Goal: Information Seeking & Learning: Check status

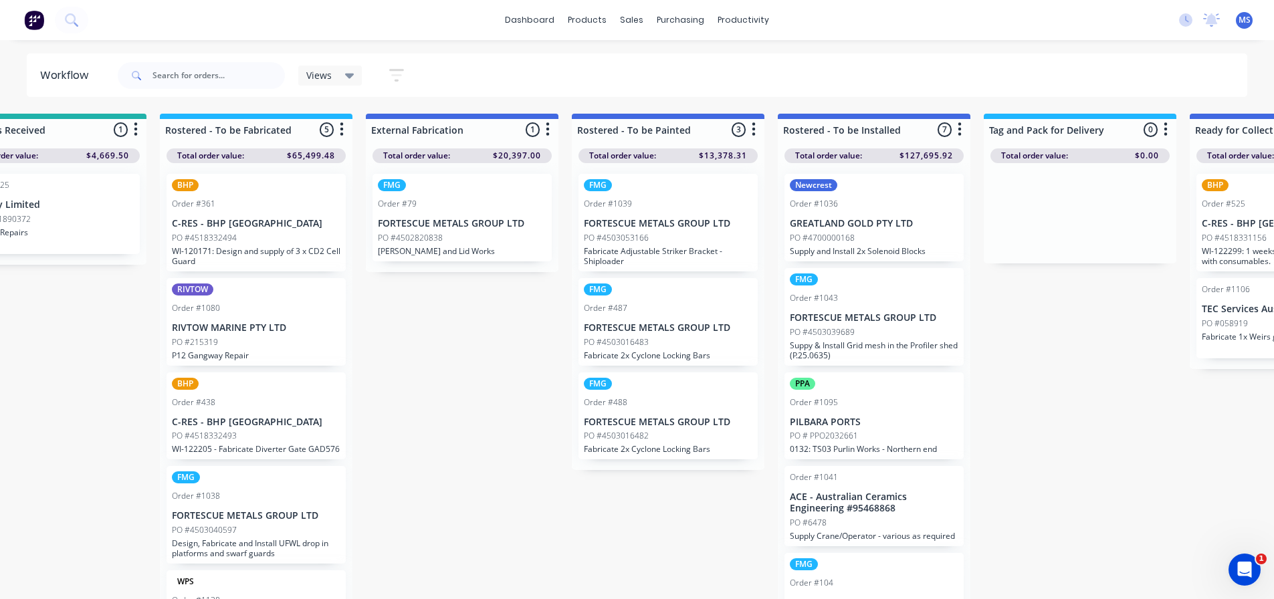
scroll to position [257, 0]
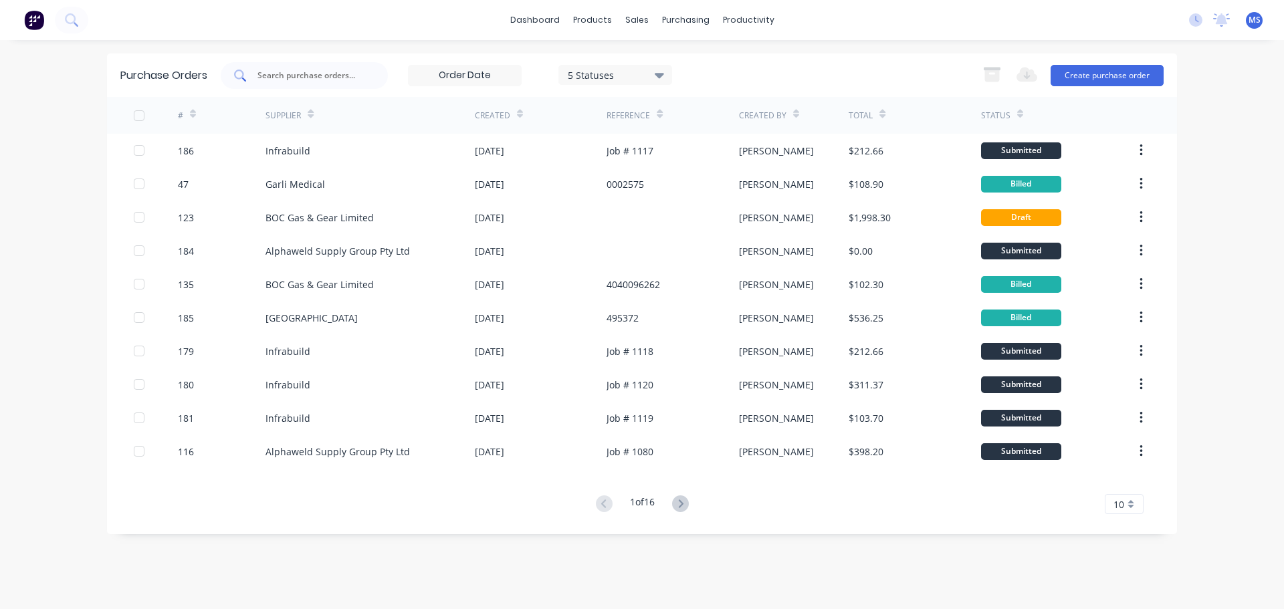
click at [301, 71] on input "text" at bounding box center [311, 75] width 111 height 13
type input "532"
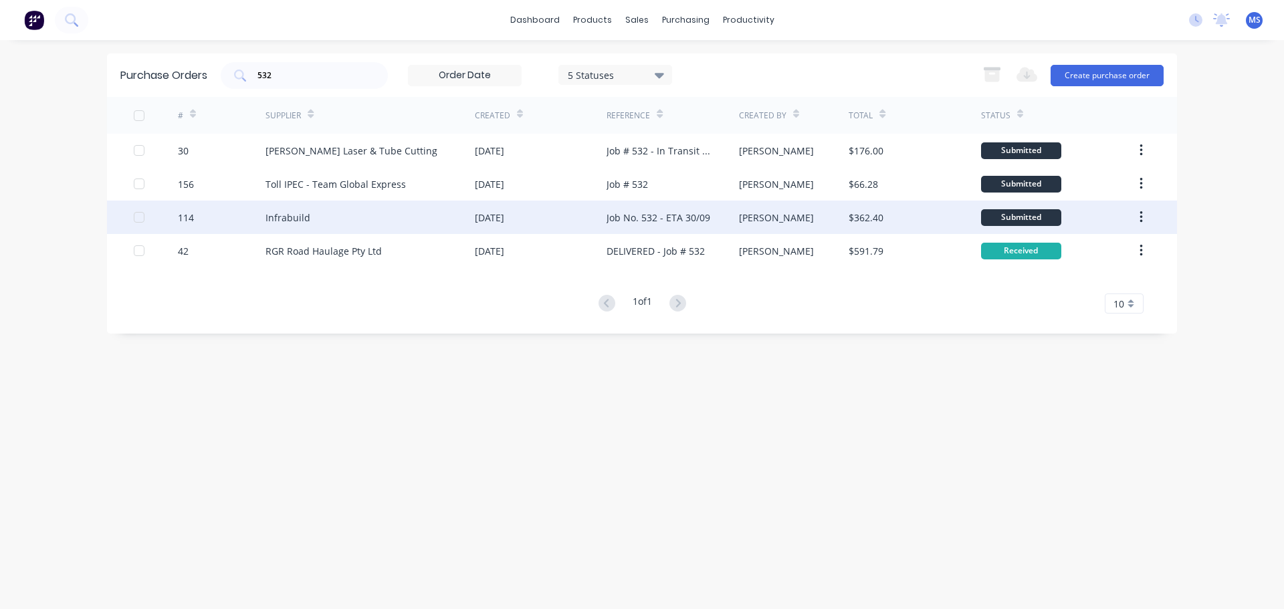
click at [402, 217] on div "Infrabuild" at bounding box center [369, 217] width 209 height 33
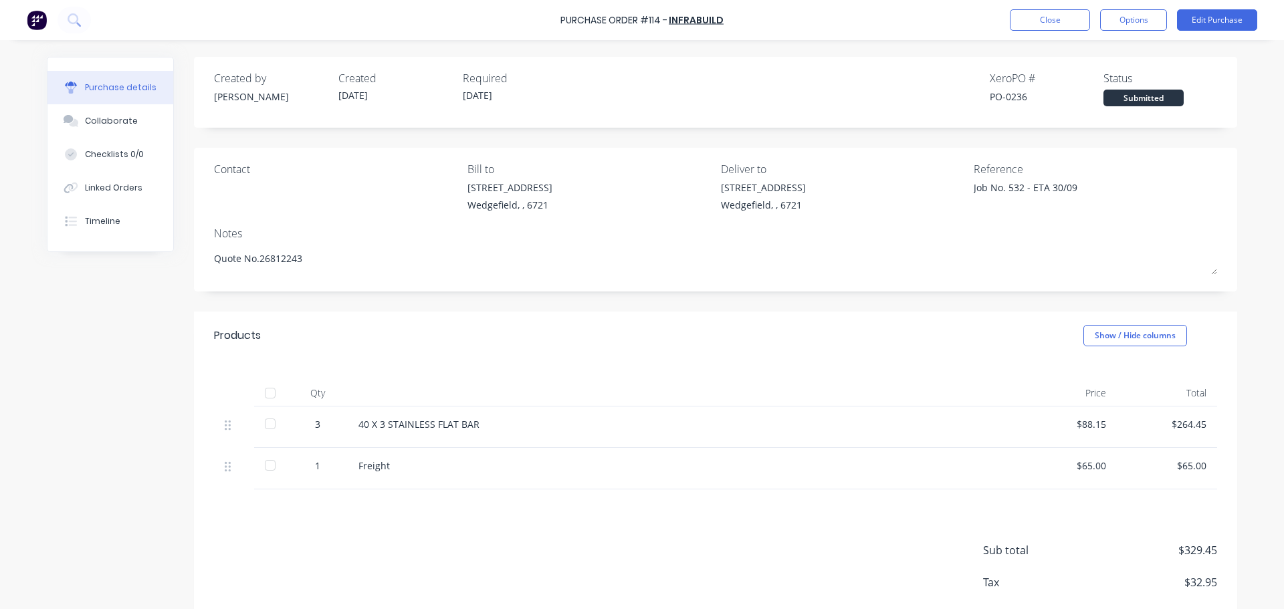
click at [267, 431] on div at bounding box center [270, 423] width 27 height 27
click at [261, 463] on div at bounding box center [270, 465] width 27 height 27
type textarea "x"
click at [111, 183] on div "Linked Orders" at bounding box center [113, 188] width 57 height 12
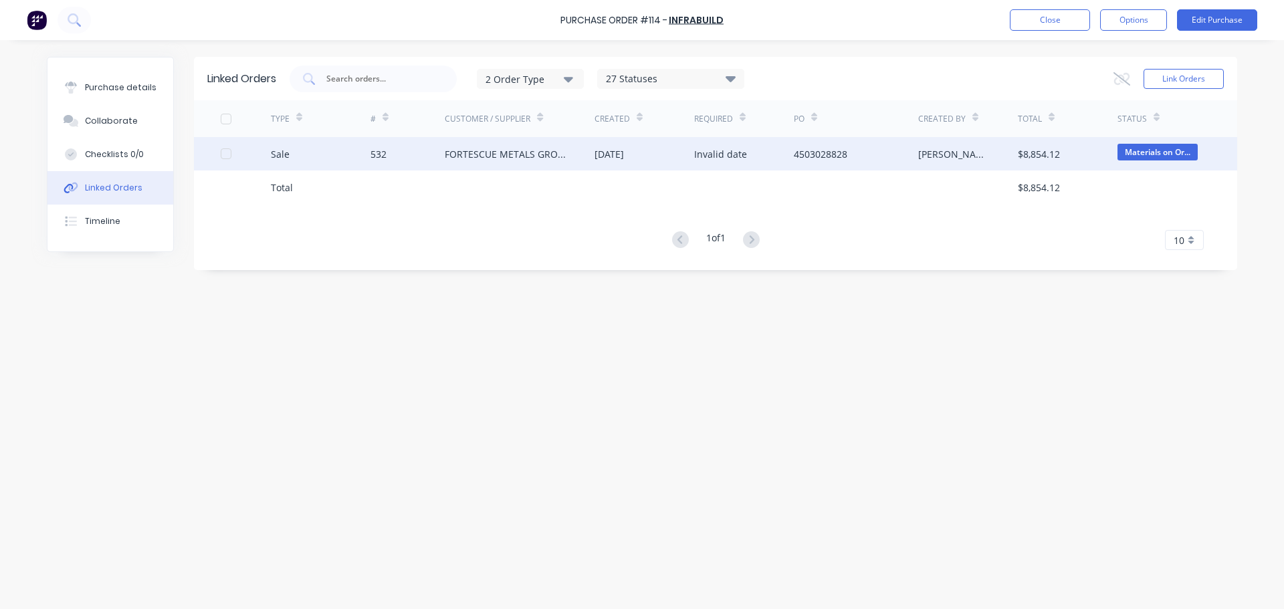
click at [378, 164] on div "532" at bounding box center [407, 153] width 75 height 33
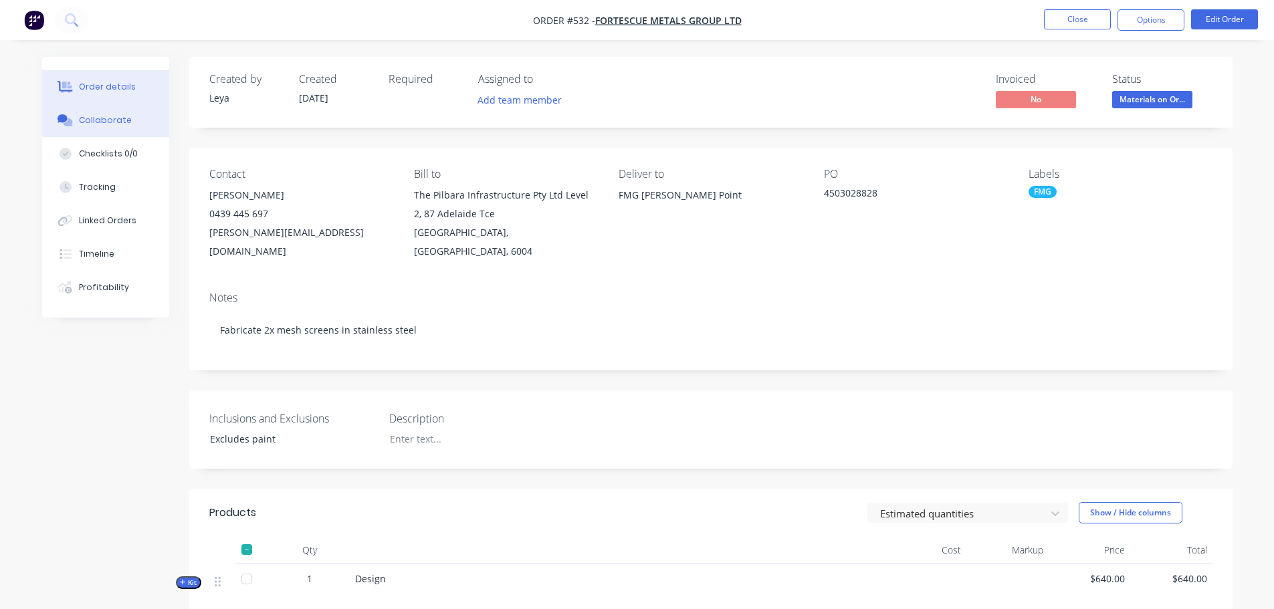
click at [144, 126] on button "Collaborate" at bounding box center [105, 120] width 127 height 33
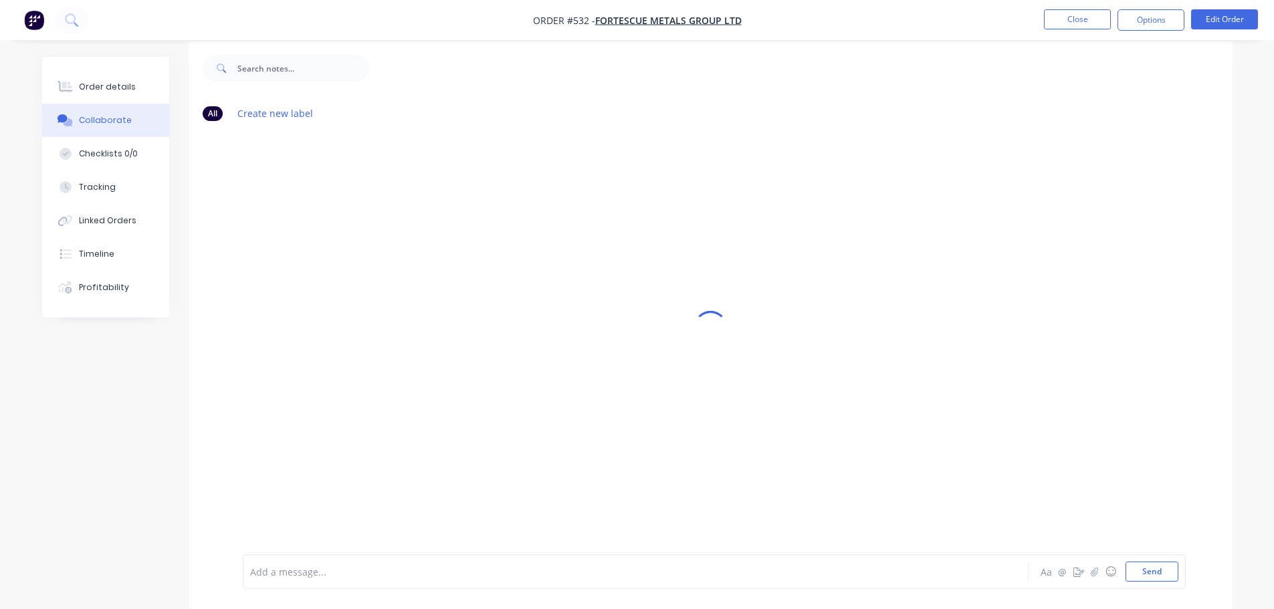
scroll to position [20, 0]
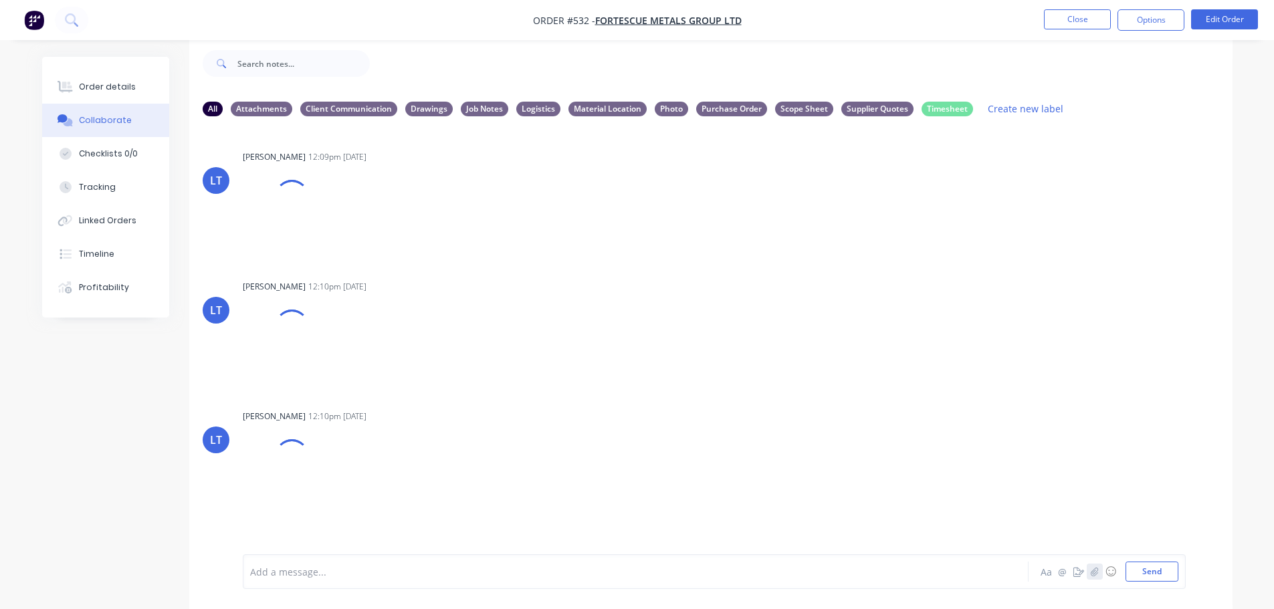
click at [1092, 570] on icon "button" at bounding box center [1094, 571] width 8 height 9
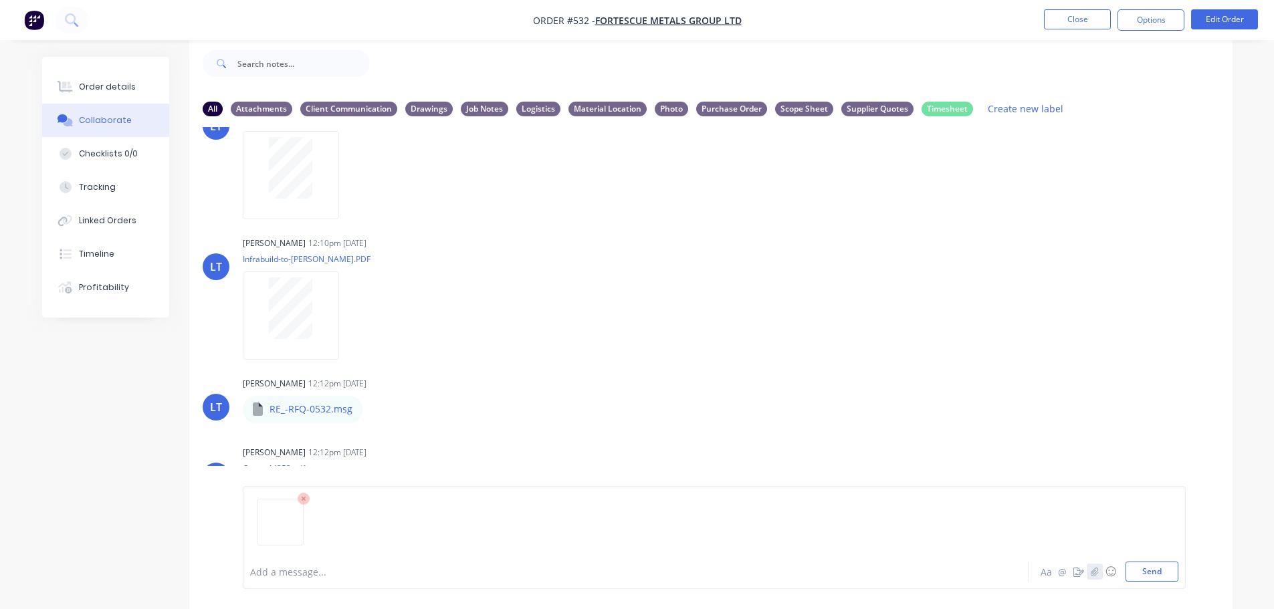
scroll to position [201, 0]
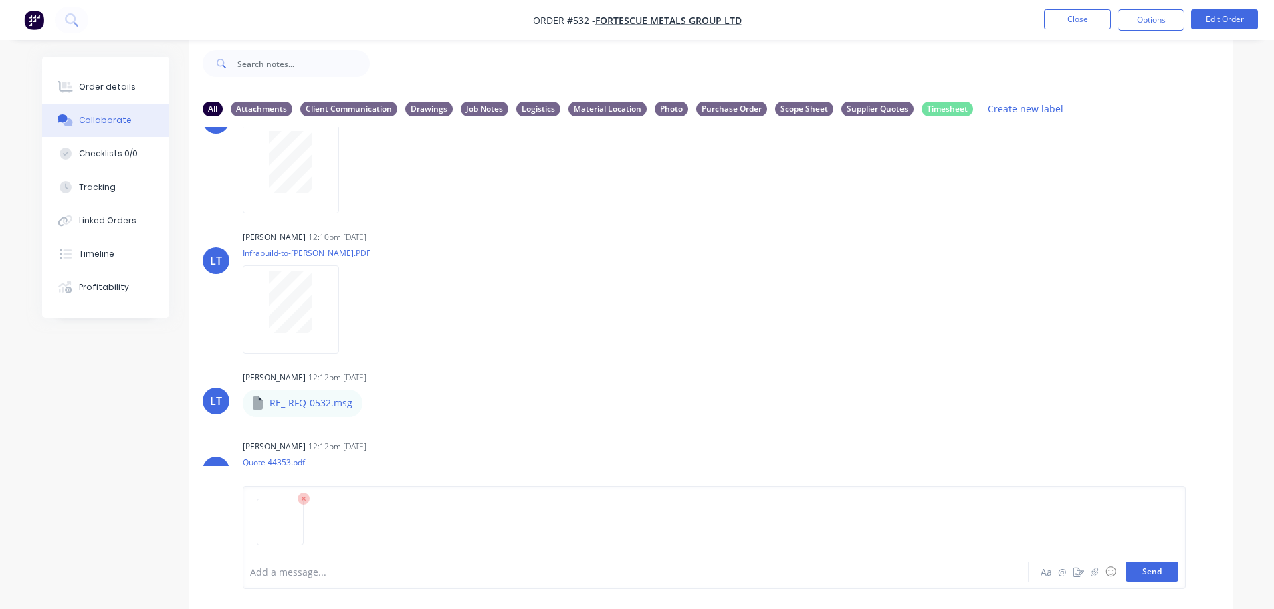
click at [1175, 576] on button "Send" at bounding box center [1151, 572] width 53 height 20
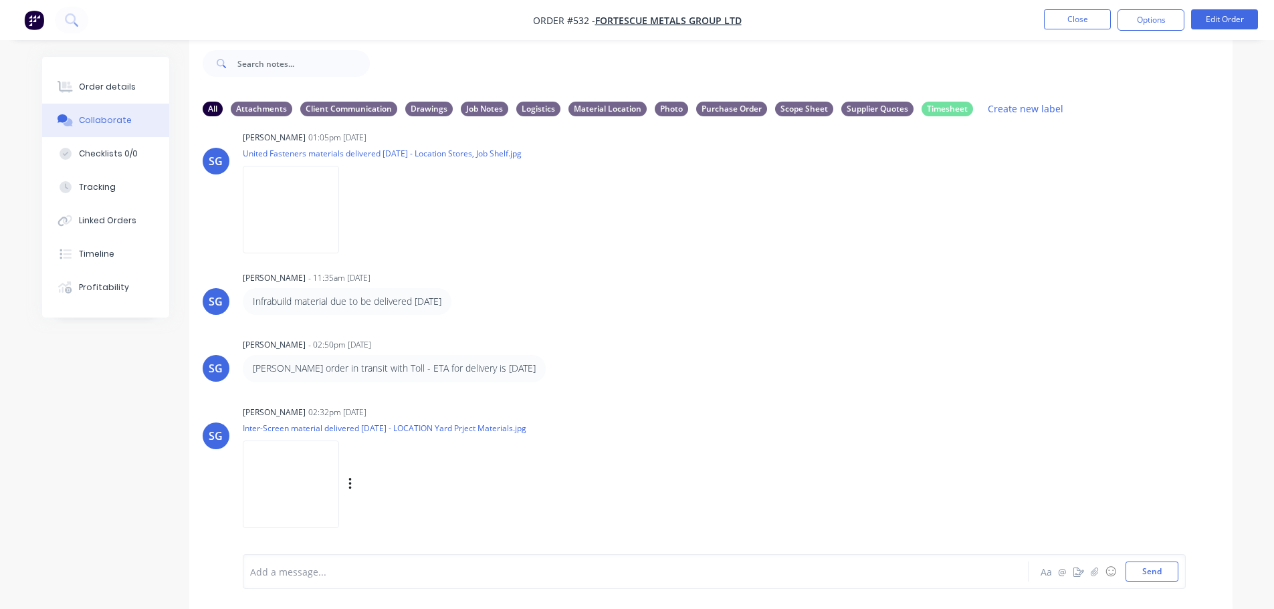
scroll to position [1118, 0]
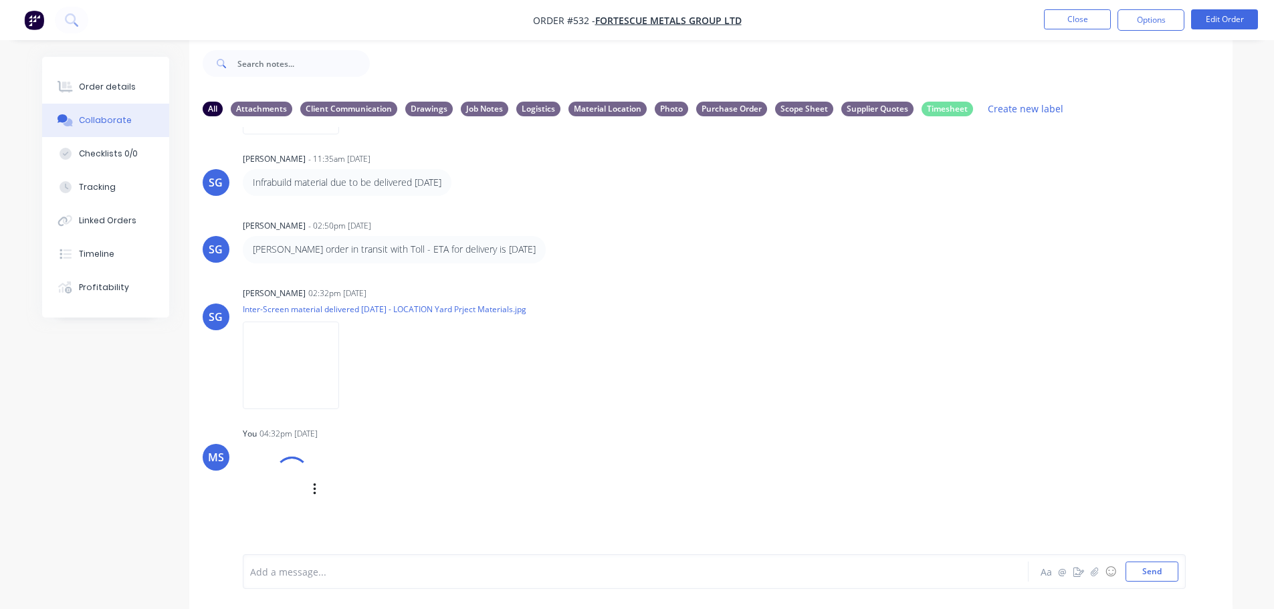
click at [318, 487] on div "Labels Download Delete" at bounding box center [384, 489] width 150 height 19
drag, startPoint x: 350, startPoint y: 502, endPoint x: 680, endPoint y: 532, distance: 331.0
click at [689, 533] on div "MS You 04:32pm 25/09/25 PO114 Infrabuild Delivered 25.09.25 Location Job Materi…" at bounding box center [710, 484] width 1043 height 120
click at [350, 501] on icon "button" at bounding box center [349, 505] width 3 height 12
click at [431, 463] on button "Labels" at bounding box center [437, 456] width 150 height 30
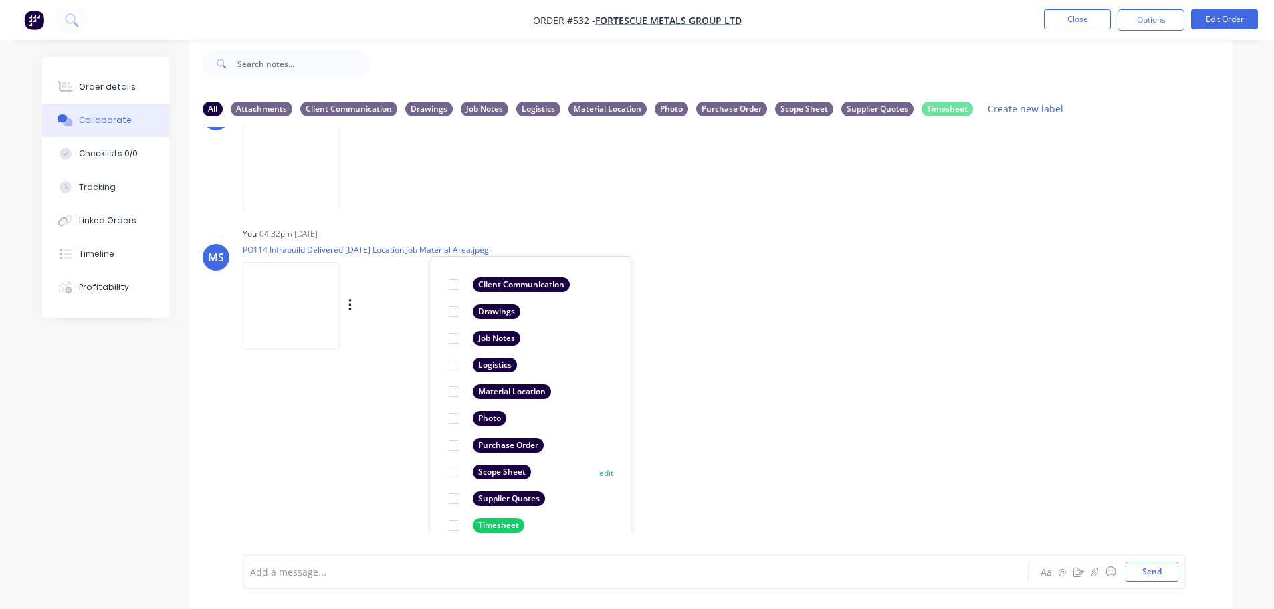
scroll to position [1318, 0]
click at [459, 395] on div at bounding box center [454, 391] width 27 height 27
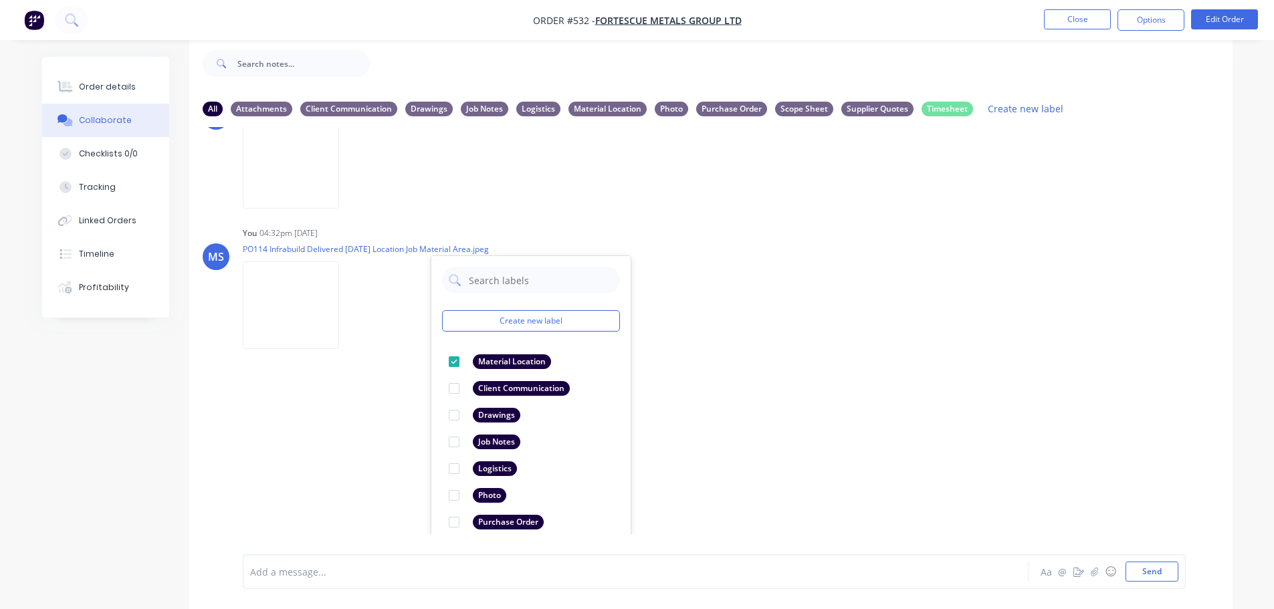
click at [812, 417] on div "LT Leya Thompson 12:09pm 26/08/25 New Purchase Order Printout 4503028828.pdf La…" at bounding box center [710, 330] width 1043 height 407
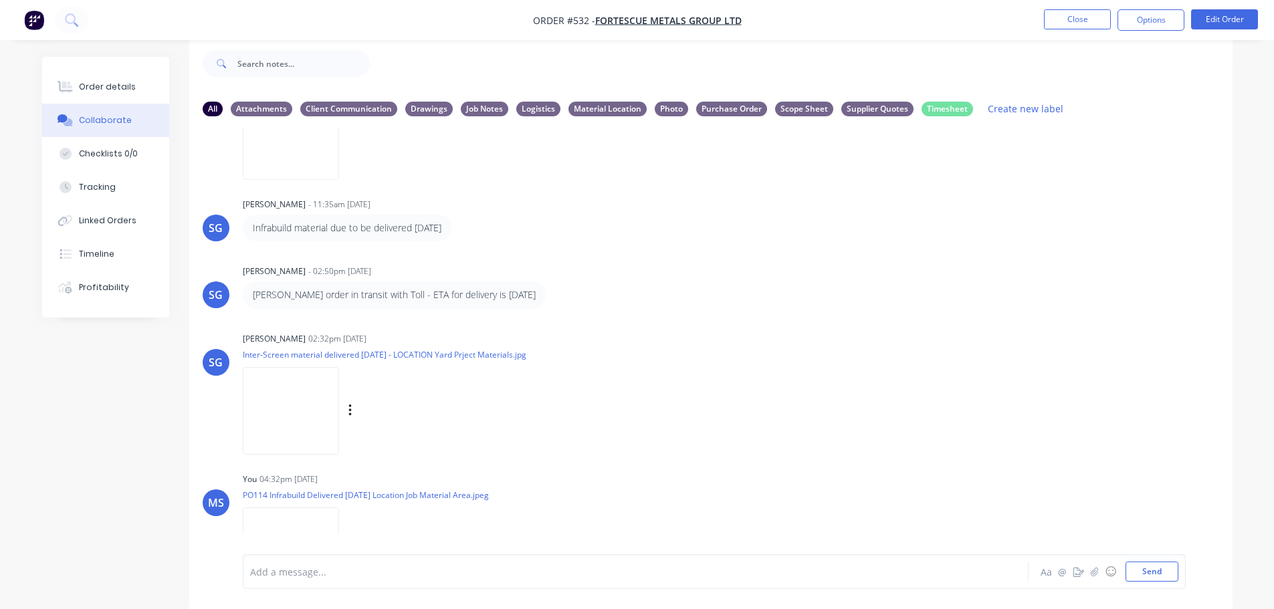
scroll to position [1139, 0]
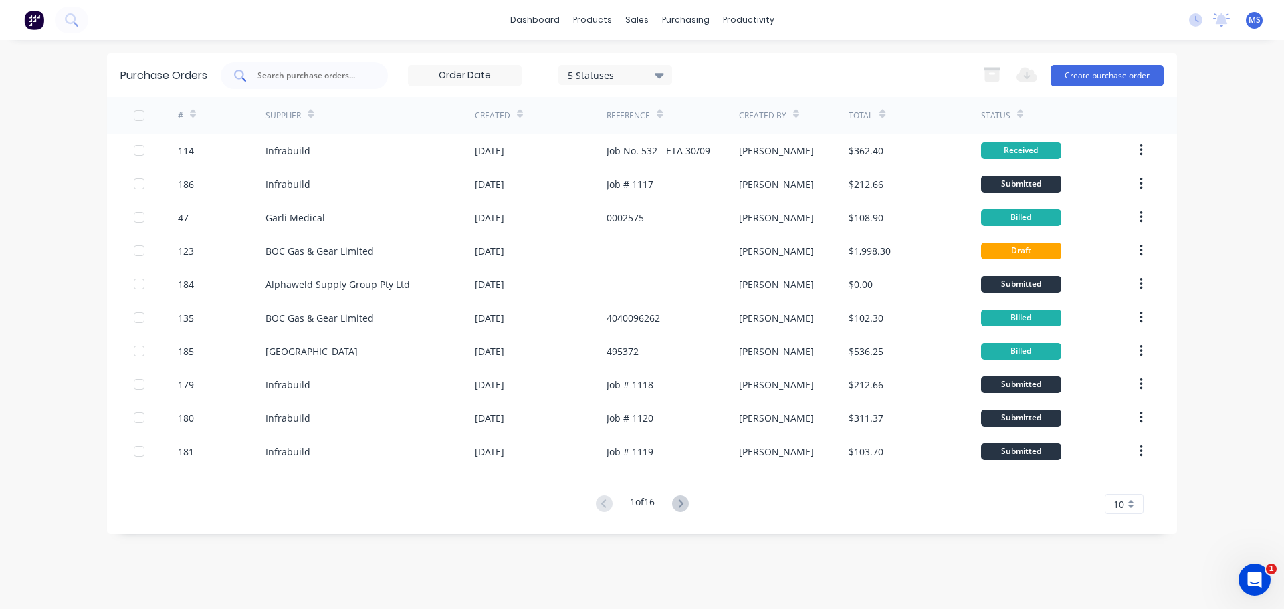
click at [333, 74] on input "text" at bounding box center [311, 75] width 111 height 13
type input "122"
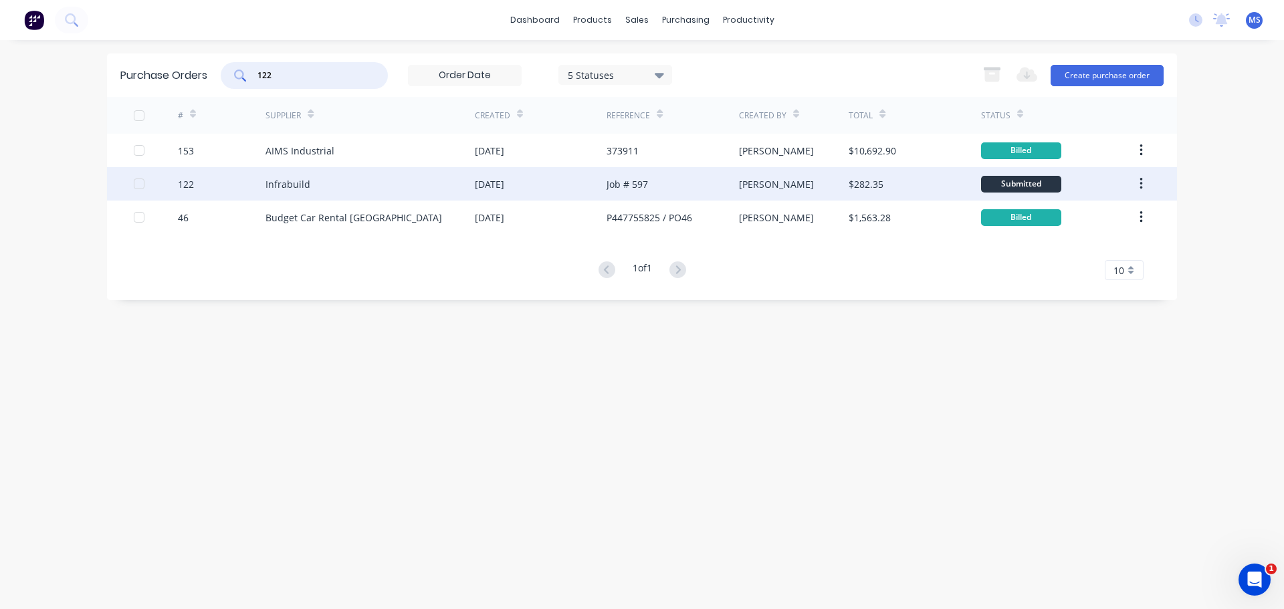
click at [291, 171] on div "Infrabuild" at bounding box center [369, 183] width 209 height 33
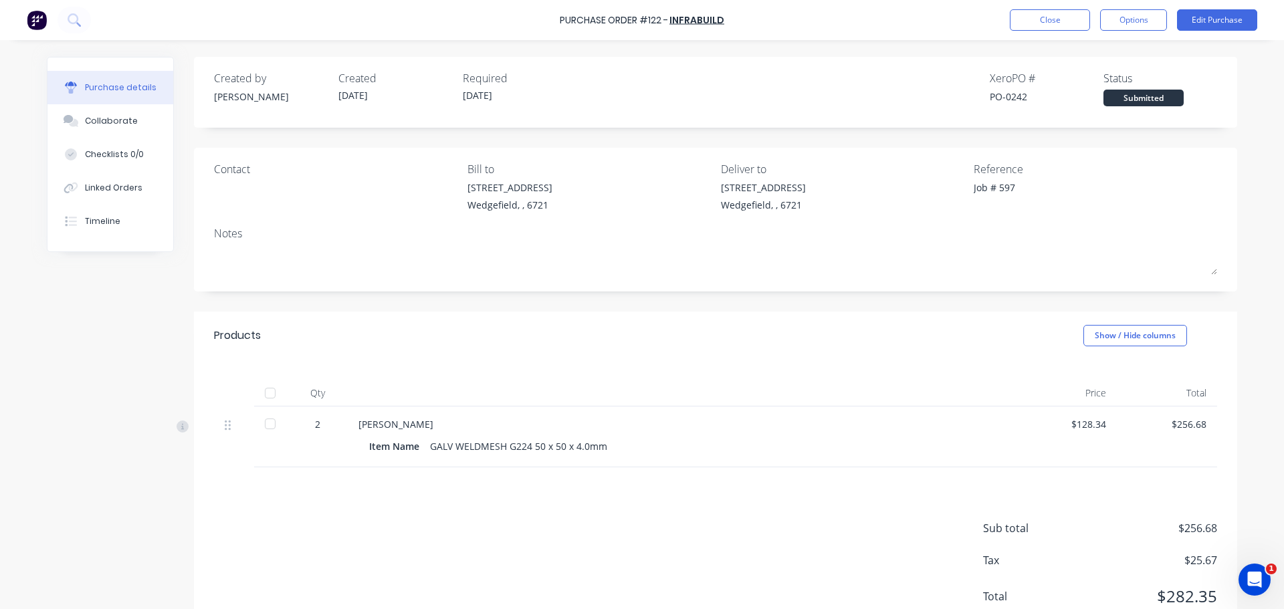
click at [262, 429] on div at bounding box center [270, 423] width 27 height 27
click at [76, 118] on button "Collaborate" at bounding box center [110, 120] width 126 height 33
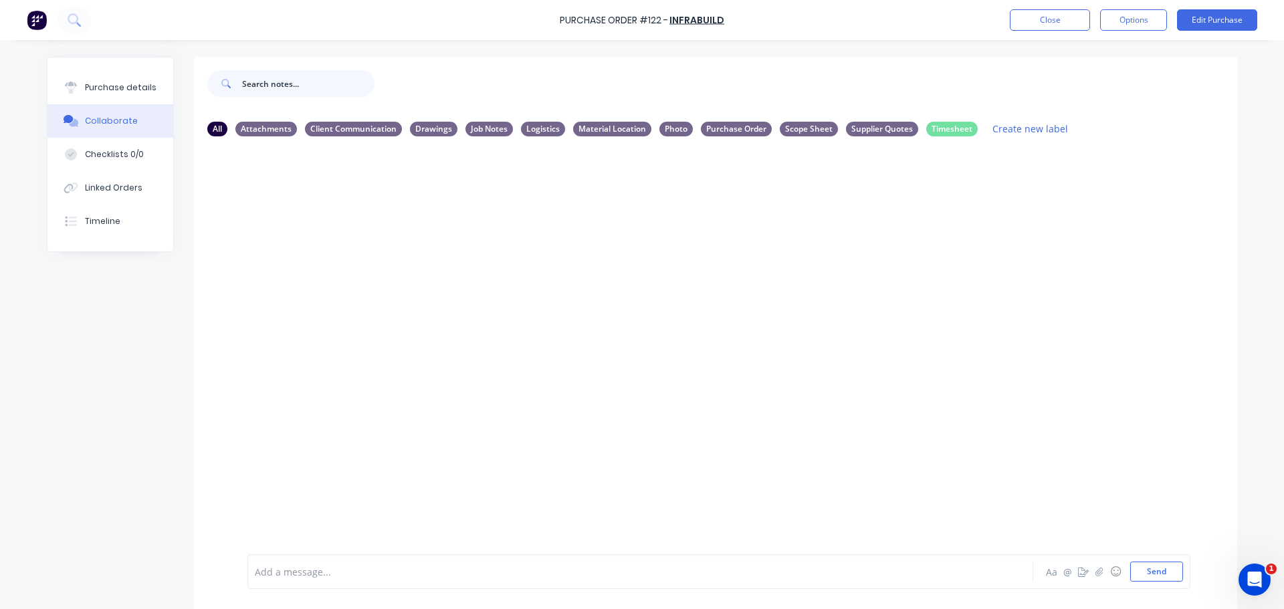
drag, startPoint x: 364, startPoint y: 76, endPoint x: 332, endPoint y: 80, distance: 32.3
click at [130, 92] on div "Purchase details" at bounding box center [121, 88] width 72 height 12
type textarea "x"
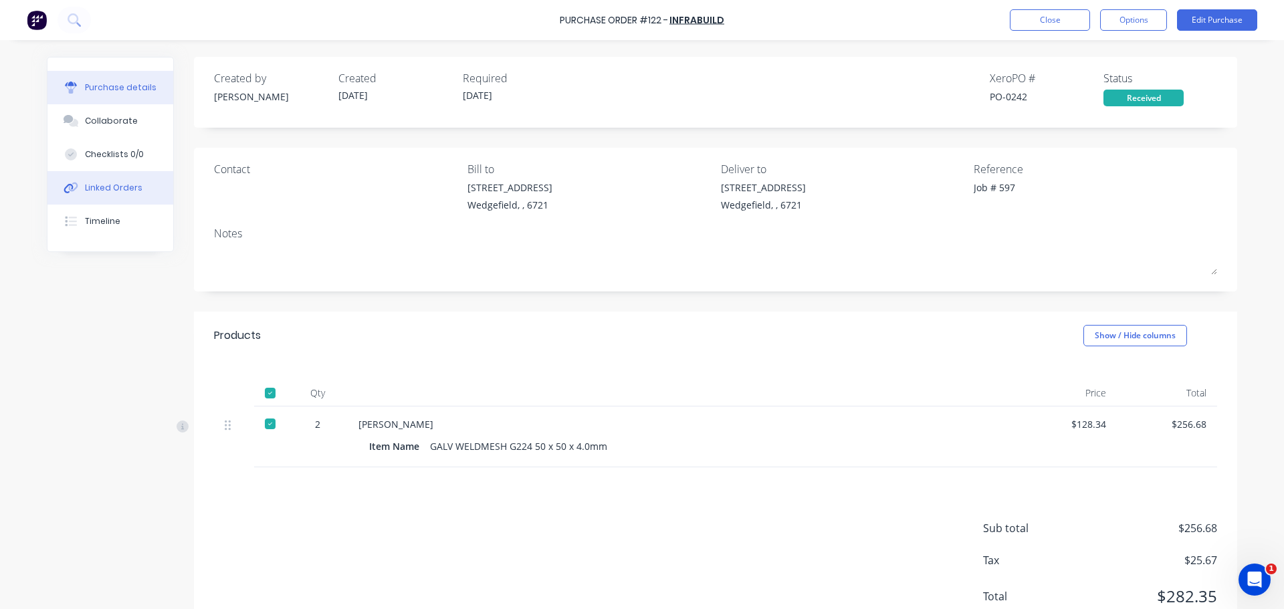
click at [106, 202] on button "Linked Orders" at bounding box center [110, 187] width 126 height 33
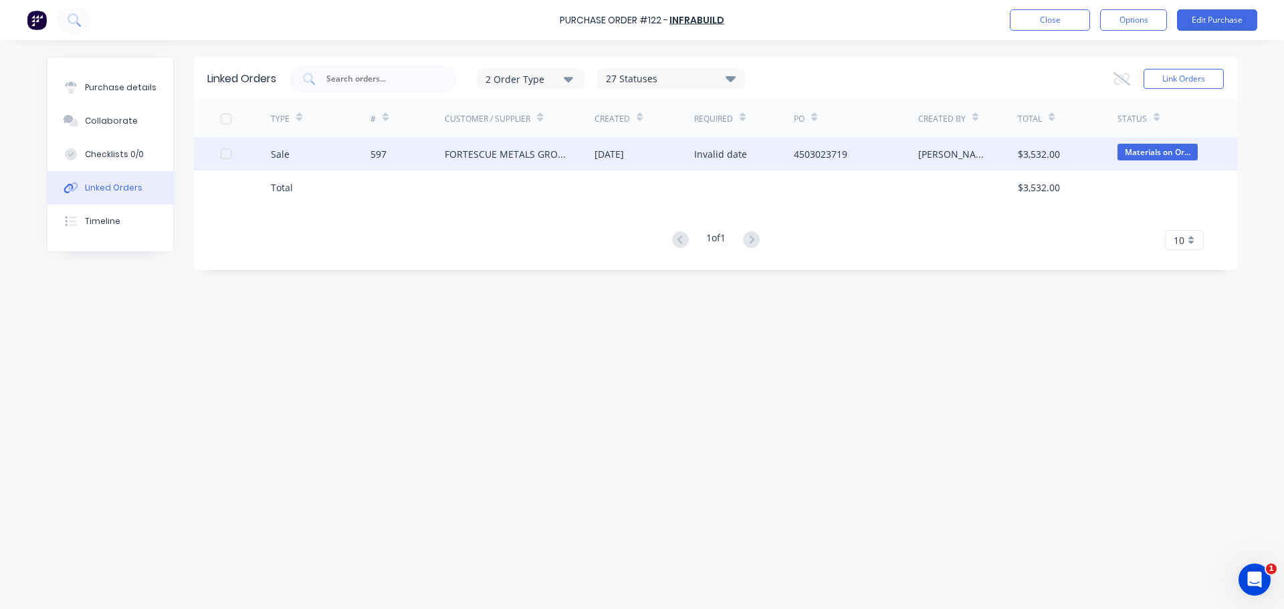
click at [367, 152] on div "Sale" at bounding box center [321, 153] width 100 height 33
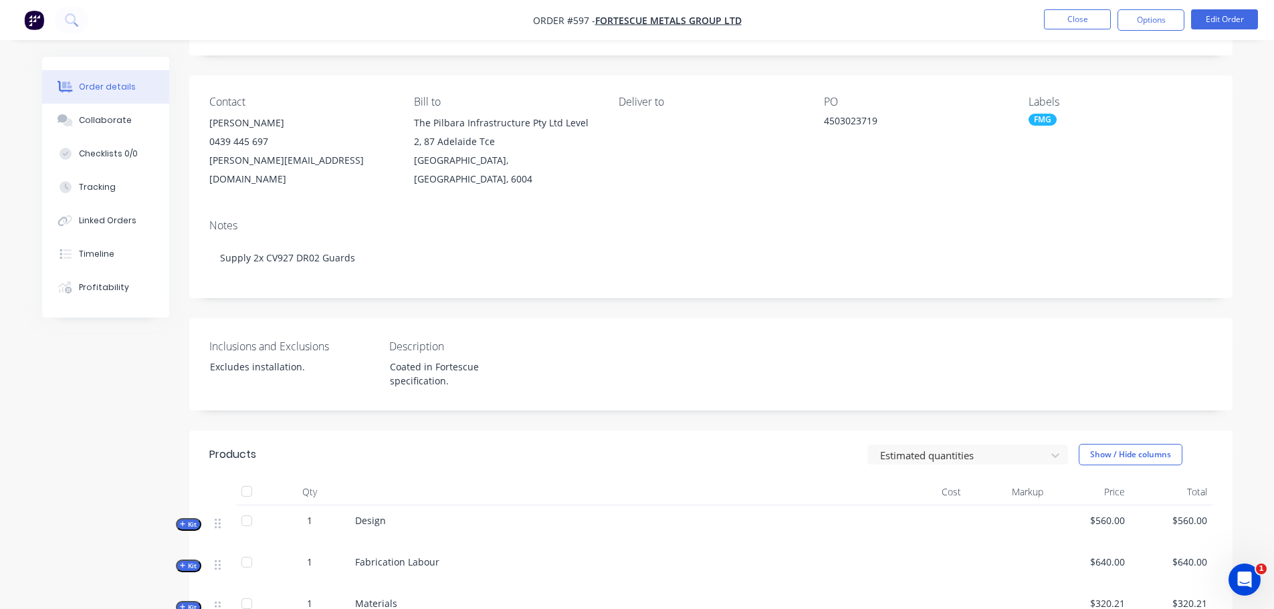
scroll to position [67, 0]
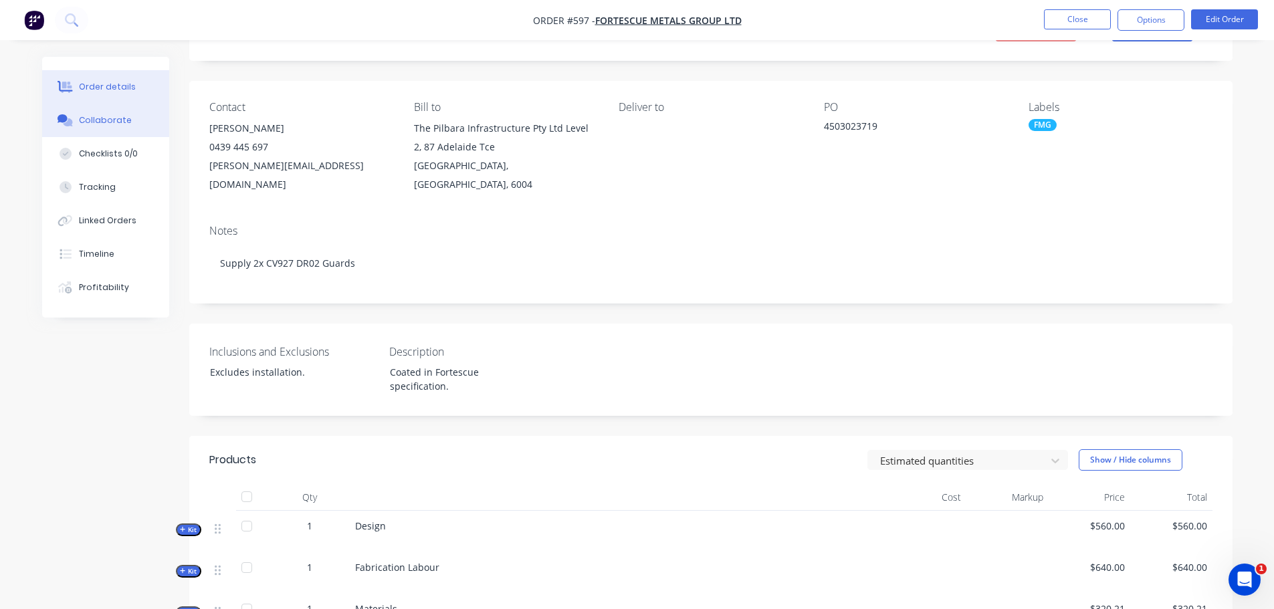
click at [129, 110] on button "Collaborate" at bounding box center [105, 120] width 127 height 33
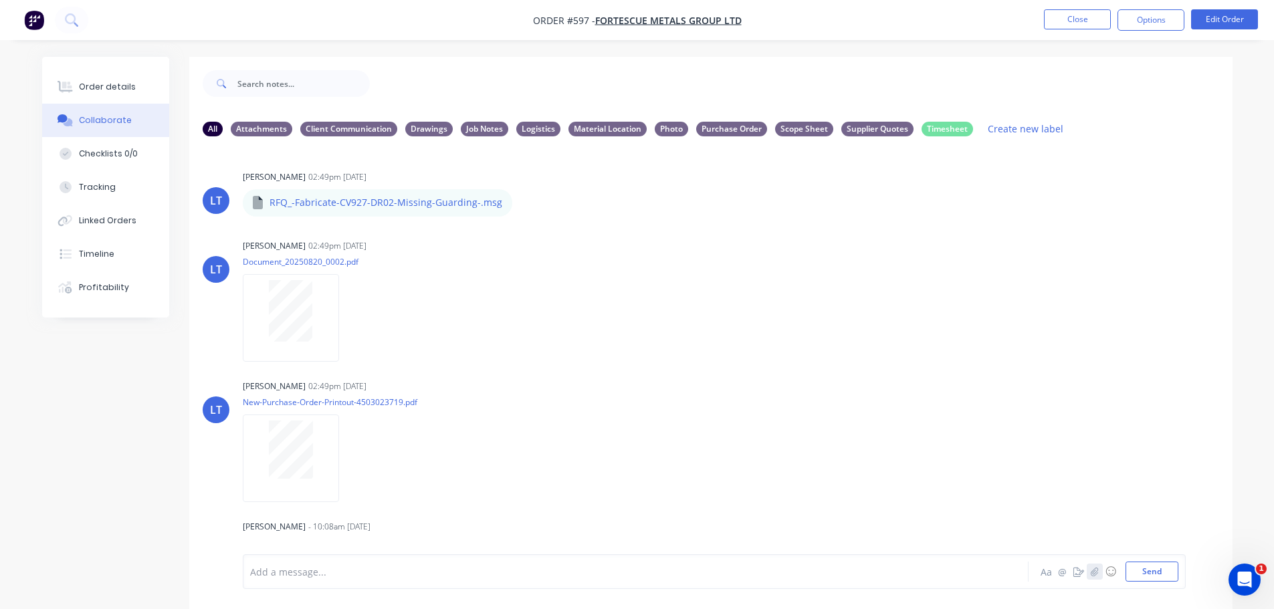
click at [1098, 572] on button "button" at bounding box center [1094, 572] width 16 height 16
click at [1156, 566] on button "Send" at bounding box center [1151, 572] width 53 height 20
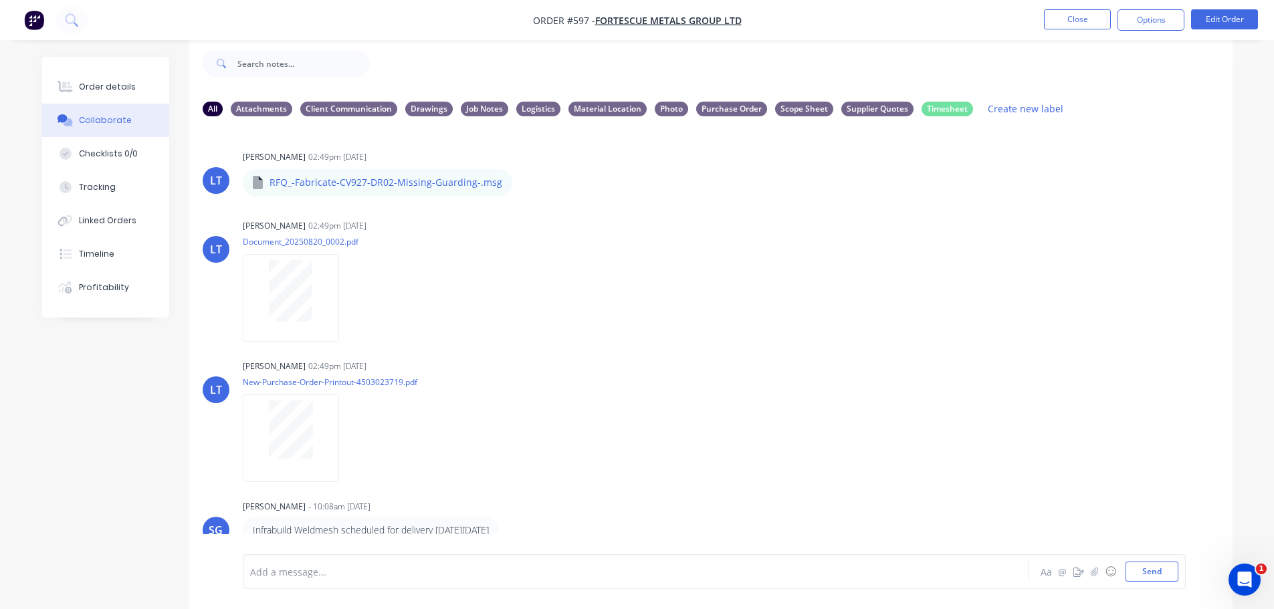
scroll to position [140, 0]
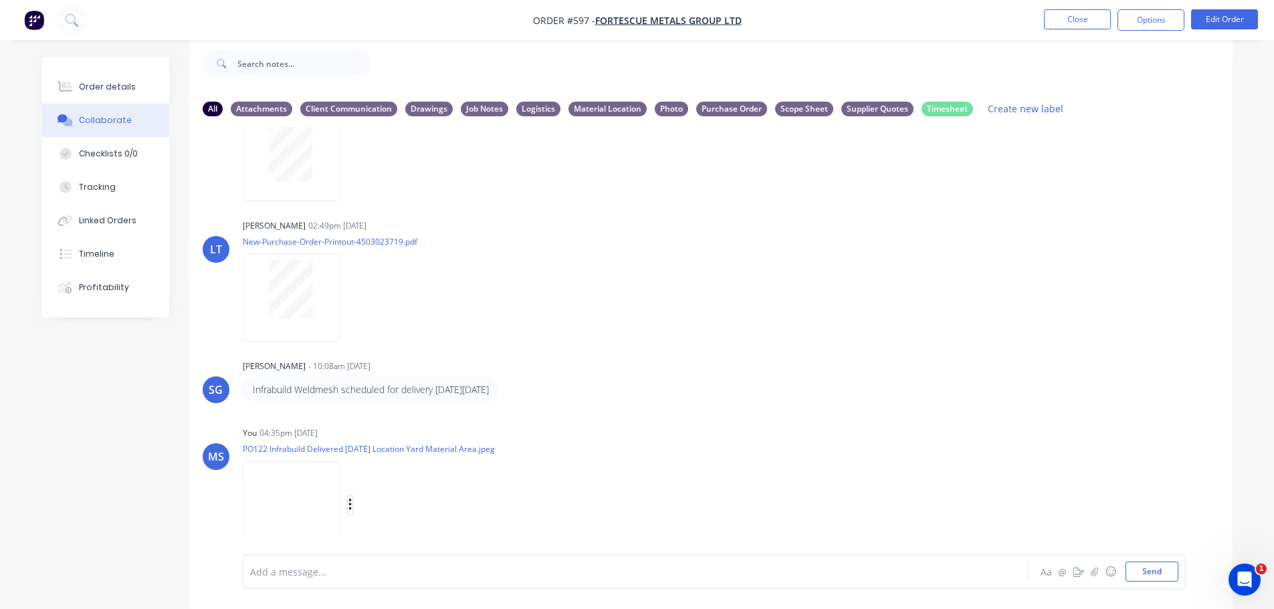
click at [350, 501] on icon "button" at bounding box center [349, 505] width 3 height 12
click at [443, 453] on button "Labels" at bounding box center [437, 456] width 150 height 30
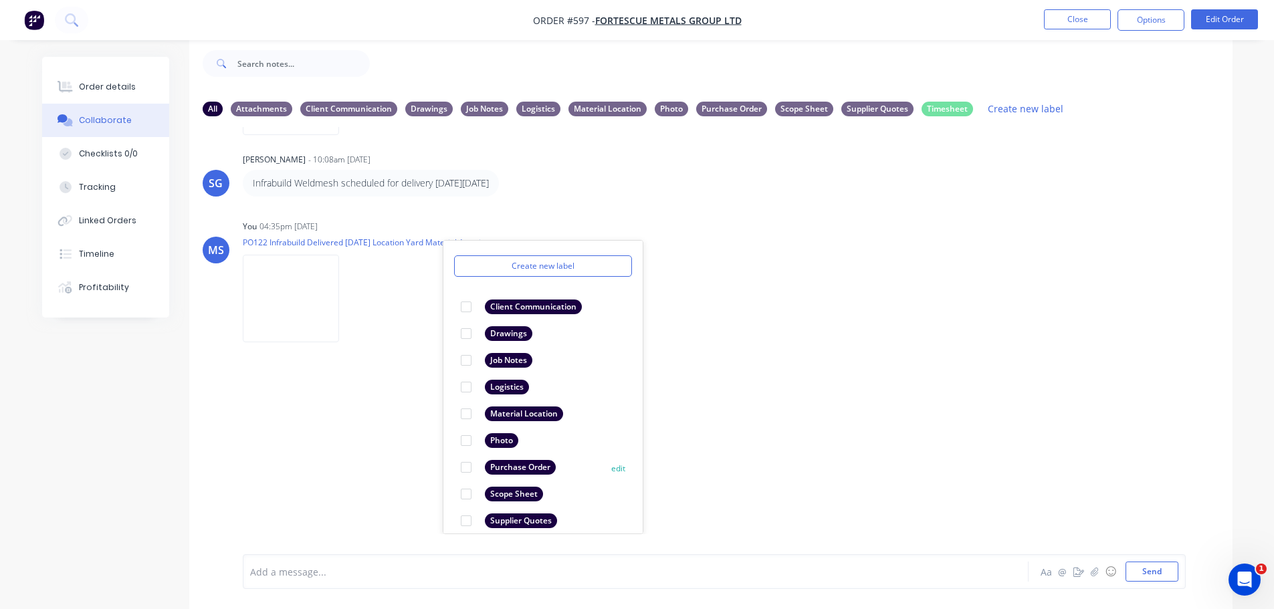
scroll to position [78, 0]
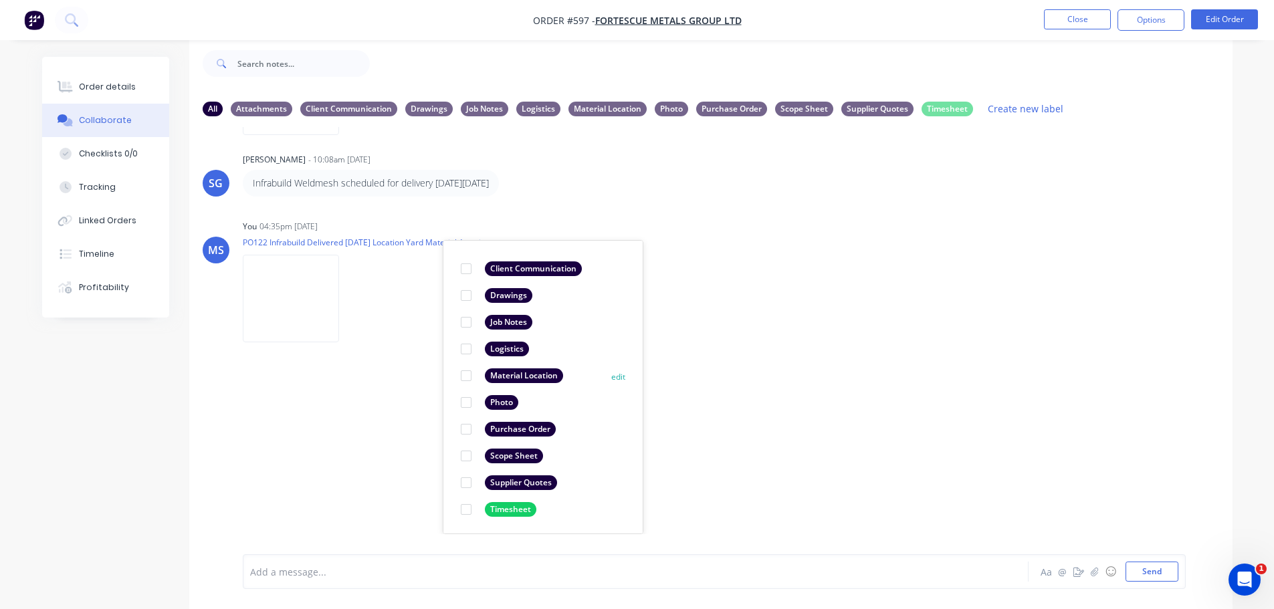
click at [530, 381] on div "Material Location" at bounding box center [524, 375] width 78 height 15
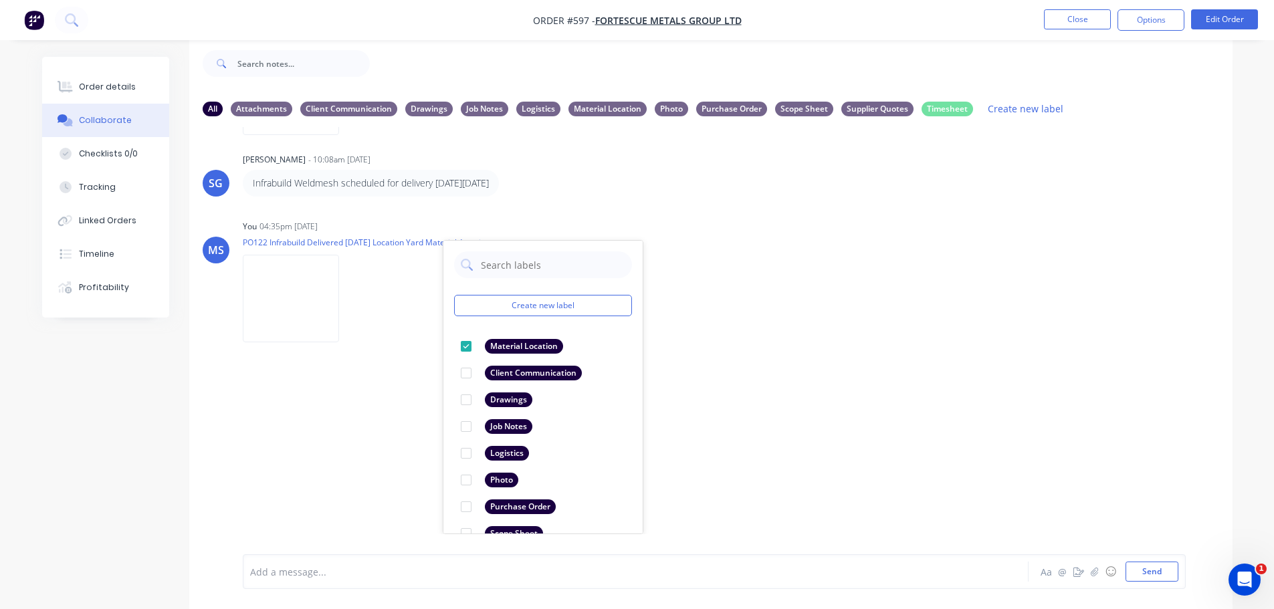
click at [799, 400] on div "LT Leya Thompson 02:49pm 04/09/25 RFQ_-Fabricate-CV927-DR02-Missing-Guarding-.m…" at bounding box center [710, 330] width 1043 height 407
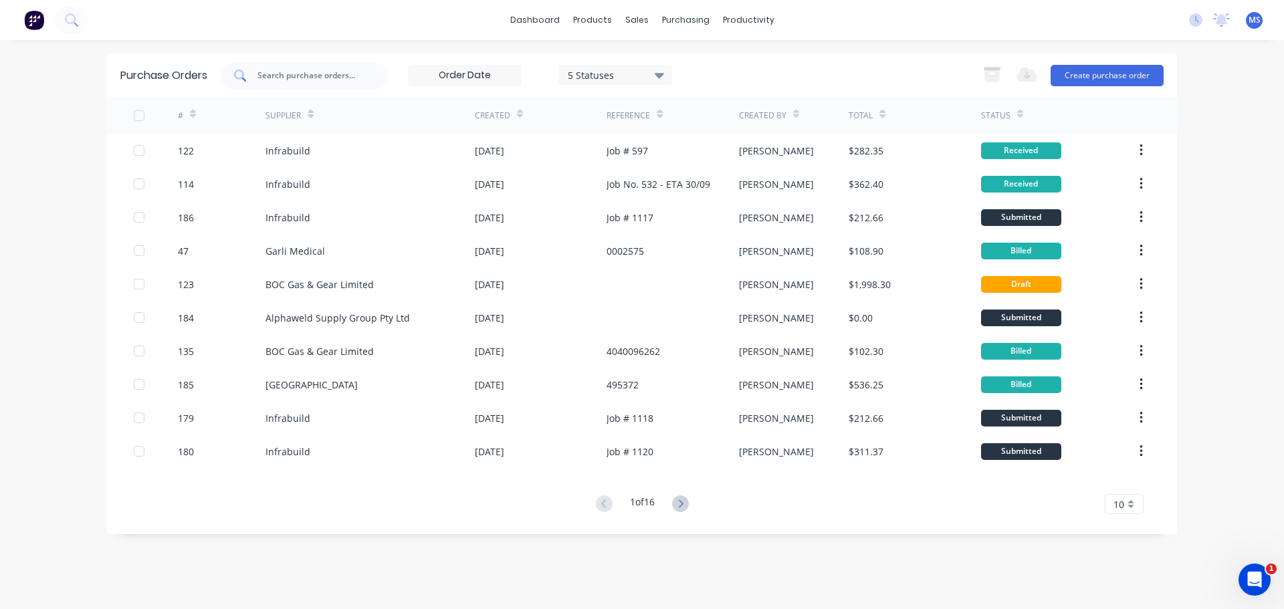
click at [326, 78] on input "text" at bounding box center [311, 75] width 111 height 13
type input "1165"
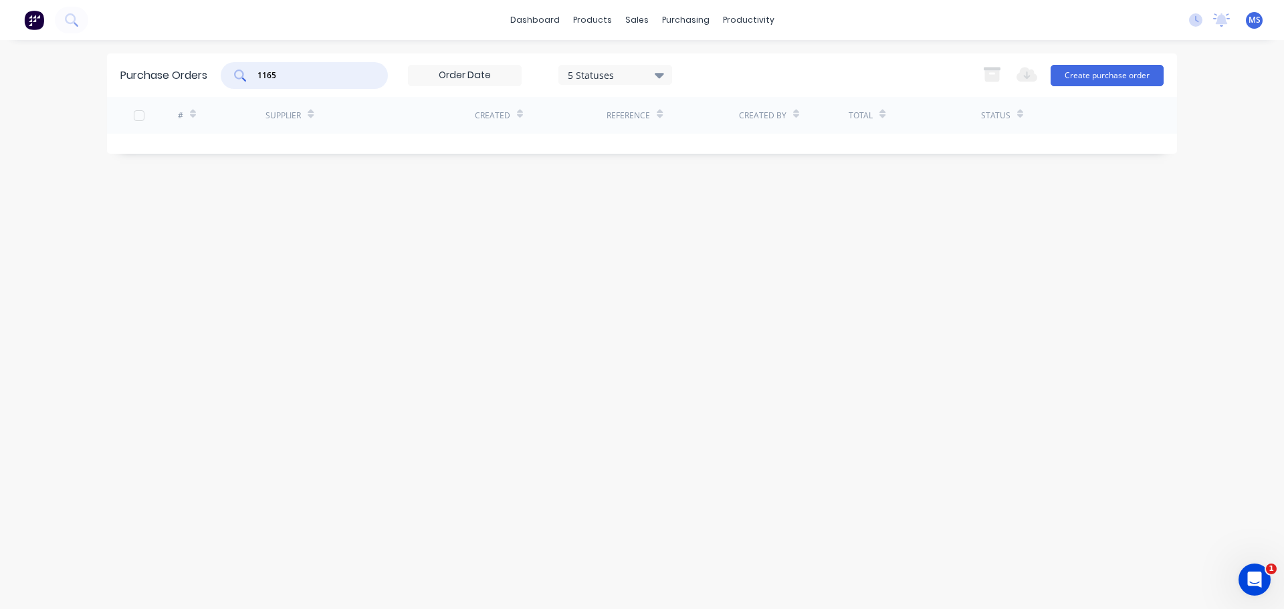
click at [327, 77] on input "1165" at bounding box center [311, 75] width 111 height 13
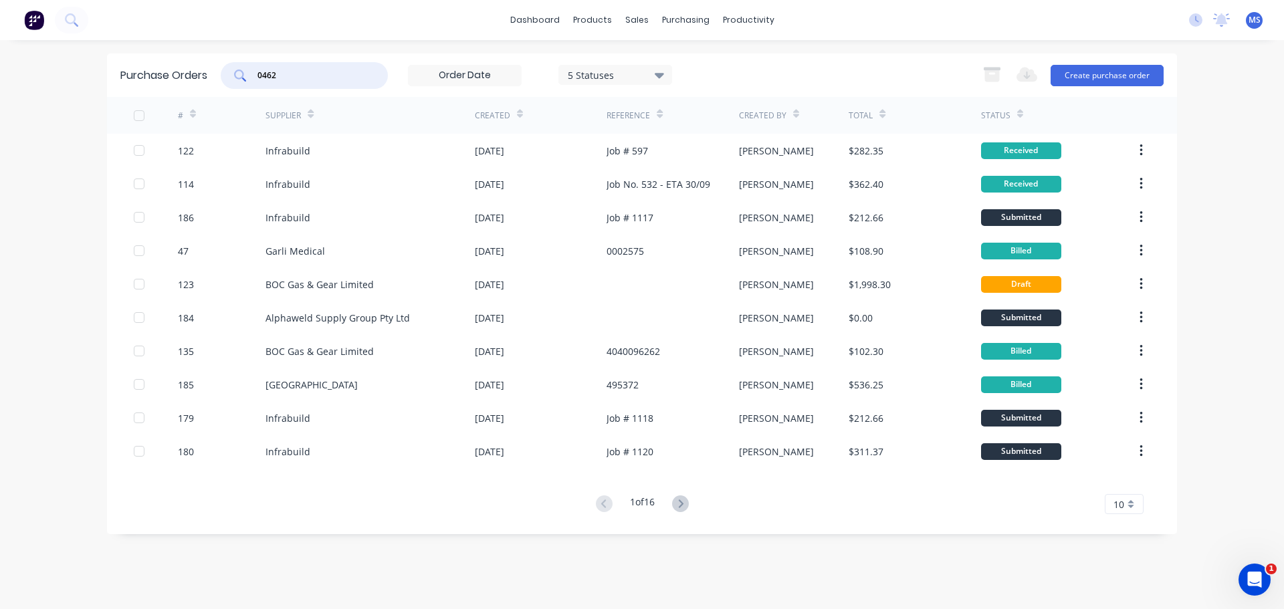
type input "0462"
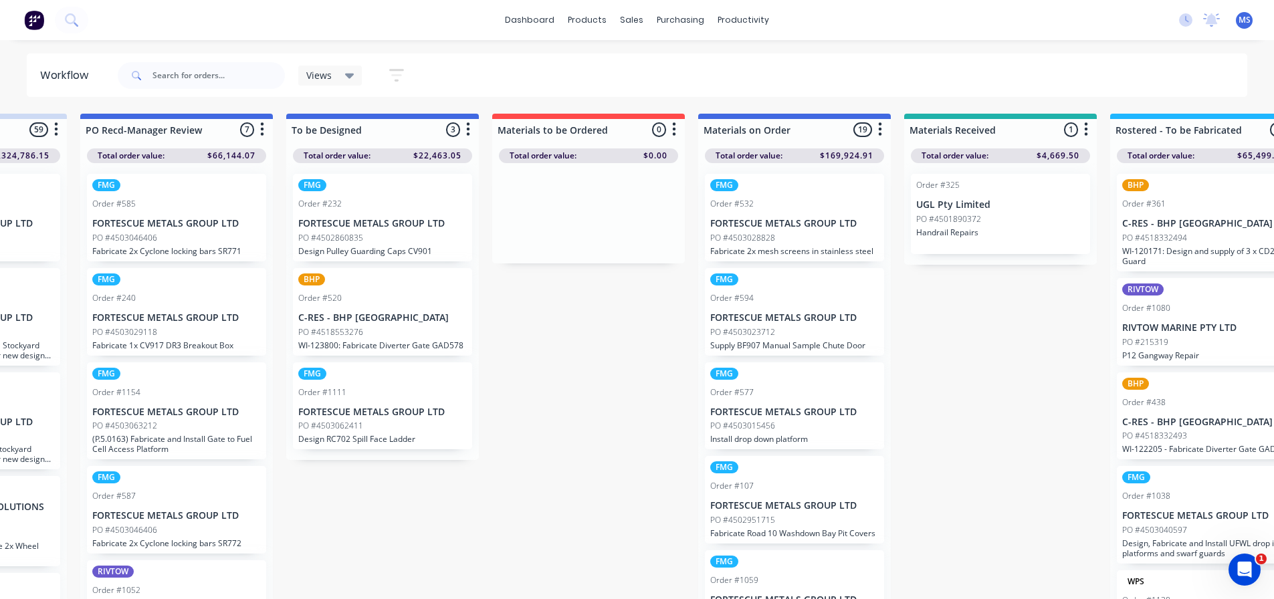
drag, startPoint x: 497, startPoint y: 460, endPoint x: 265, endPoint y: 464, distance: 232.0
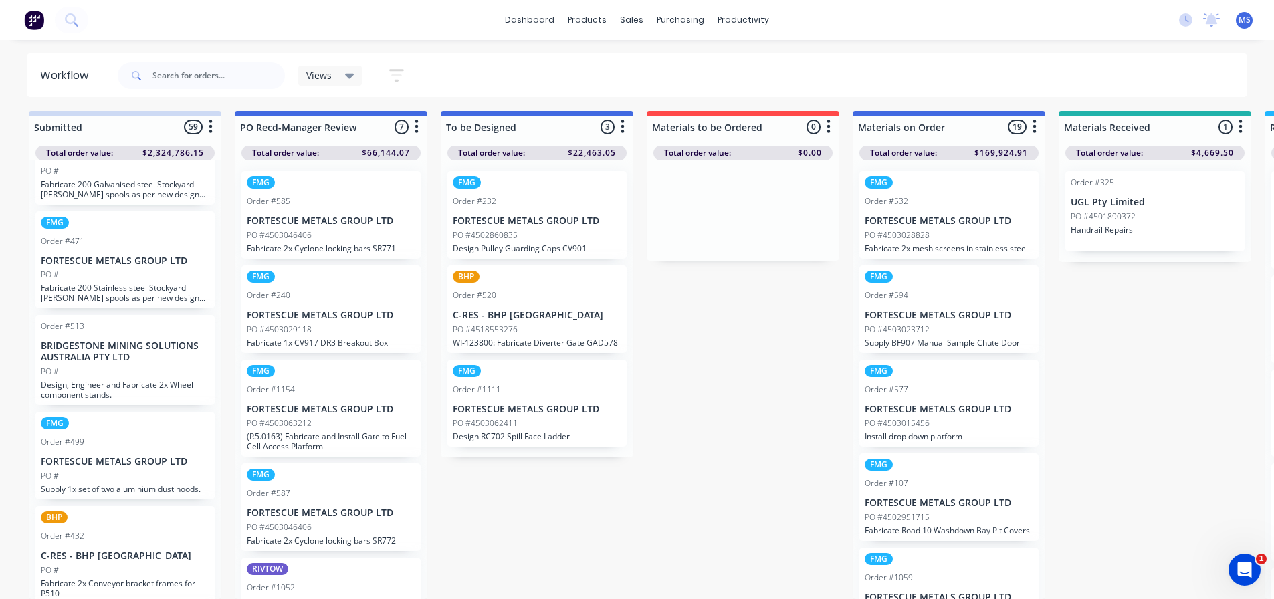
scroll to position [13, 0]
drag, startPoint x: 664, startPoint y: 318, endPoint x: 666, endPoint y: 374, distance: 55.5
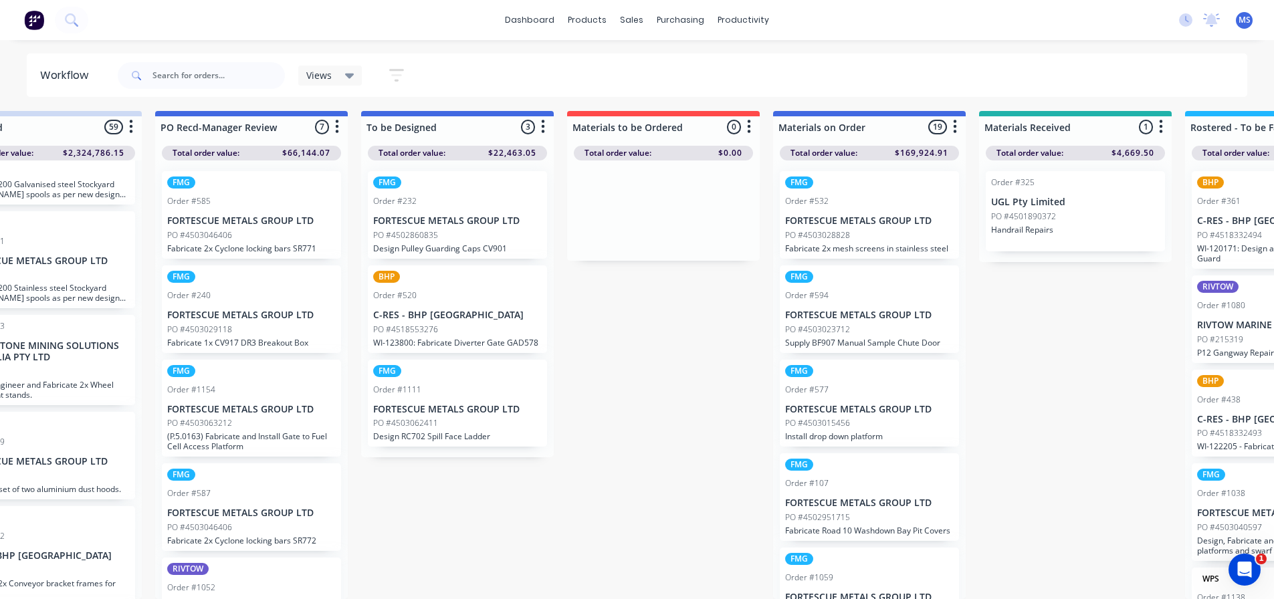
drag, startPoint x: 674, startPoint y: 469, endPoint x: 704, endPoint y: 469, distance: 30.1
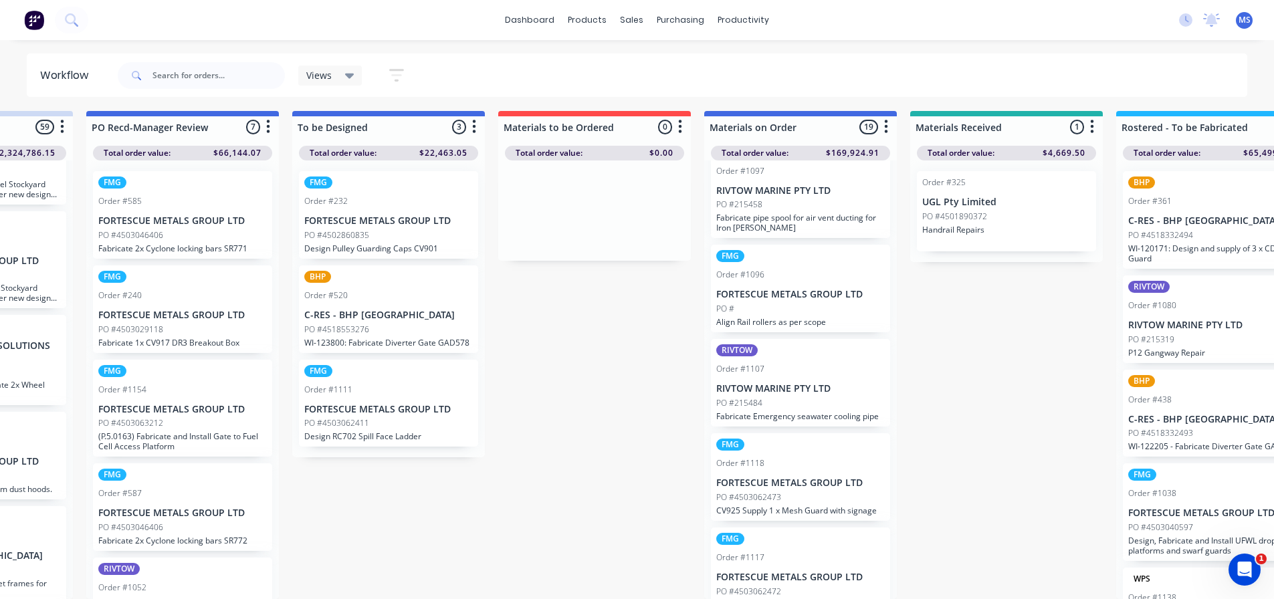
scroll to position [1100, 0]
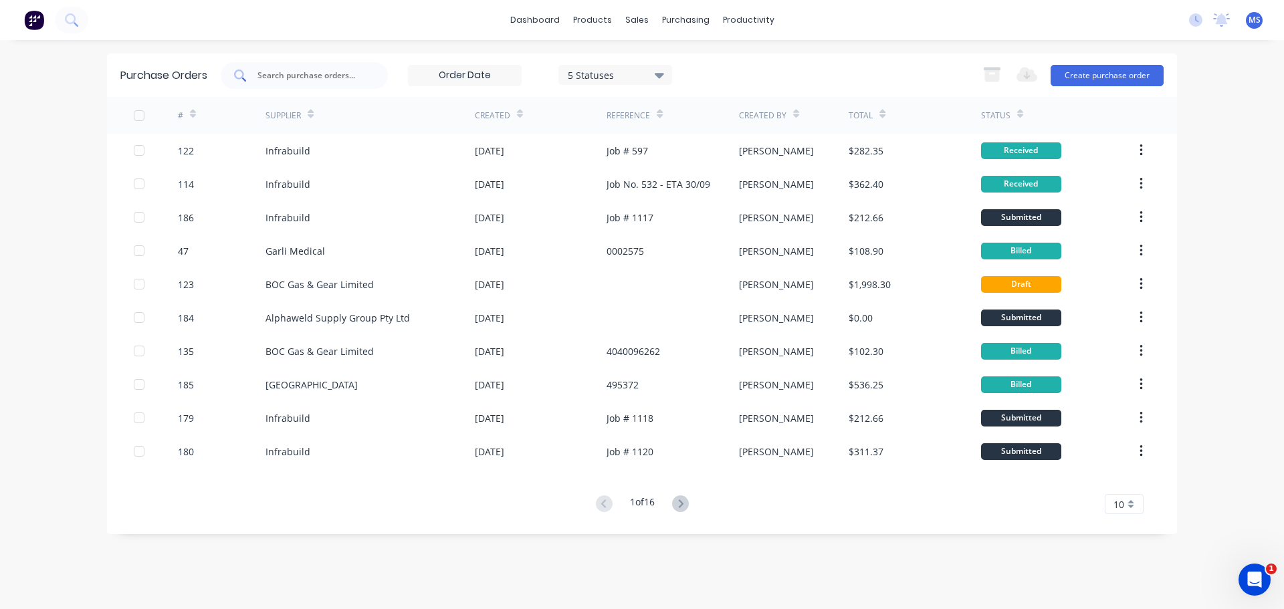
click at [263, 70] on input "text" at bounding box center [311, 75] width 111 height 13
type input "infrabuild"
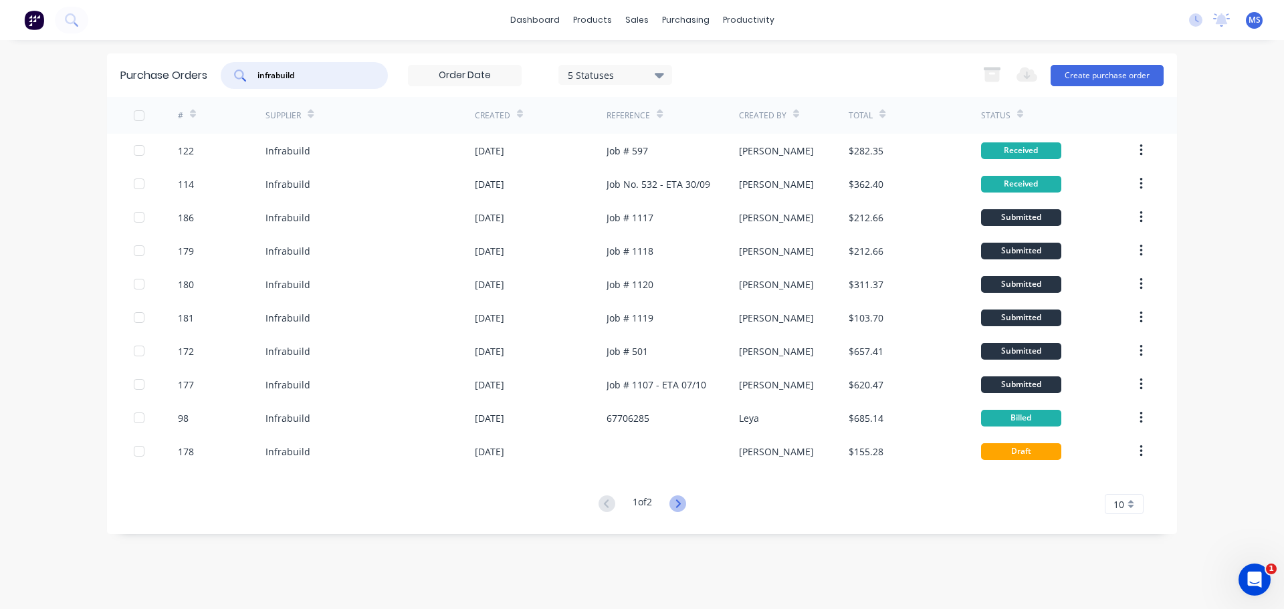
click at [679, 497] on icon at bounding box center [677, 503] width 17 height 17
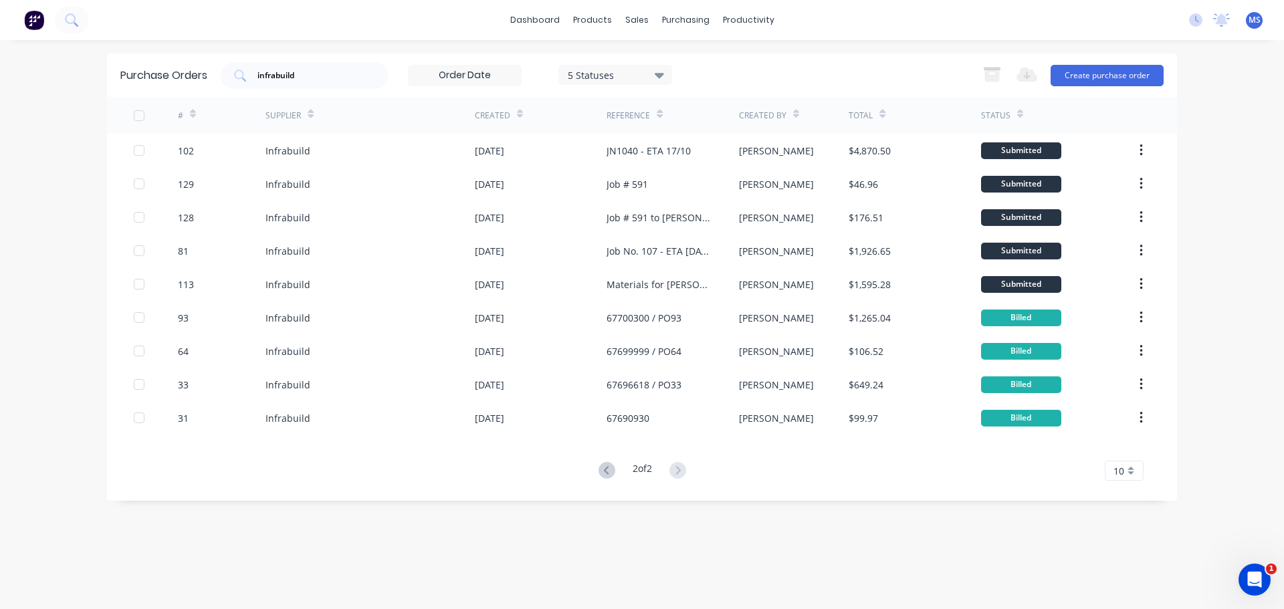
click at [598, 461] on div "# Supplier Created Reference Created By Total Status 102 Infrabuild [DATE] JN10…" at bounding box center [642, 289] width 1070 height 384
click at [608, 464] on icon at bounding box center [606, 470] width 17 height 17
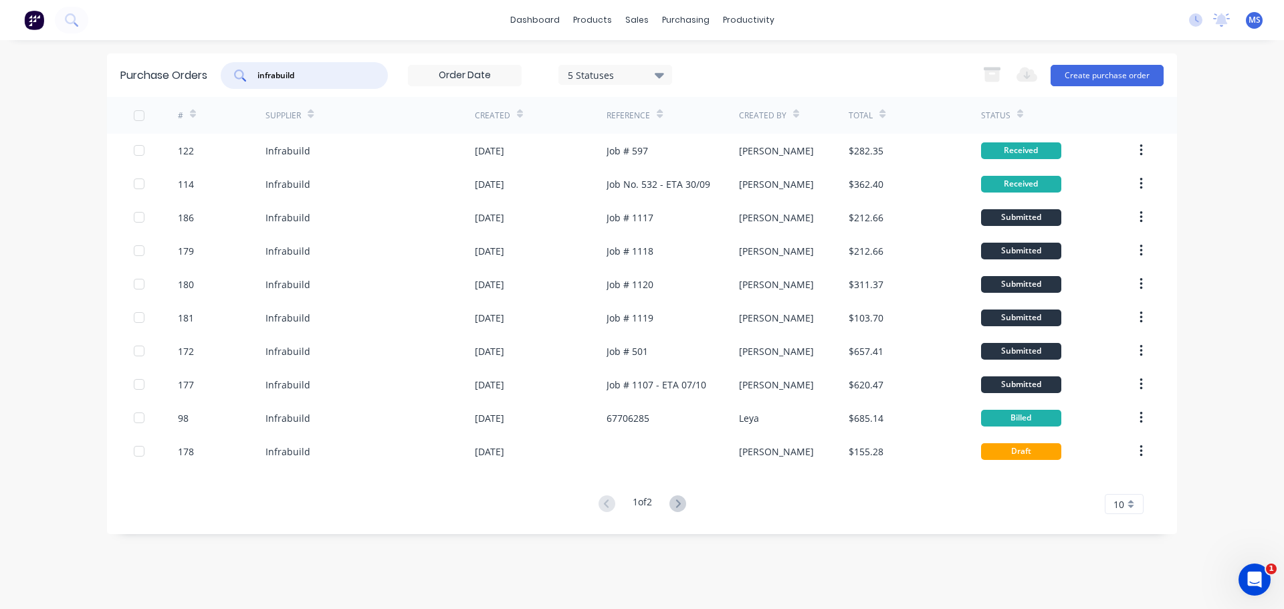
click at [338, 69] on input "infrabuild" at bounding box center [311, 75] width 111 height 13
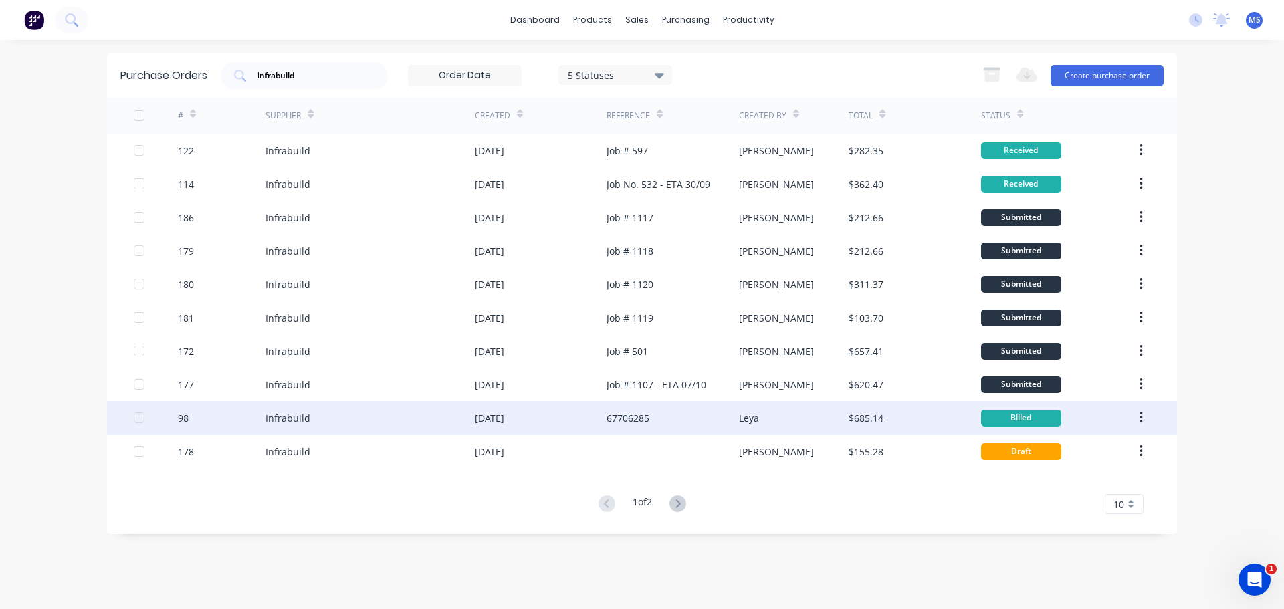
click at [411, 427] on div "Infrabuild" at bounding box center [369, 417] width 209 height 33
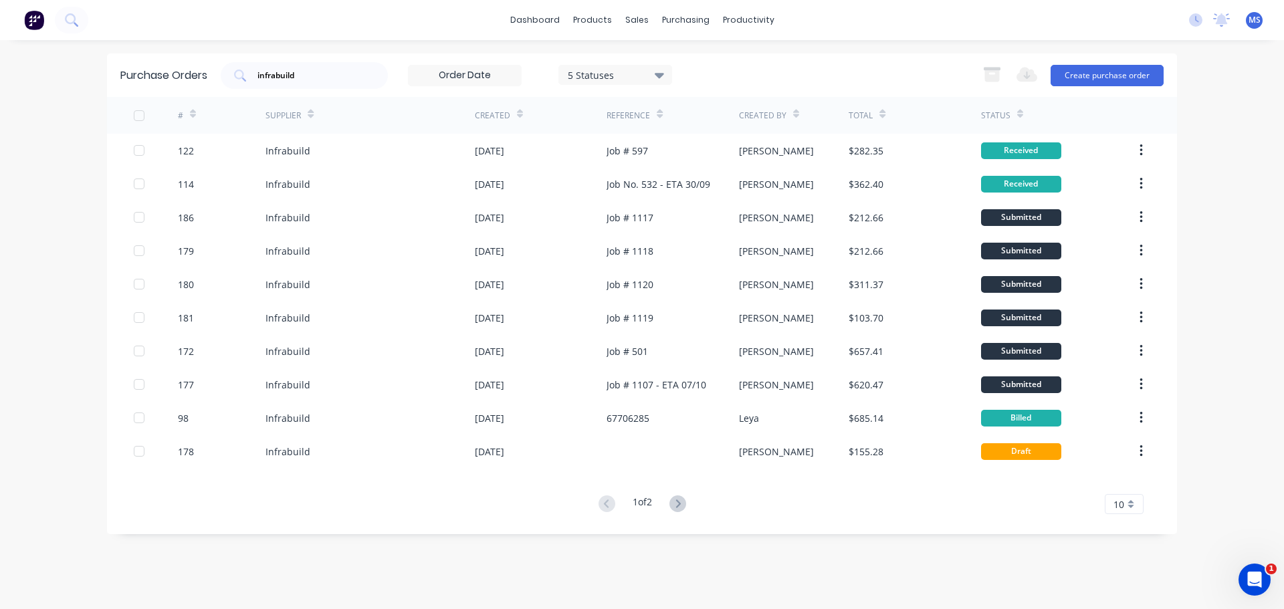
click at [683, 511] on icon at bounding box center [677, 503] width 17 height 17
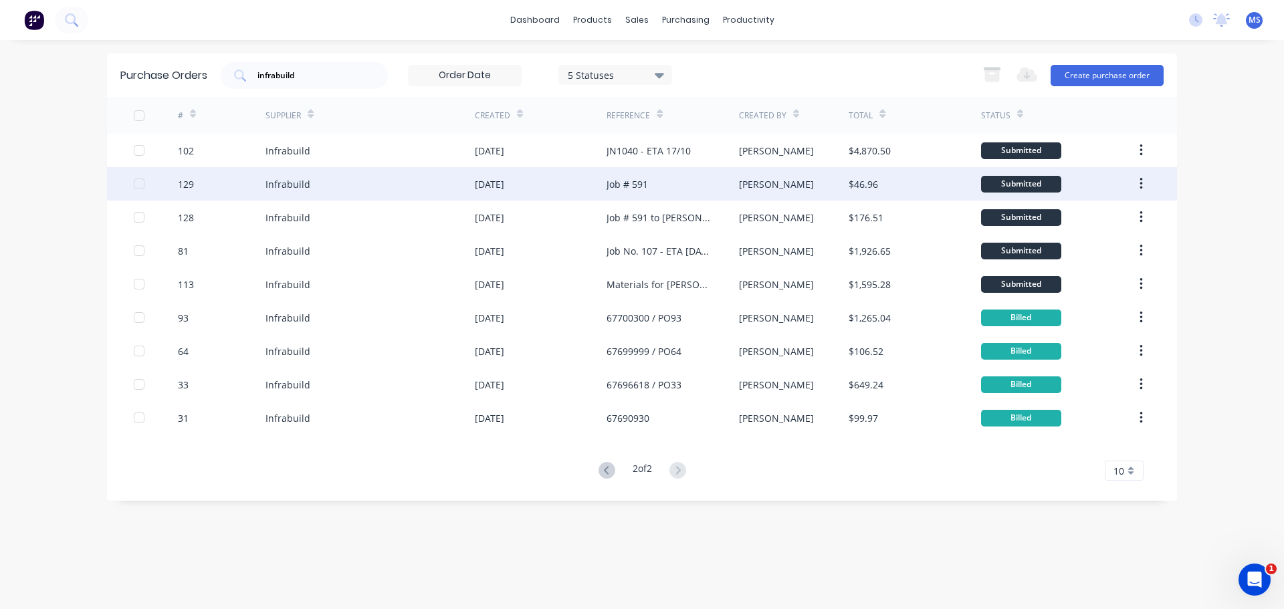
click at [385, 189] on div "Infrabuild" at bounding box center [369, 183] width 209 height 33
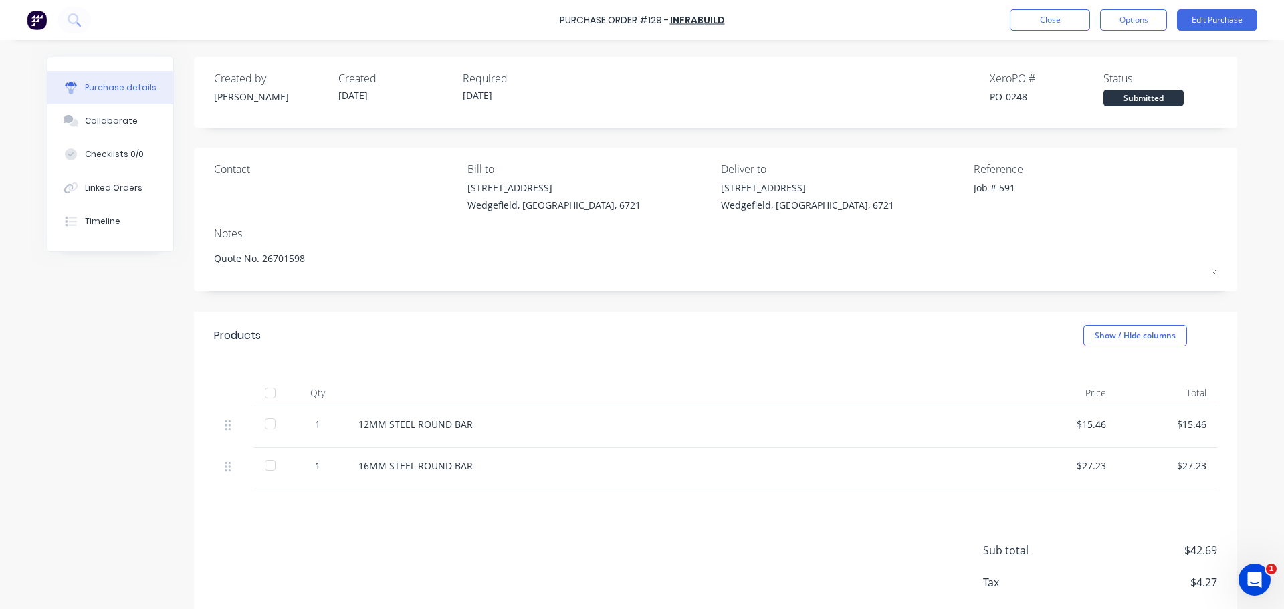
click at [259, 425] on div at bounding box center [270, 423] width 27 height 27
click at [262, 453] on div at bounding box center [270, 465] width 27 height 27
type textarea "x"
click at [119, 174] on button "Linked Orders" at bounding box center [110, 187] width 126 height 33
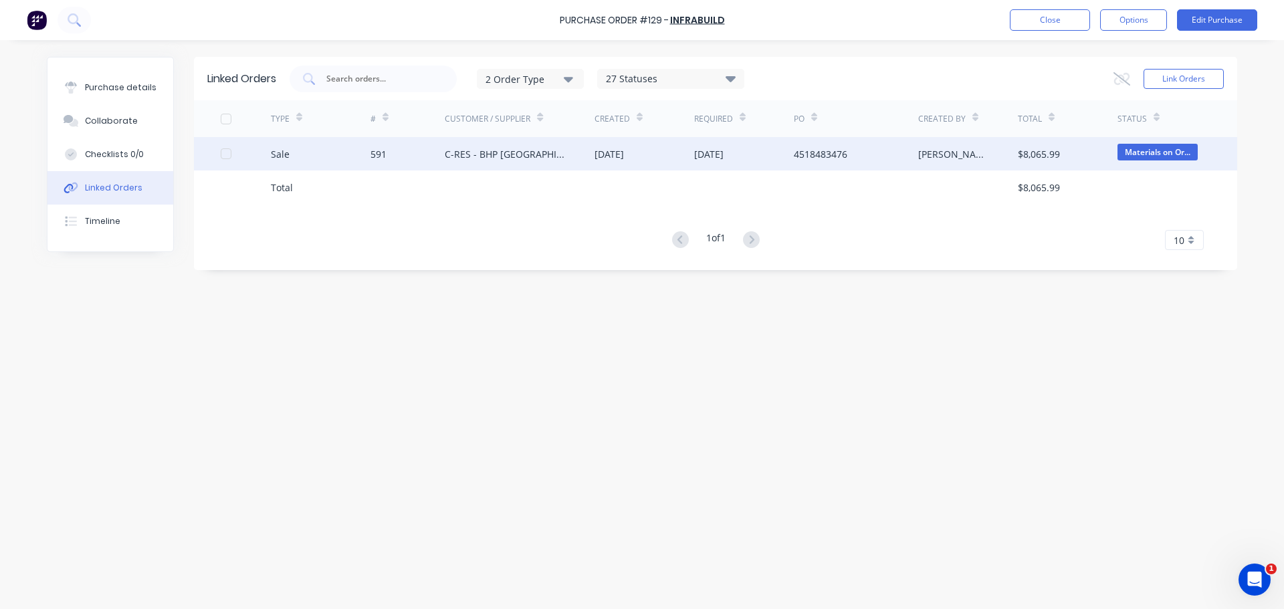
click at [366, 162] on div "Sale" at bounding box center [321, 153] width 100 height 33
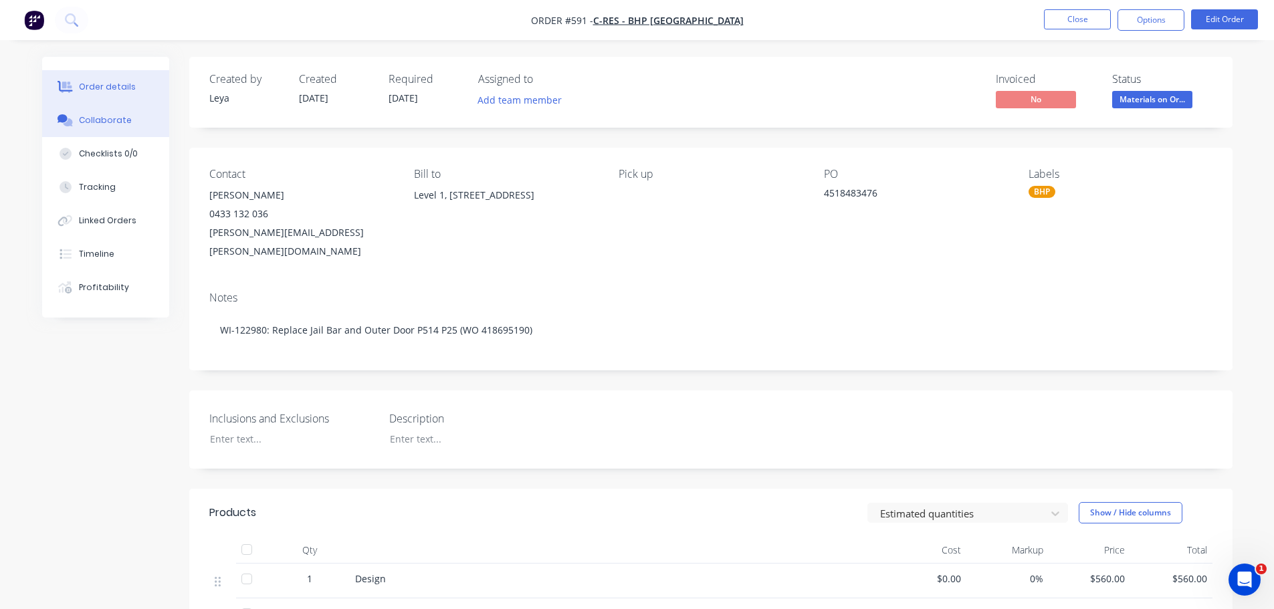
click at [123, 113] on button "Collaborate" at bounding box center [105, 120] width 127 height 33
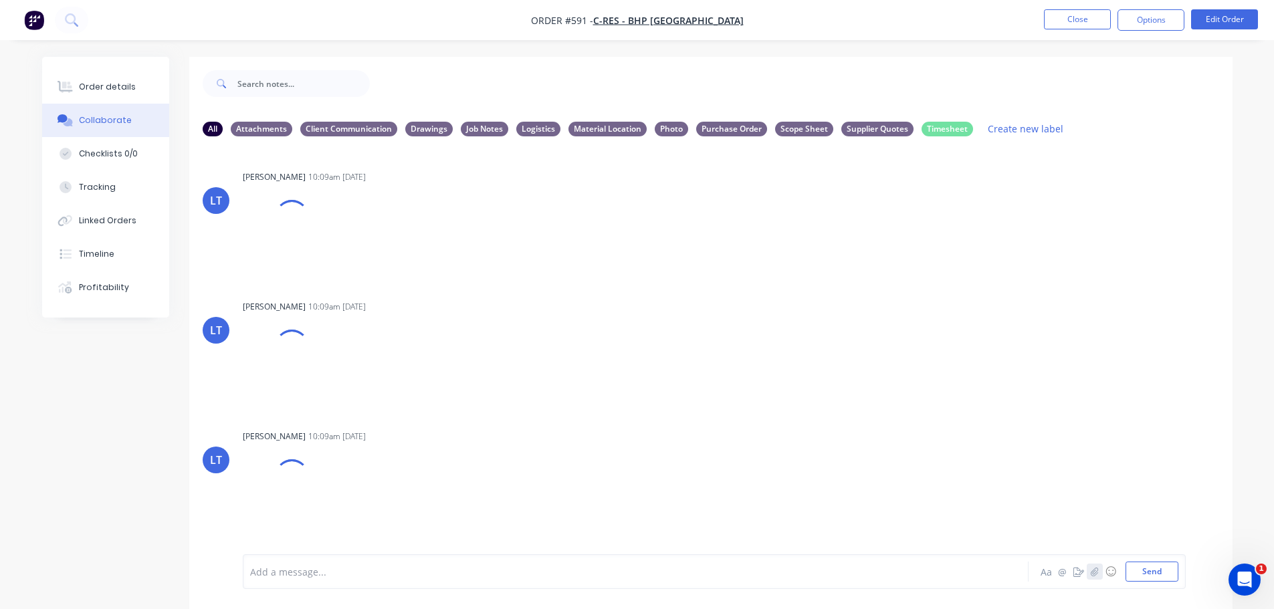
click at [1090, 572] on icon "button" at bounding box center [1094, 571] width 8 height 9
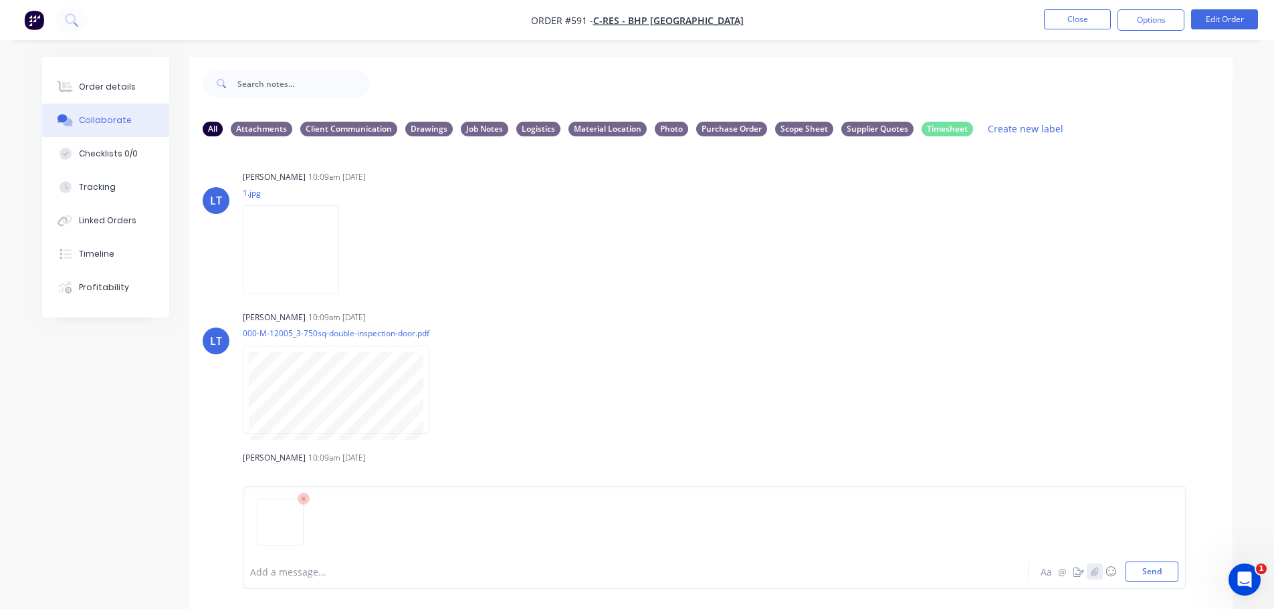
scroll to position [267, 0]
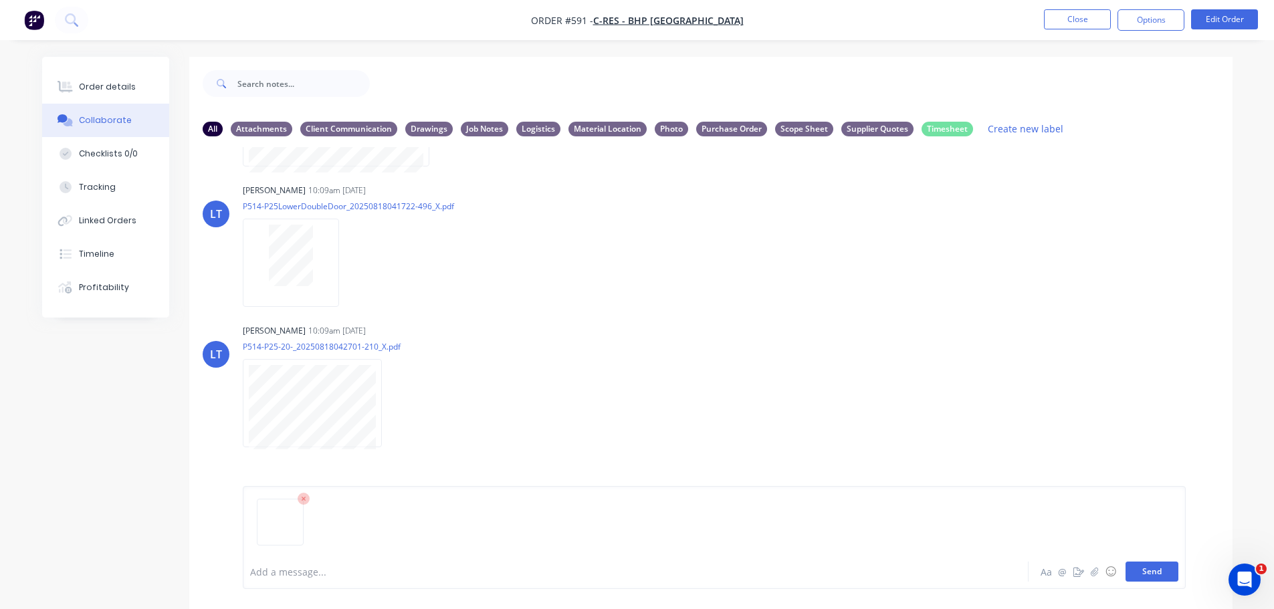
click at [1138, 578] on button "Send" at bounding box center [1151, 572] width 53 height 20
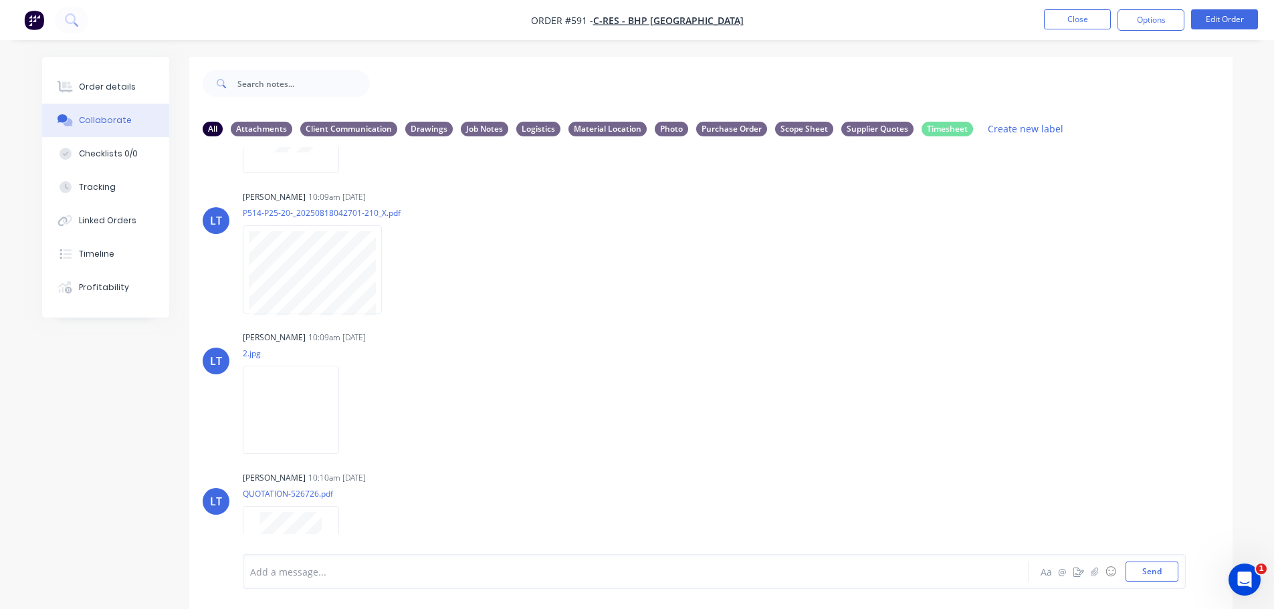
scroll to position [2408, 0]
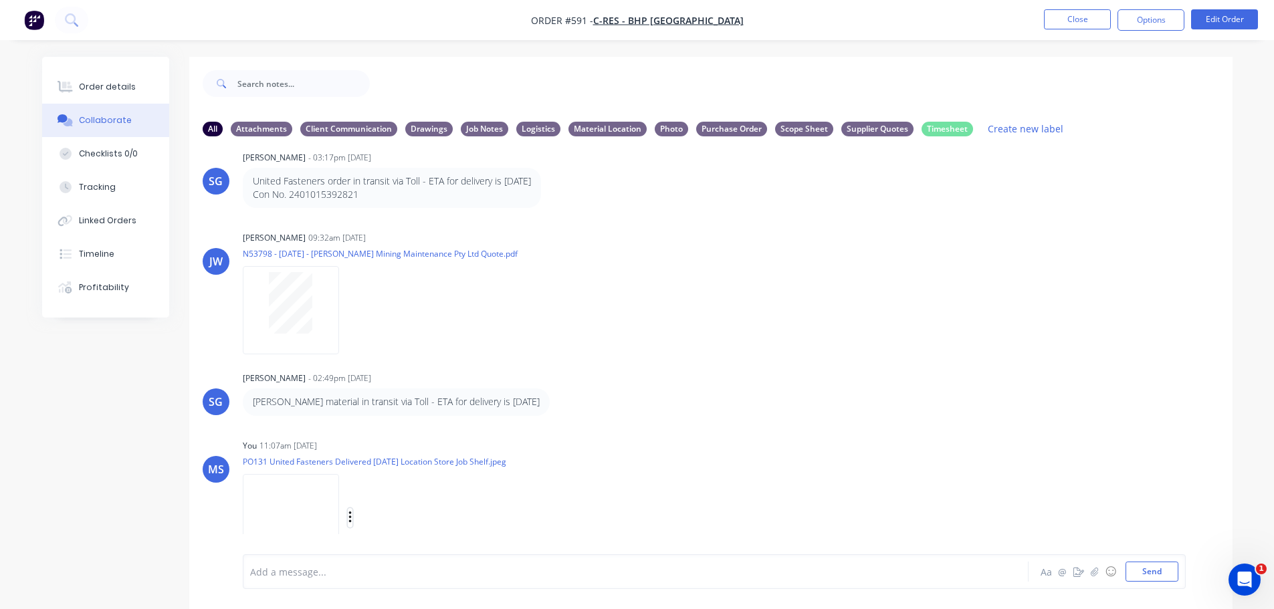
click at [350, 511] on icon "button" at bounding box center [349, 517] width 3 height 12
click at [805, 443] on div "MS You 11:07am 25/09/25 PO131 United Fasteners Delivered 25.09.25 Location Stor…" at bounding box center [710, 496] width 1043 height 120
click at [354, 510] on div "Labels Download Delete" at bounding box center [419, 517] width 150 height 19
click at [352, 508] on button "button" at bounding box center [350, 517] width 5 height 19
click at [403, 534] on button "Delete" at bounding box center [437, 549] width 150 height 30
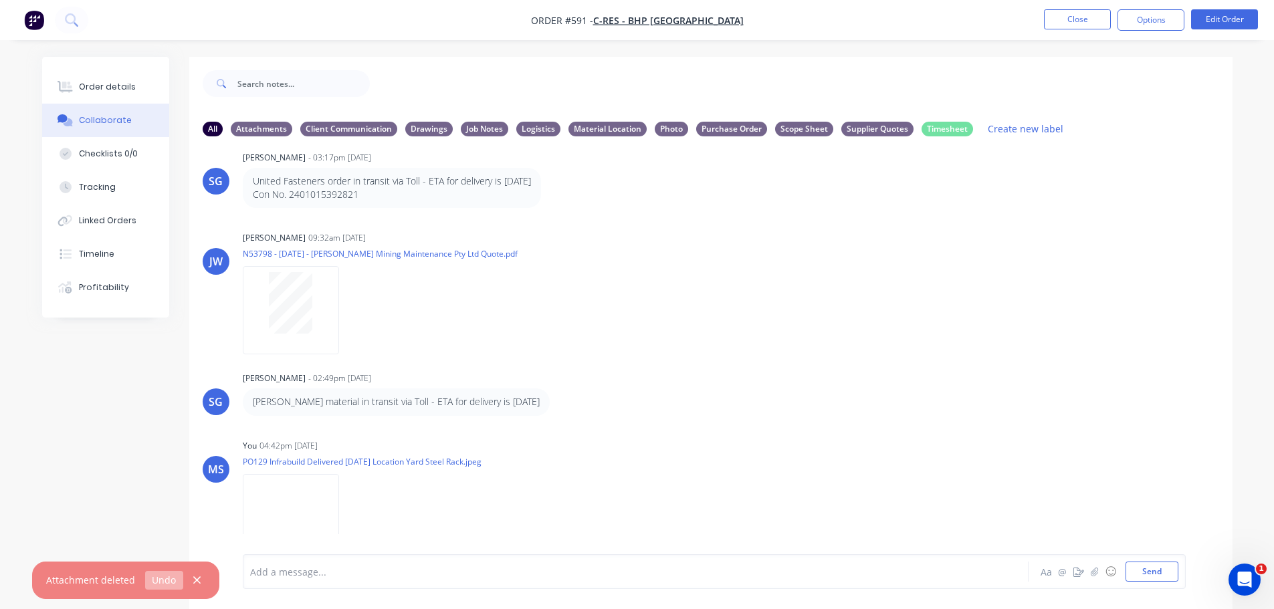
click at [167, 580] on button "Undo" at bounding box center [164, 580] width 38 height 18
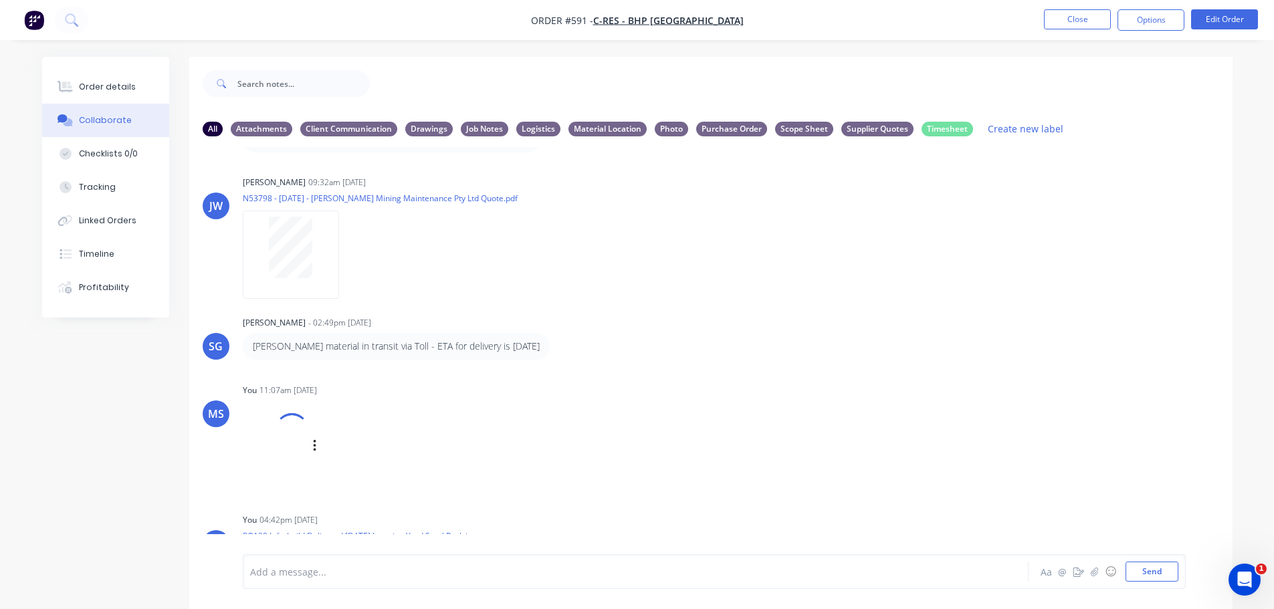
scroll to position [2537, 0]
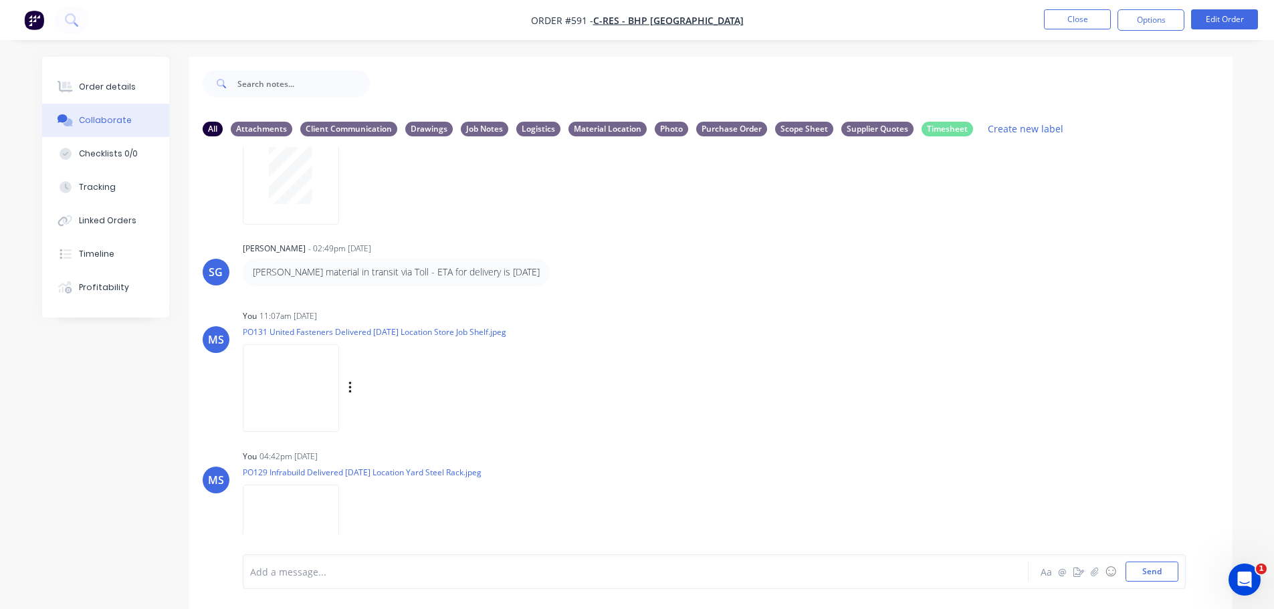
click at [354, 378] on div "Labels Download Delete" at bounding box center [419, 387] width 150 height 19
click at [352, 380] on icon "button" at bounding box center [350, 387] width 4 height 15
click at [451, 379] on button "Labels" at bounding box center [437, 393] width 150 height 30
click at [734, 447] on div "MS You 04:42pm 25/09/25 PO129 Infrabuild Delivered 25.09.25 Location Yard Steel…" at bounding box center [710, 507] width 1043 height 120
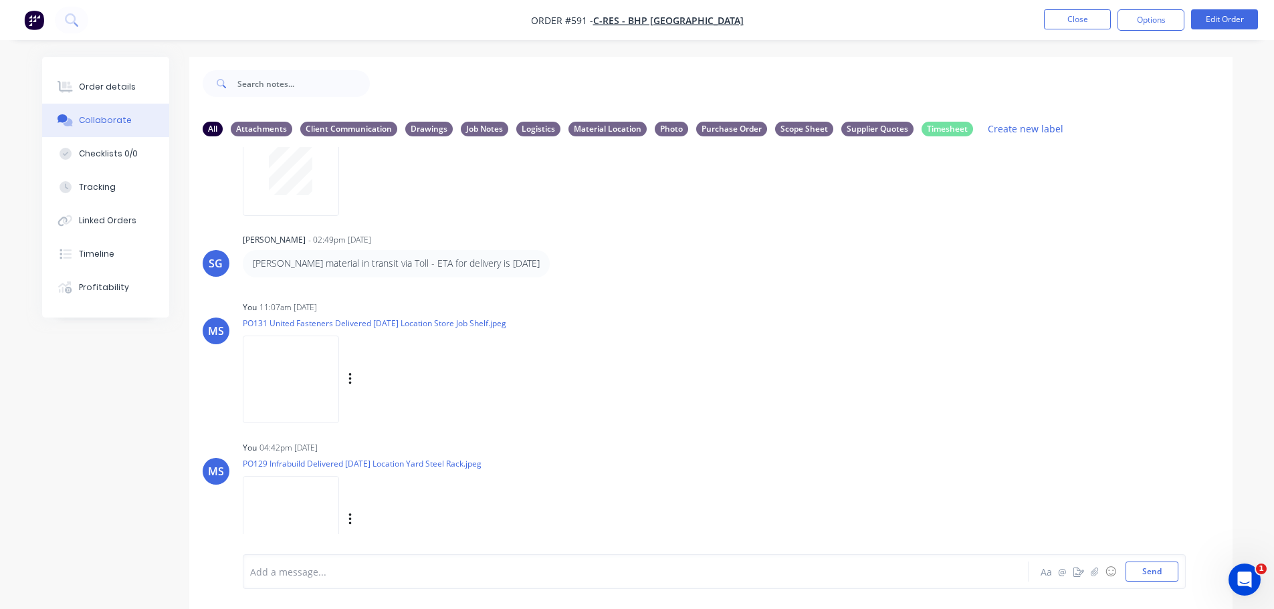
scroll to position [2548, 0]
click at [355, 508] on div "Labels Download Delete" at bounding box center [419, 517] width 150 height 19
click at [353, 508] on div "Labels Download Delete" at bounding box center [419, 517] width 150 height 19
click at [350, 511] on icon "button" at bounding box center [349, 517] width 3 height 12
click at [423, 479] on button "Labels" at bounding box center [437, 489] width 150 height 30
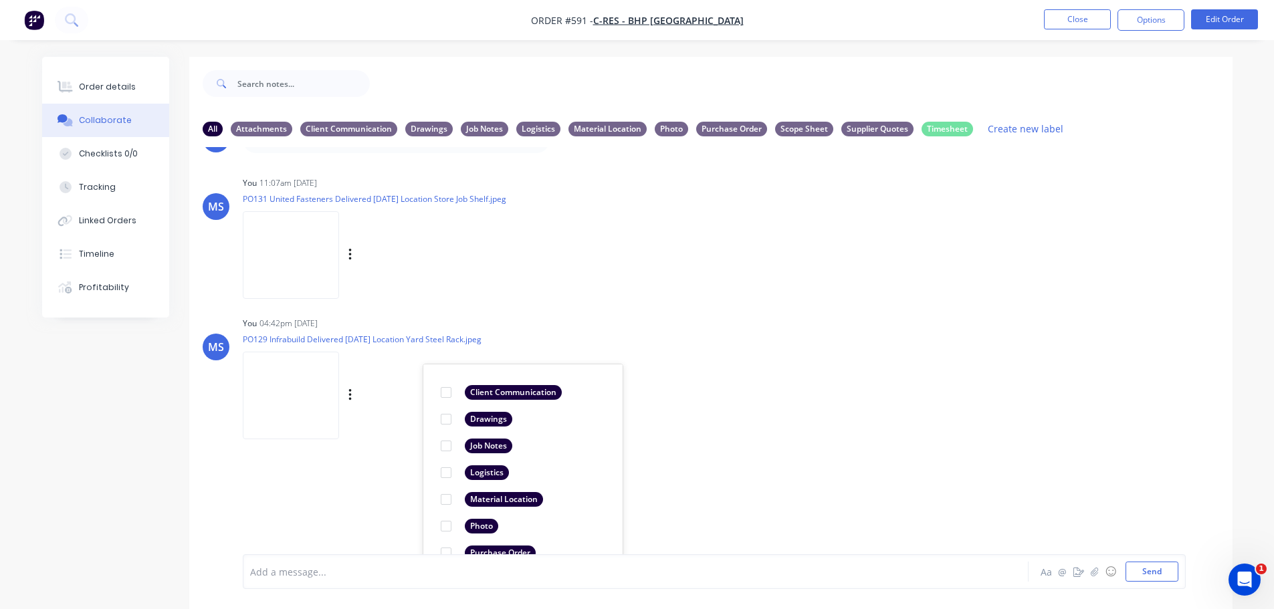
scroll to position [2682, 0]
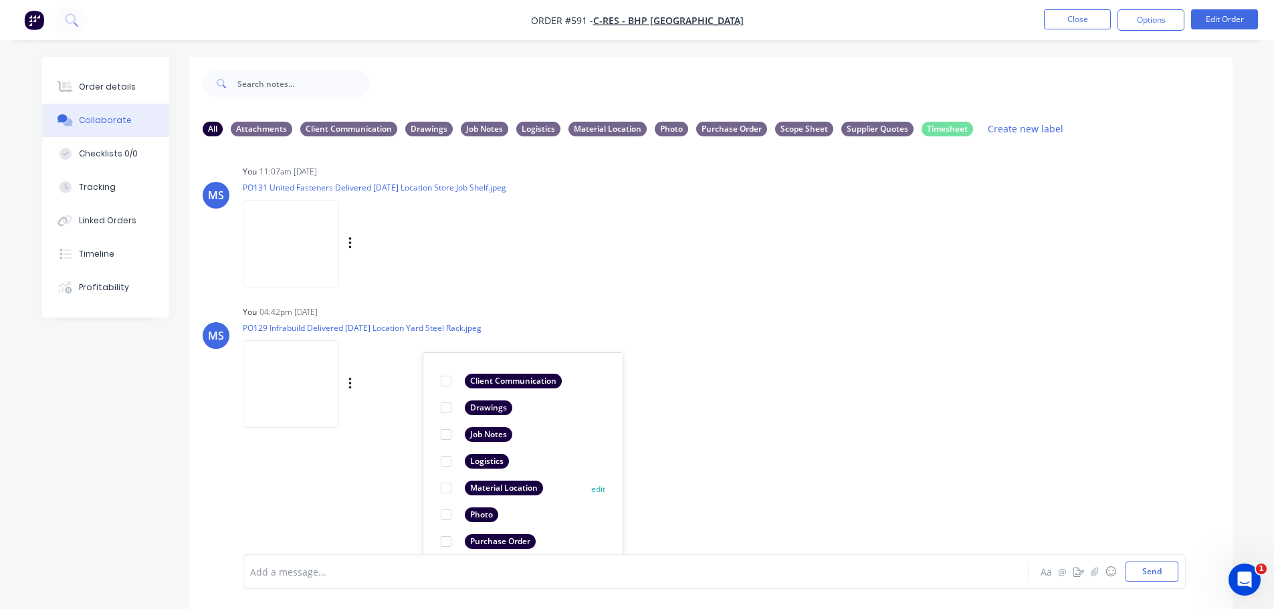
click at [515, 481] on div "Material Location" at bounding box center [504, 488] width 78 height 15
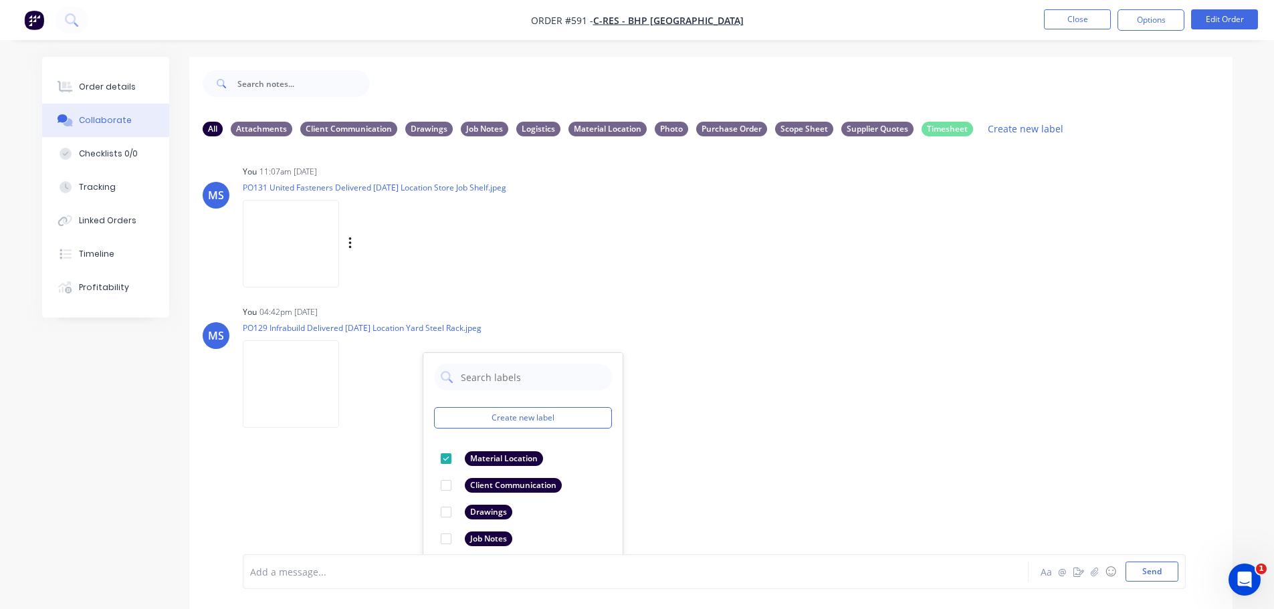
click at [706, 427] on div "LT Leya Thompson 10:09am 27/08/25 1.jpg Labels Download LT Leya Thompson 10:09a…" at bounding box center [710, 350] width 1043 height 407
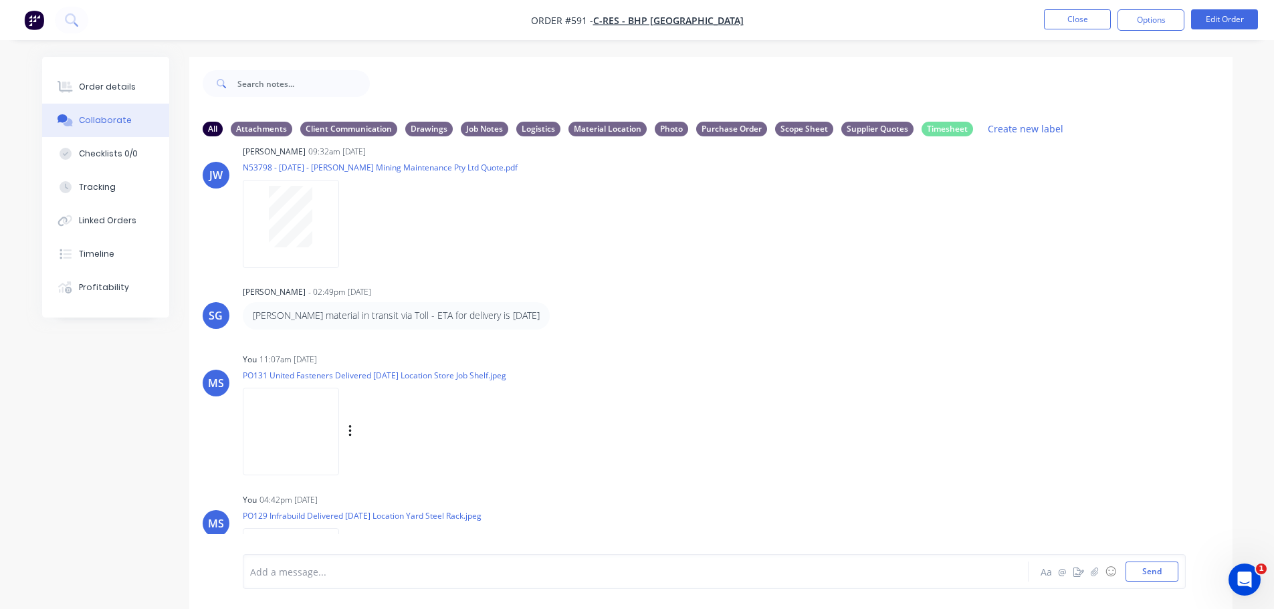
click at [705, 382] on div "MS You 11:07am 25/09/25 PO131 United Fasteners Delivered 25.09.25 Location Stor…" at bounding box center [710, 410] width 1043 height 120
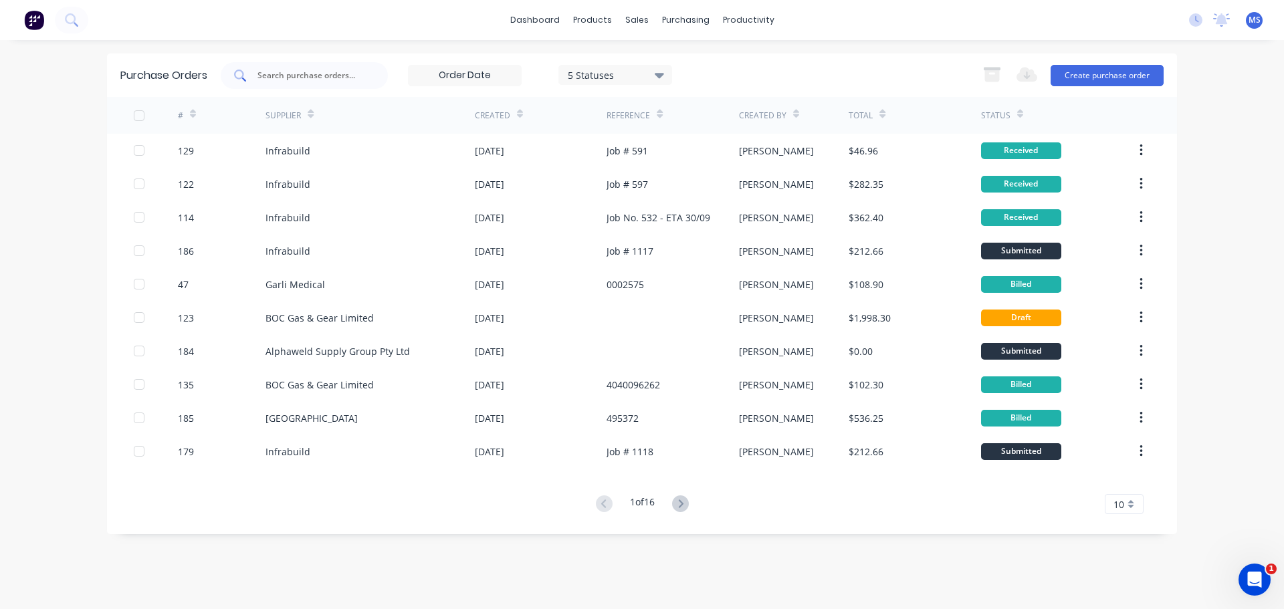
click at [369, 70] on div at bounding box center [304, 75] width 167 height 27
type input "infrabuild"
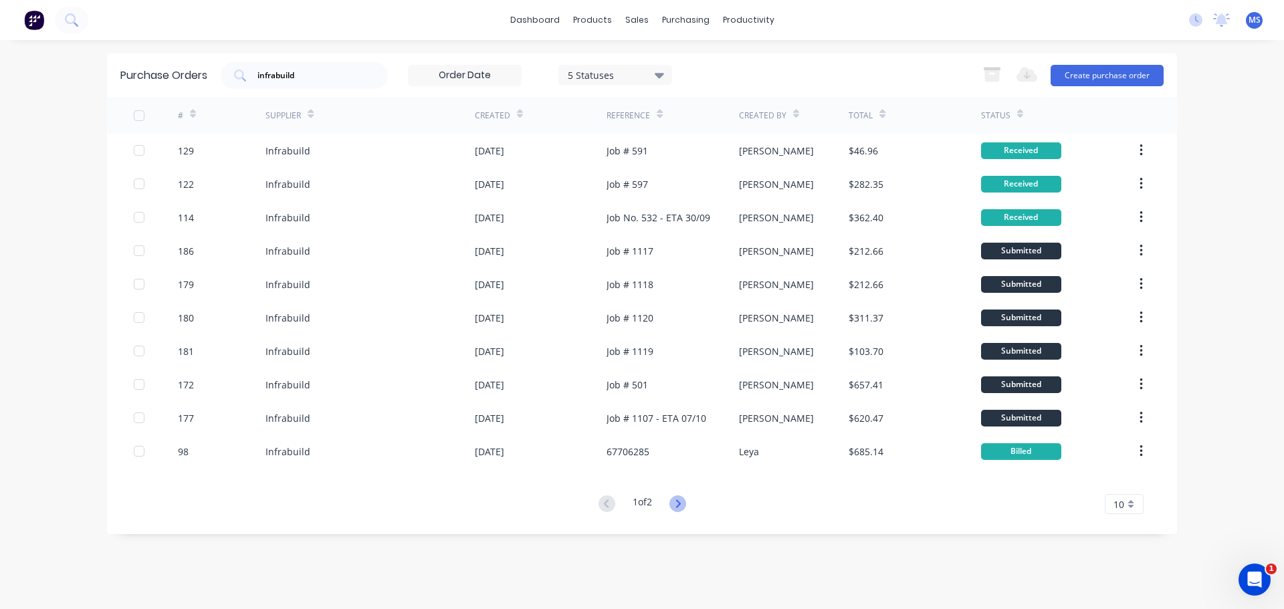
click at [683, 501] on icon at bounding box center [677, 503] width 17 height 17
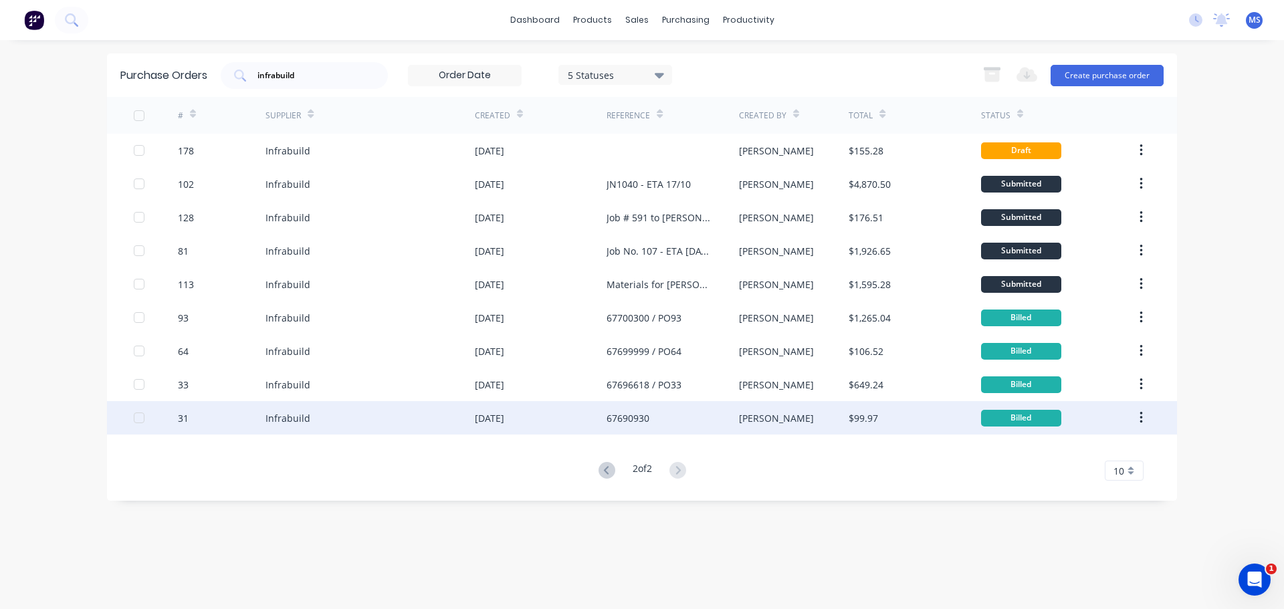
click at [423, 429] on div "Infrabuild" at bounding box center [369, 417] width 209 height 33
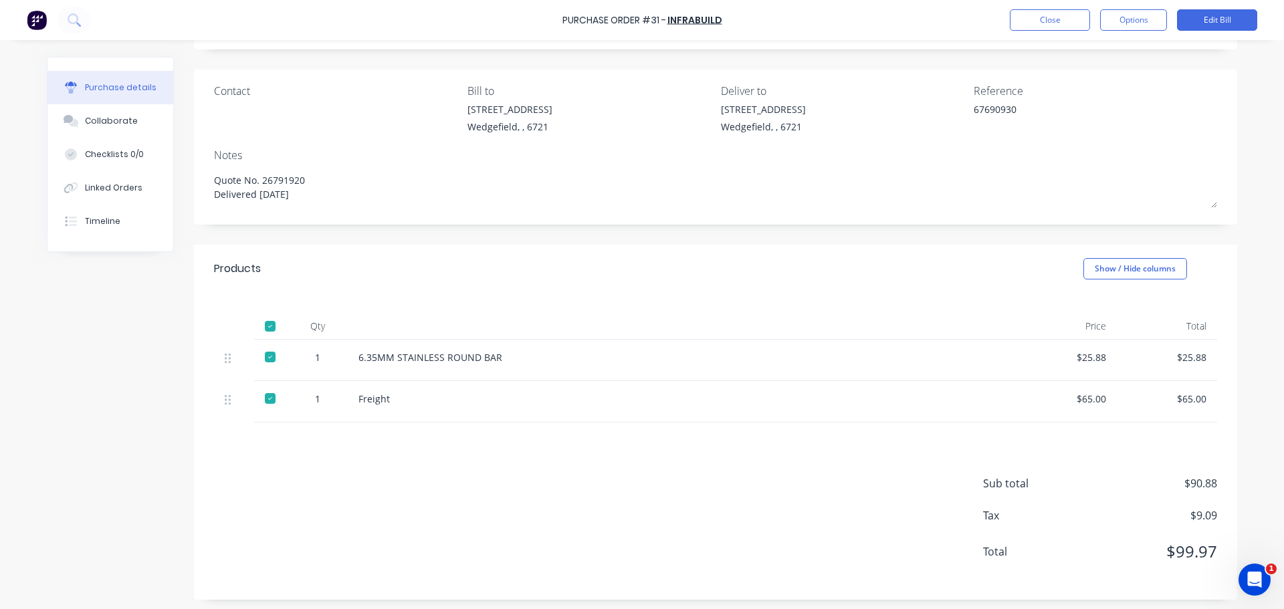
scroll to position [82, 0]
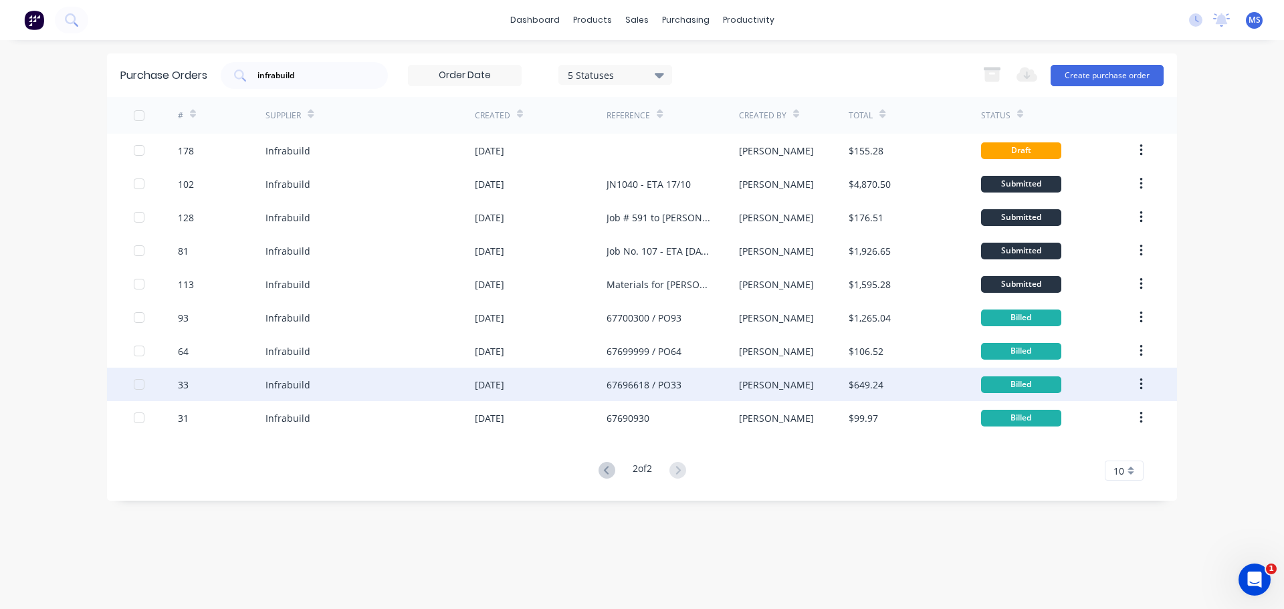
click at [334, 390] on div "Infrabuild" at bounding box center [369, 384] width 209 height 33
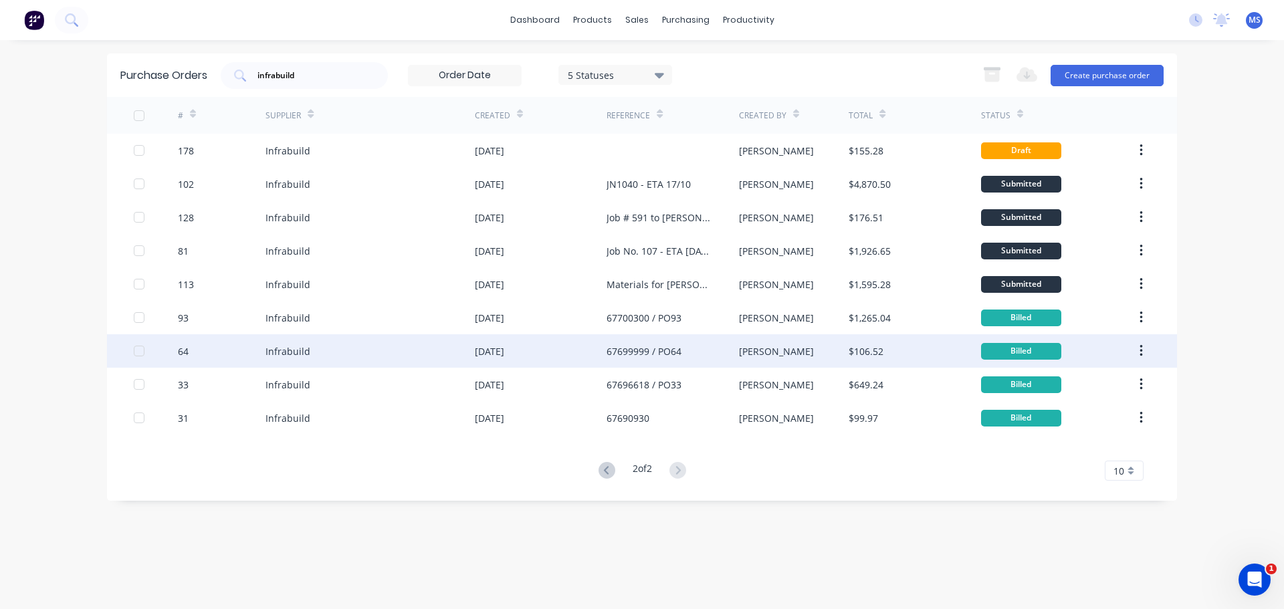
click at [324, 345] on div "Infrabuild" at bounding box center [369, 350] width 209 height 33
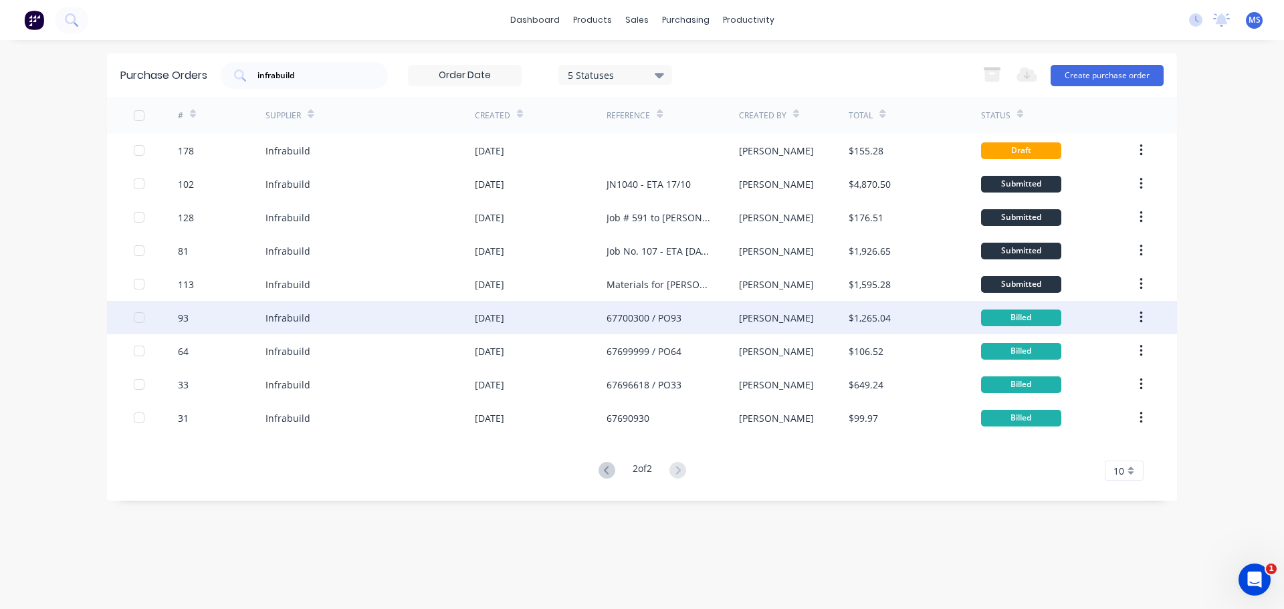
click at [314, 311] on div "Infrabuild" at bounding box center [369, 317] width 209 height 33
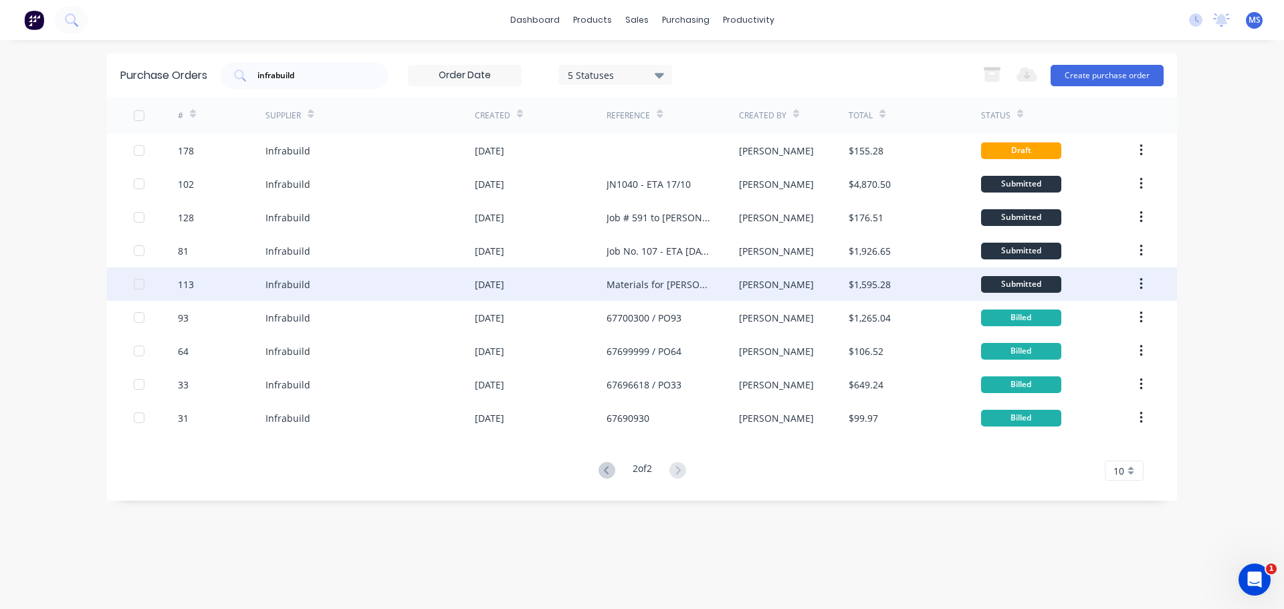
click at [310, 281] on div "Infrabuild" at bounding box center [369, 283] width 209 height 33
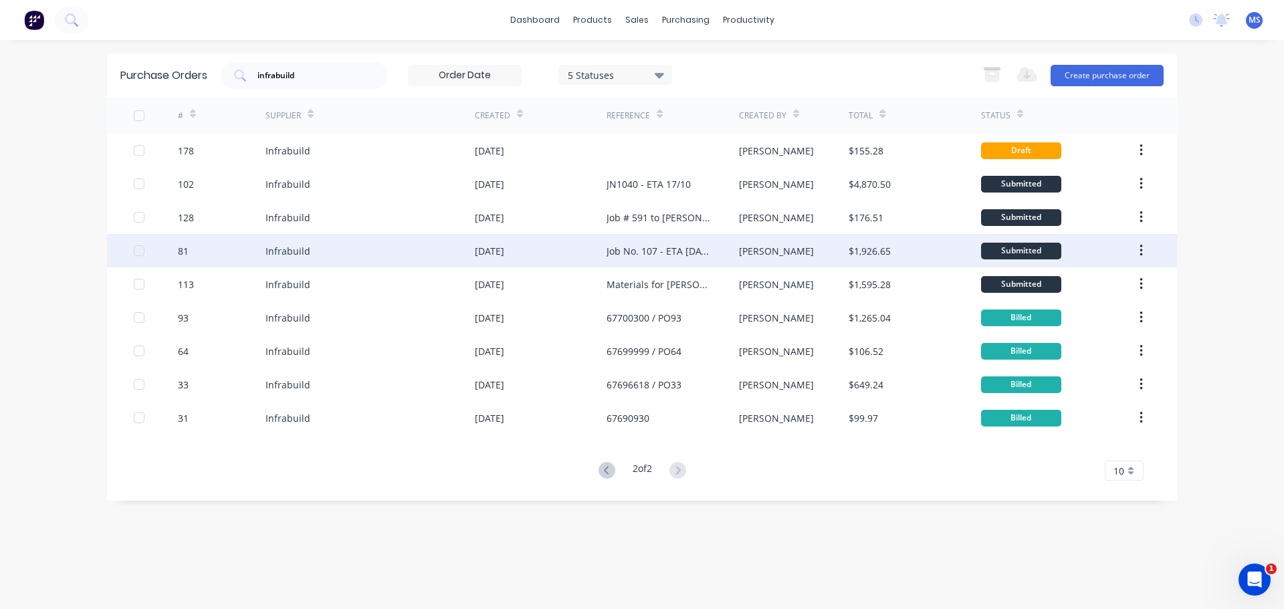
click at [314, 259] on div "Infrabuild" at bounding box center [369, 250] width 209 height 33
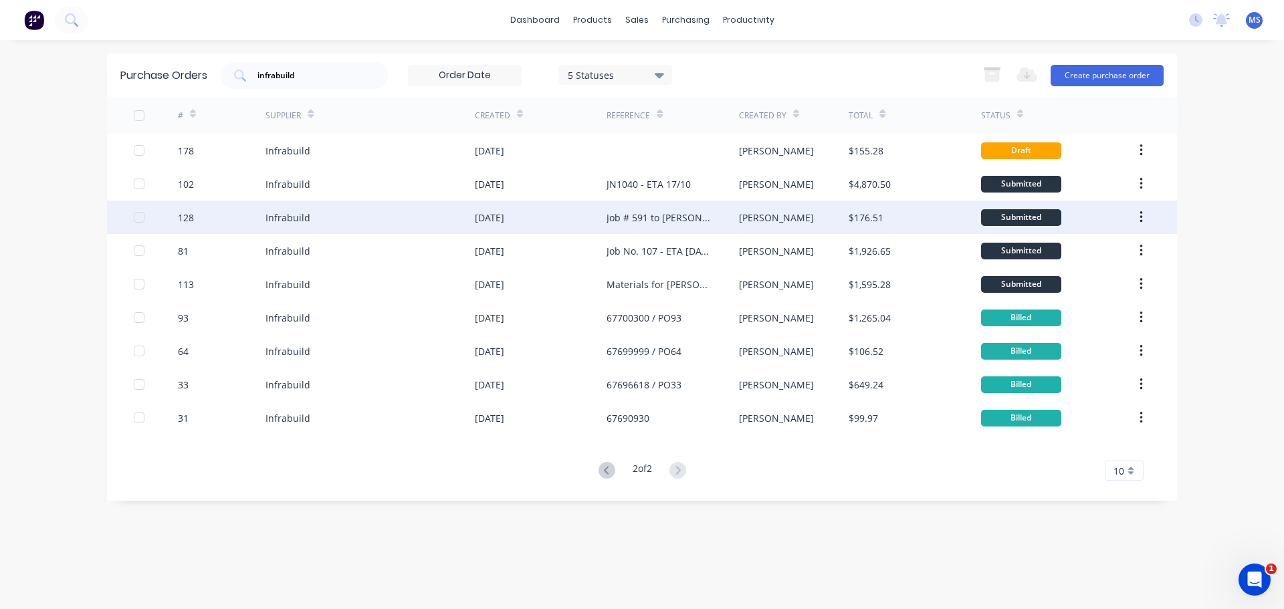
click at [301, 227] on div "Infrabuild" at bounding box center [369, 217] width 209 height 33
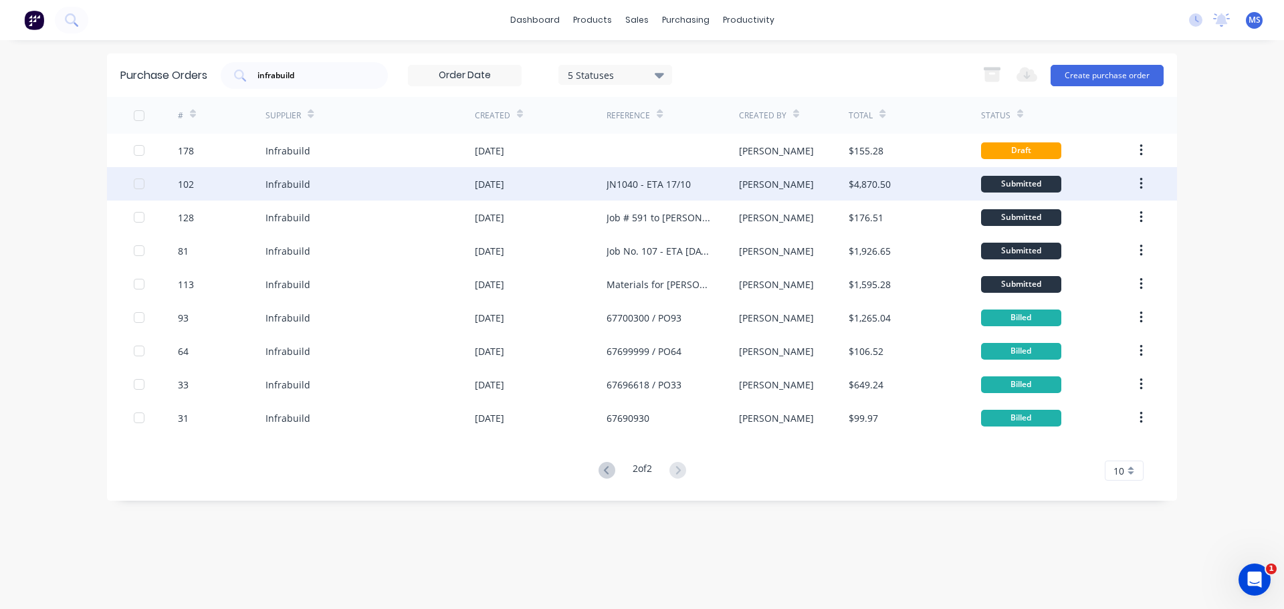
click at [296, 193] on div "Infrabuild" at bounding box center [369, 183] width 209 height 33
click at [300, 177] on div "Infrabuild" at bounding box center [287, 184] width 45 height 14
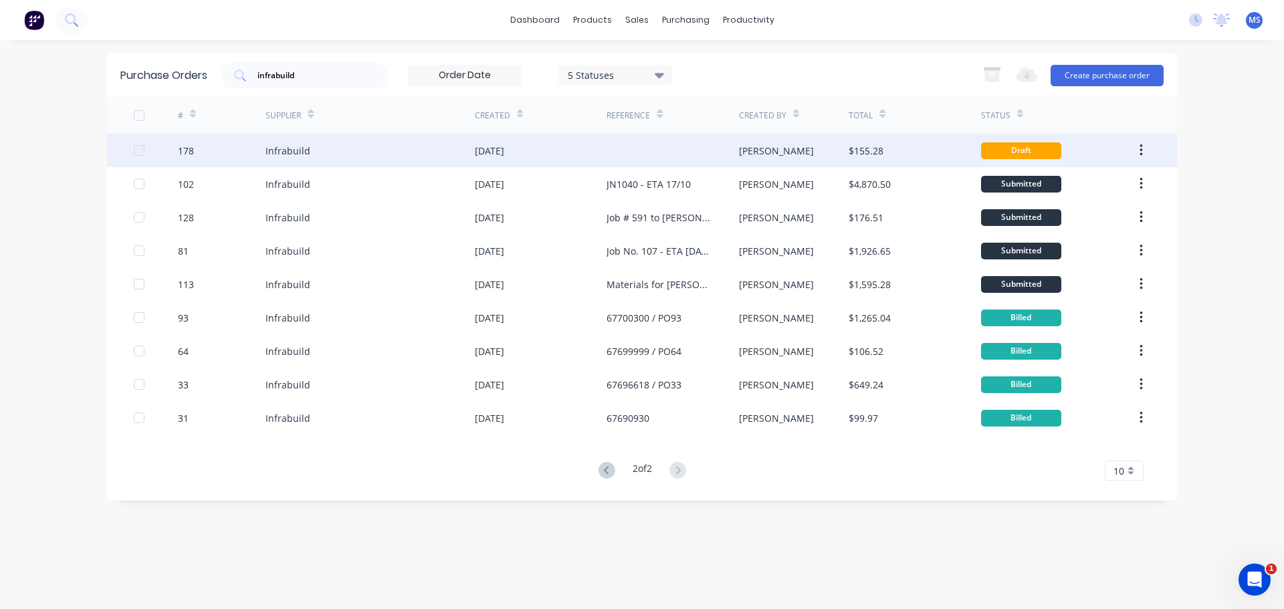
click at [306, 147] on div "Infrabuild" at bounding box center [287, 151] width 45 height 14
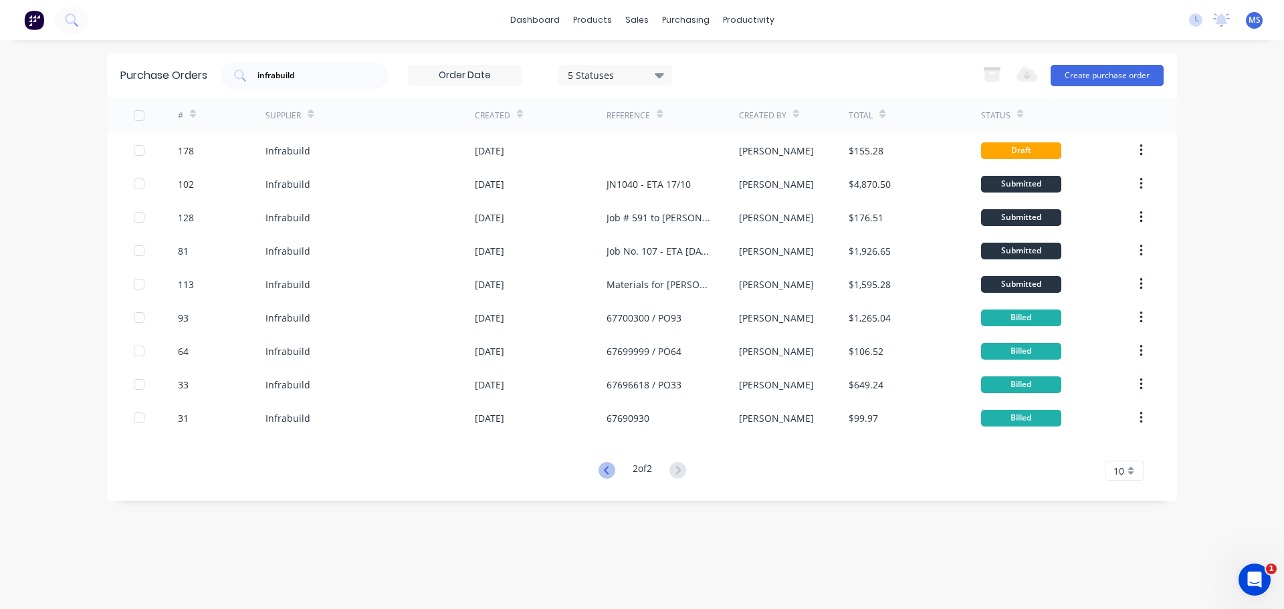
click at [600, 472] on icon at bounding box center [606, 470] width 17 height 17
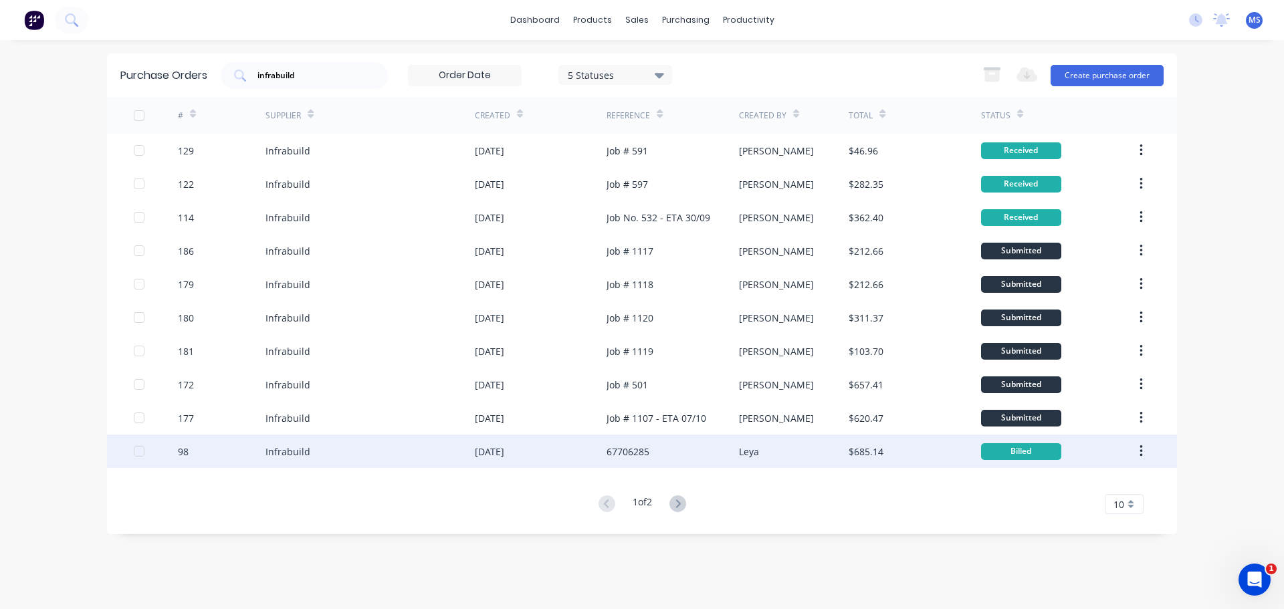
click at [460, 447] on div "Infrabuild" at bounding box center [369, 451] width 209 height 33
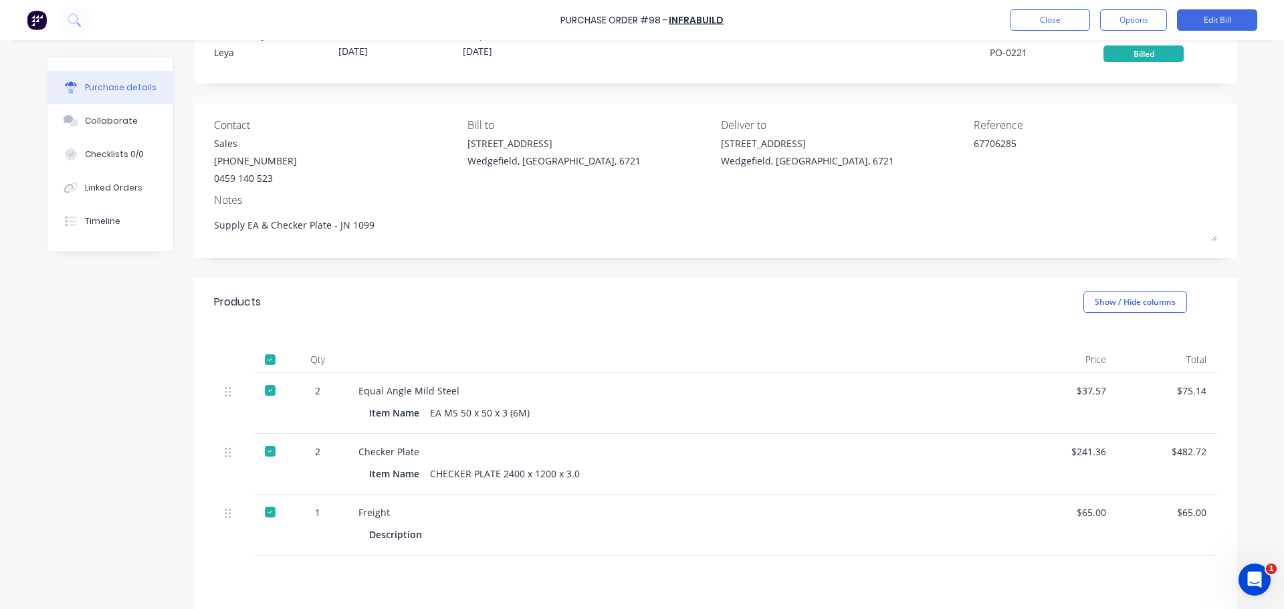
scroll to position [67, 0]
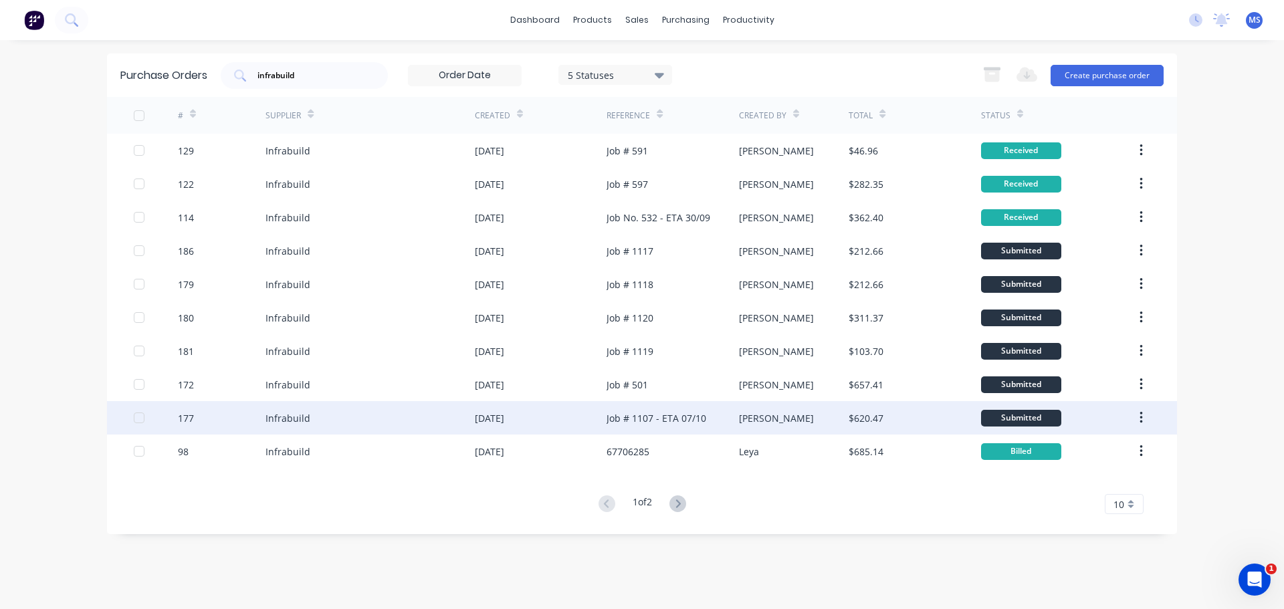
click at [402, 421] on div "Infrabuild" at bounding box center [369, 417] width 209 height 33
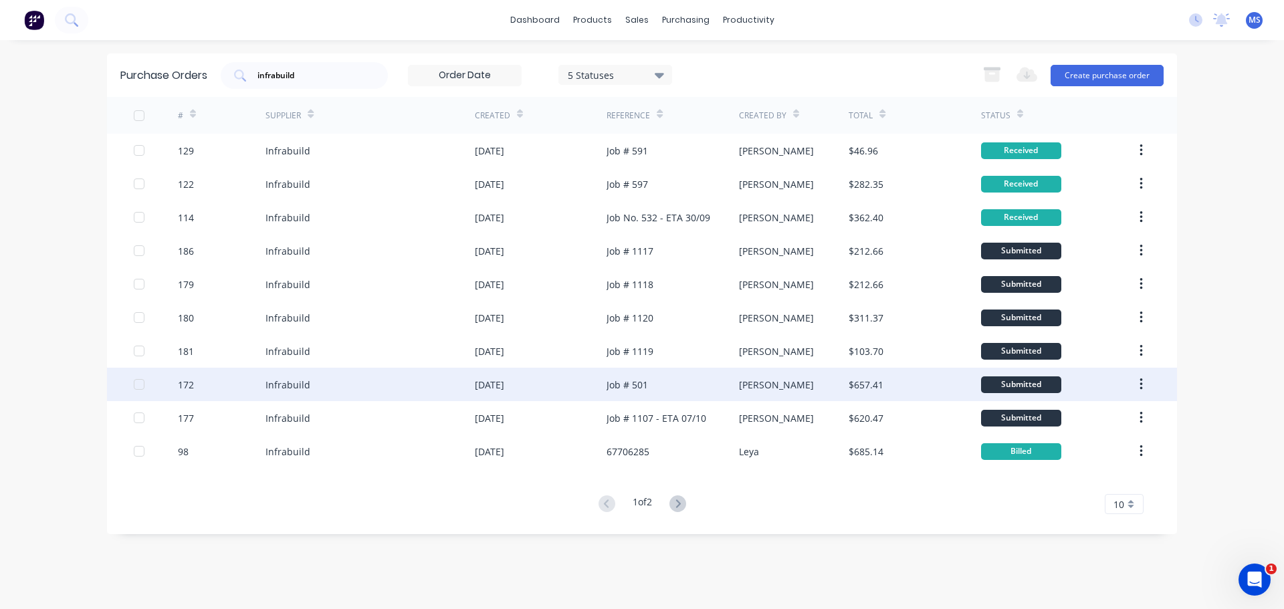
click at [404, 380] on div "Infrabuild" at bounding box center [369, 384] width 209 height 33
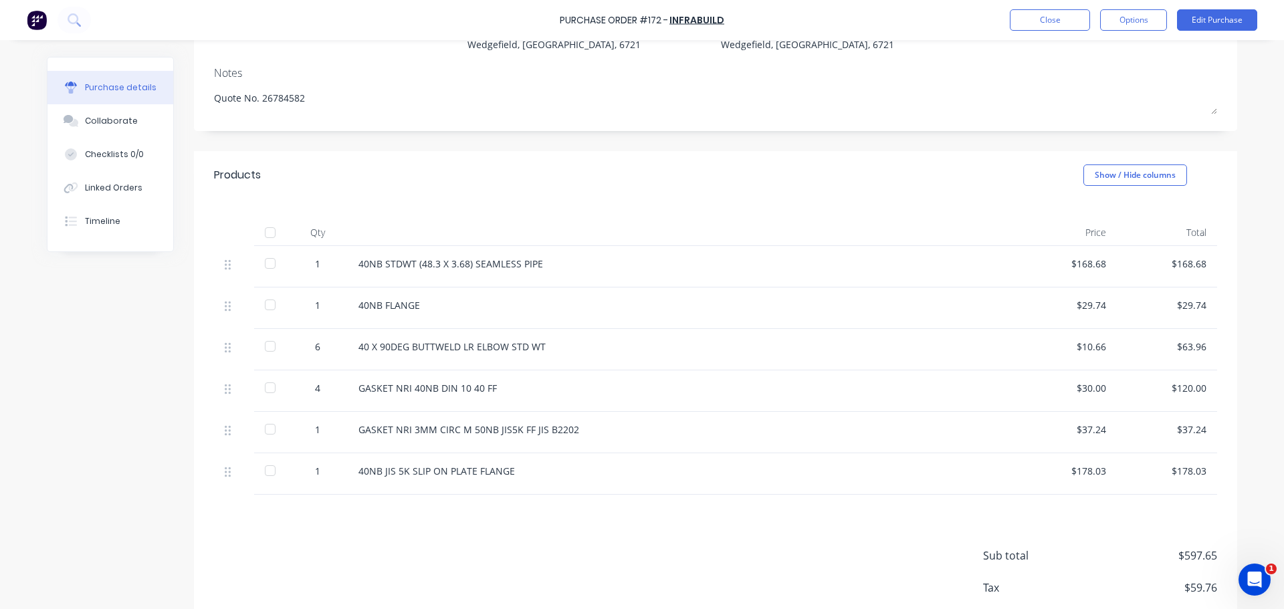
scroll to position [201, 0]
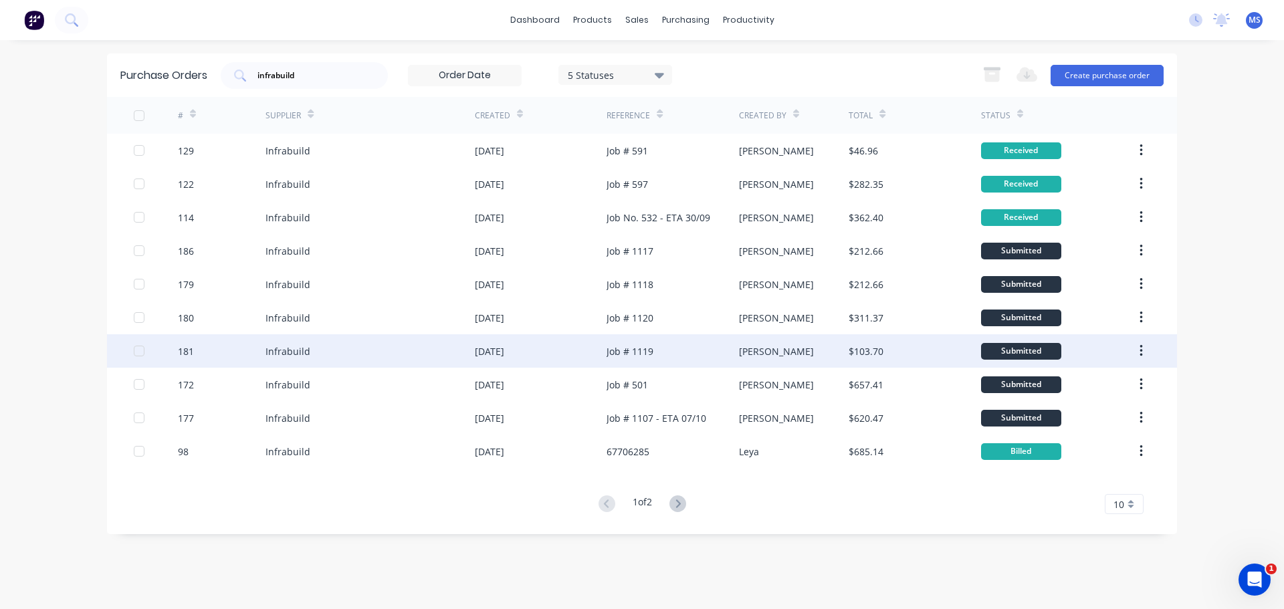
click at [384, 348] on div "Infrabuild" at bounding box center [369, 350] width 209 height 33
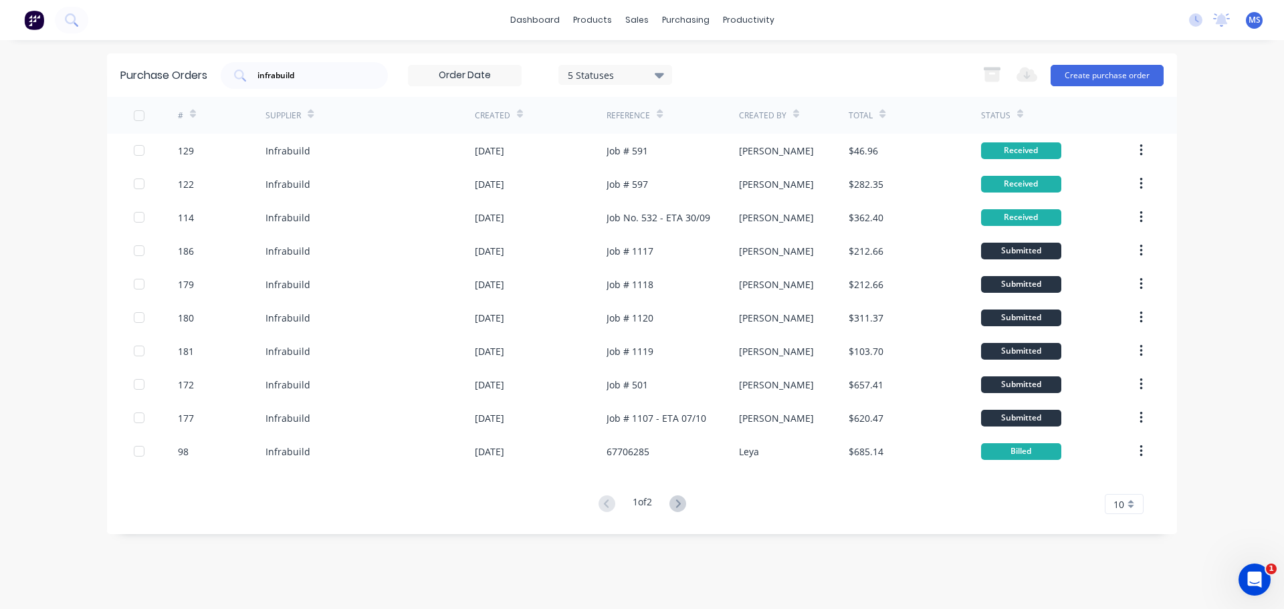
click at [364, 328] on div "Infrabuild" at bounding box center [369, 317] width 209 height 33
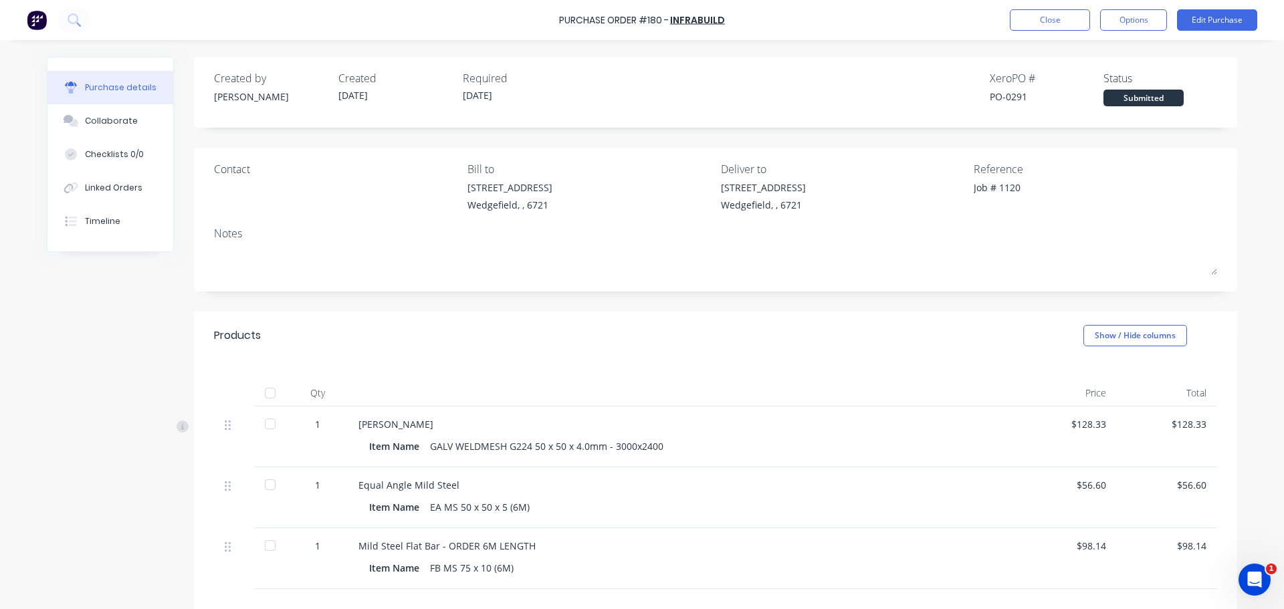
scroll to position [134, 0]
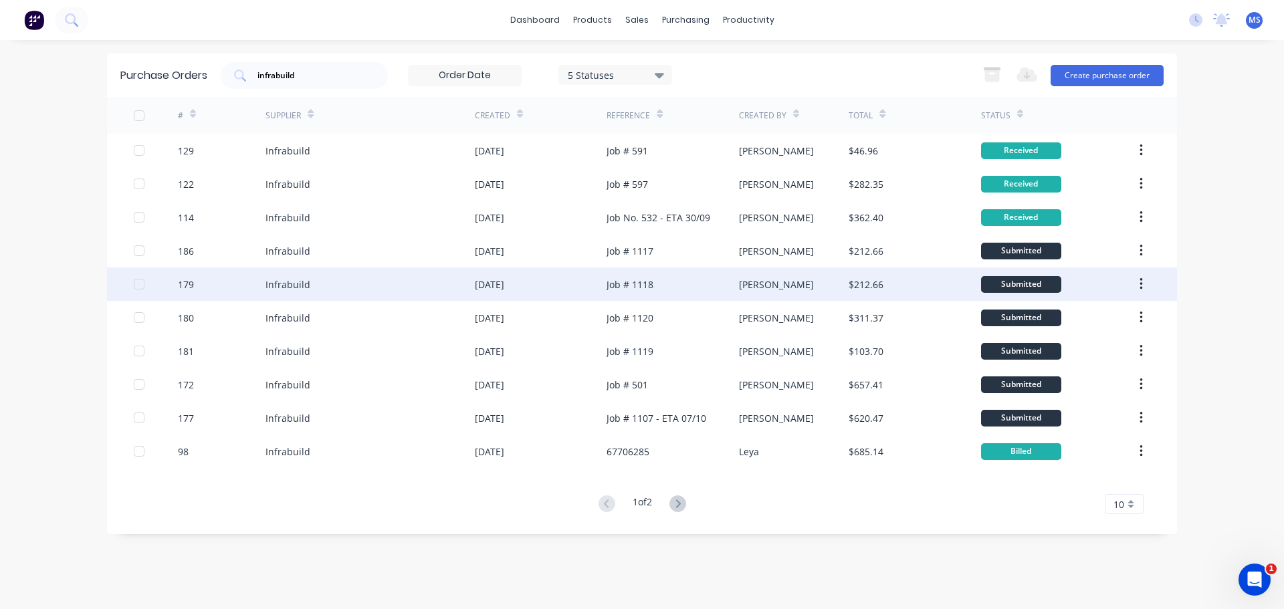
click at [356, 294] on div "Infrabuild" at bounding box center [369, 283] width 209 height 33
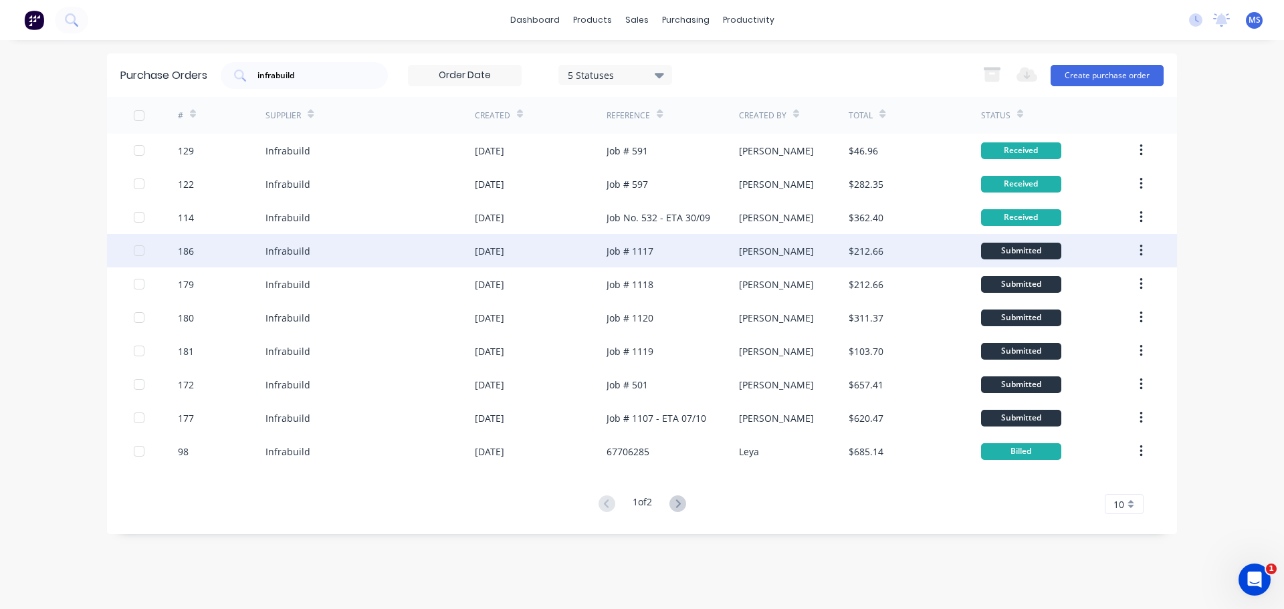
click at [348, 255] on div "Infrabuild" at bounding box center [369, 250] width 209 height 33
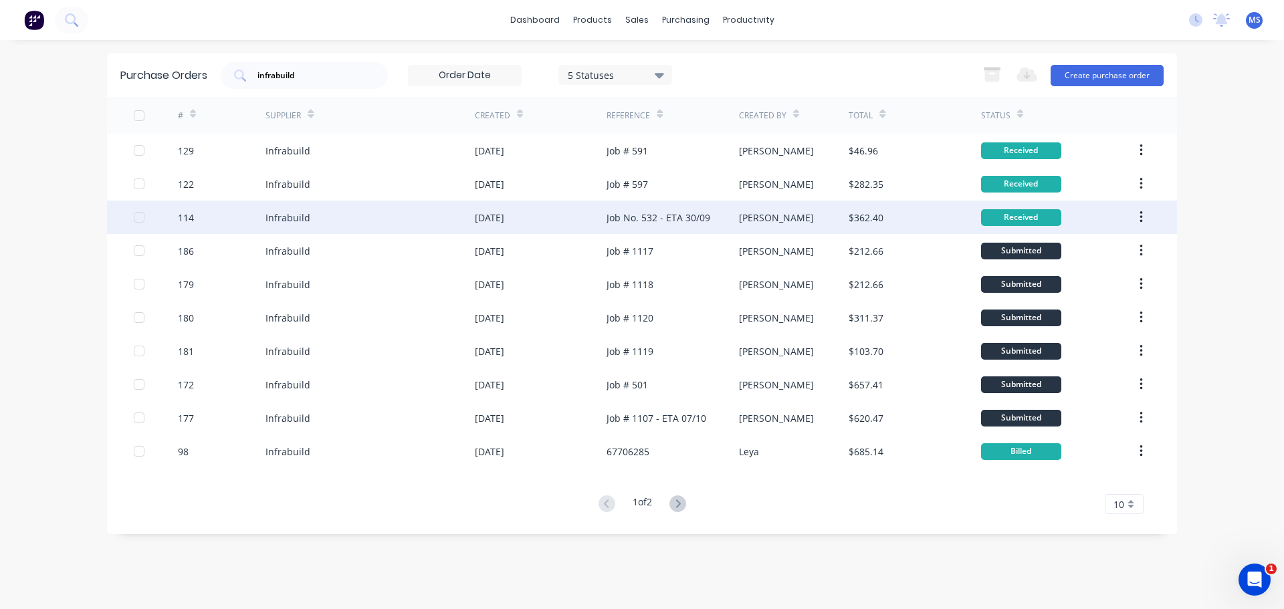
click at [344, 233] on div "Infrabuild" at bounding box center [369, 217] width 209 height 33
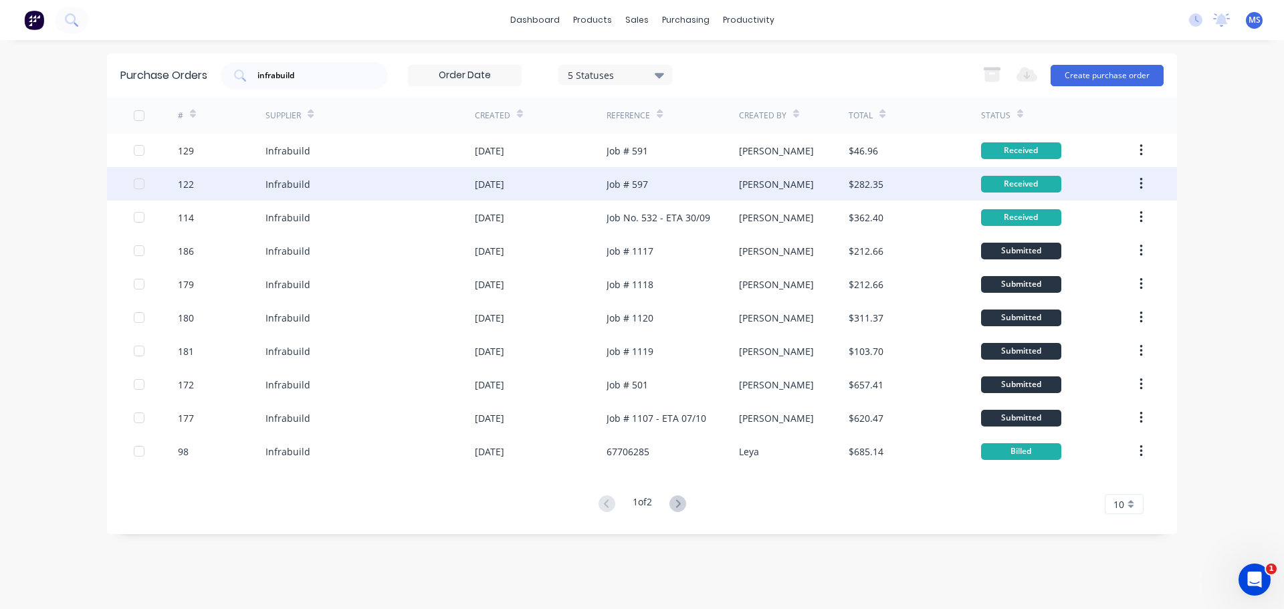
click at [320, 191] on div "Infrabuild" at bounding box center [369, 183] width 209 height 33
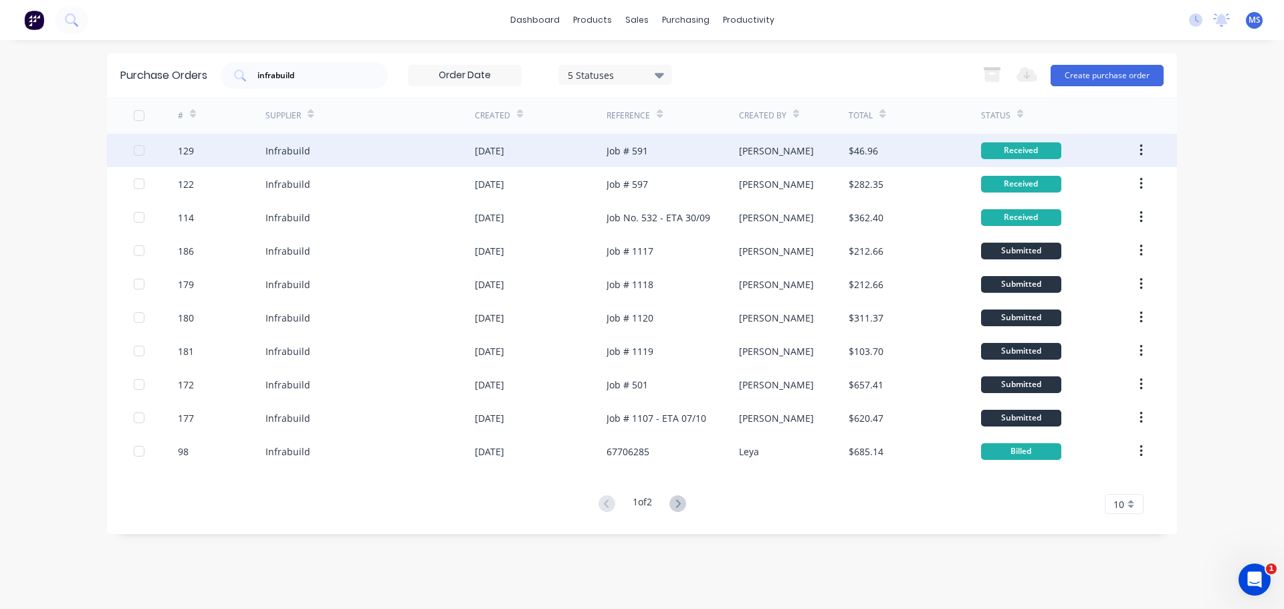
click at [316, 161] on div "Infrabuild" at bounding box center [369, 150] width 209 height 33
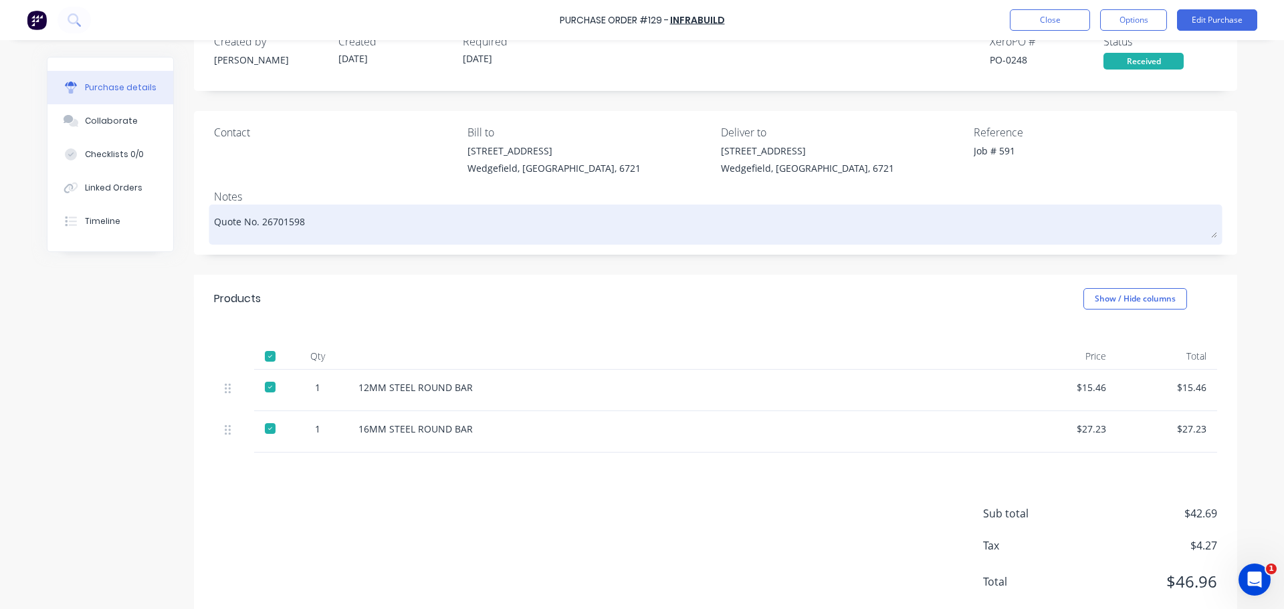
scroll to position [71, 0]
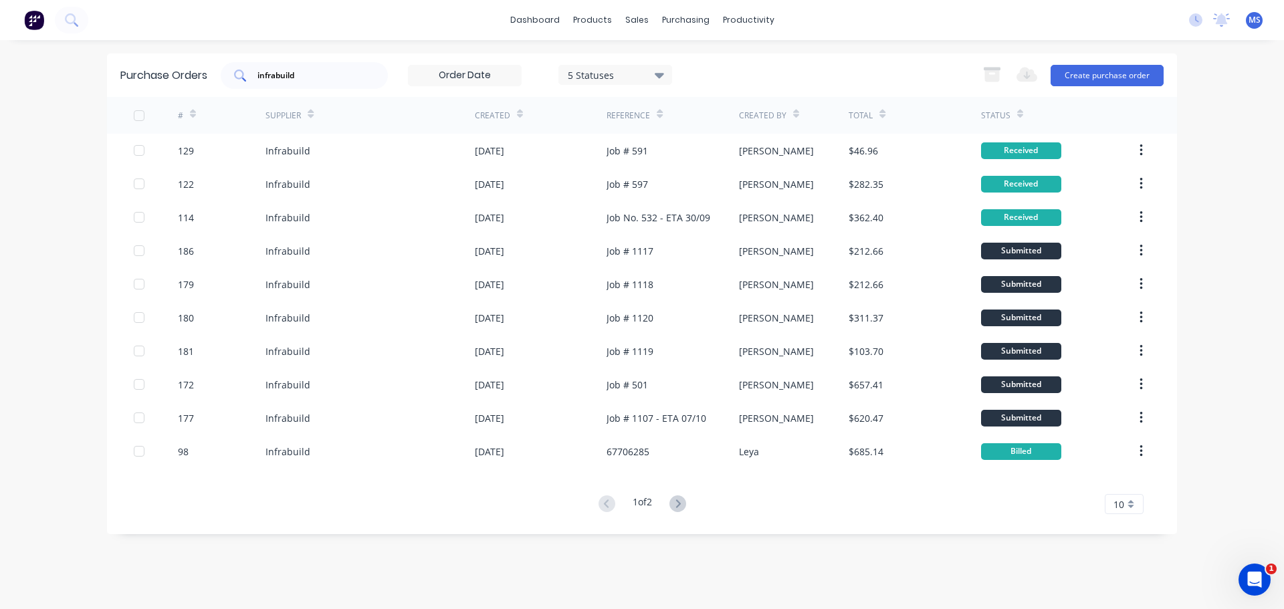
click at [319, 72] on input "infrabuild" at bounding box center [311, 75] width 111 height 13
click at [688, 497] on button at bounding box center [677, 504] width 25 height 19
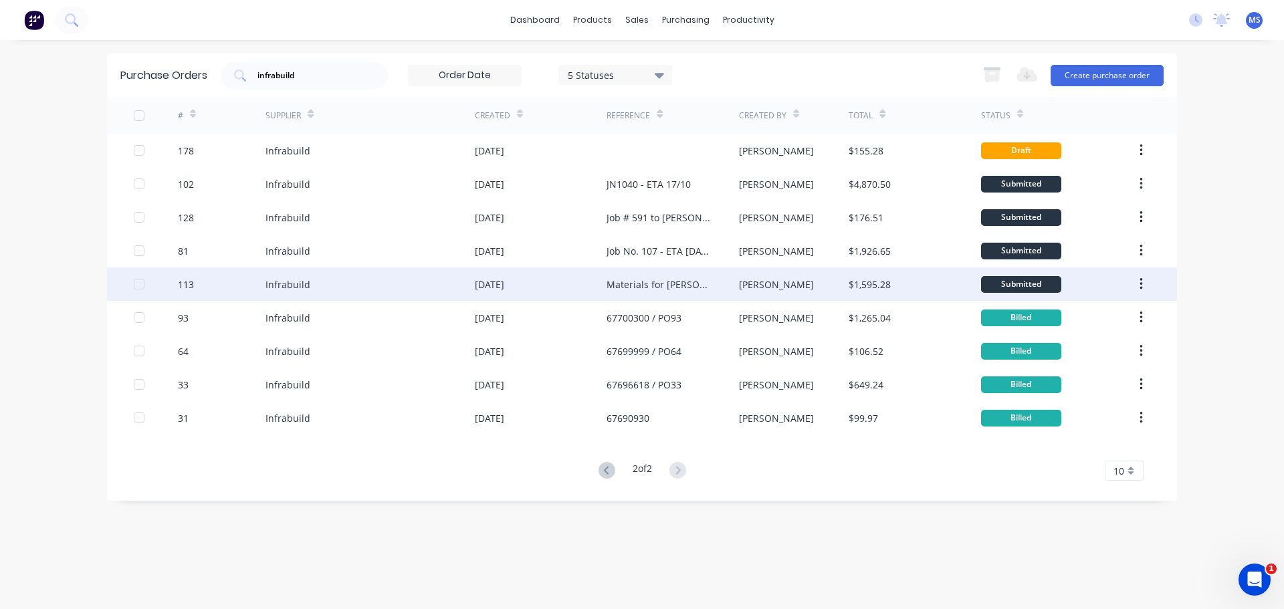
click at [342, 281] on div "Infrabuild" at bounding box center [369, 283] width 209 height 33
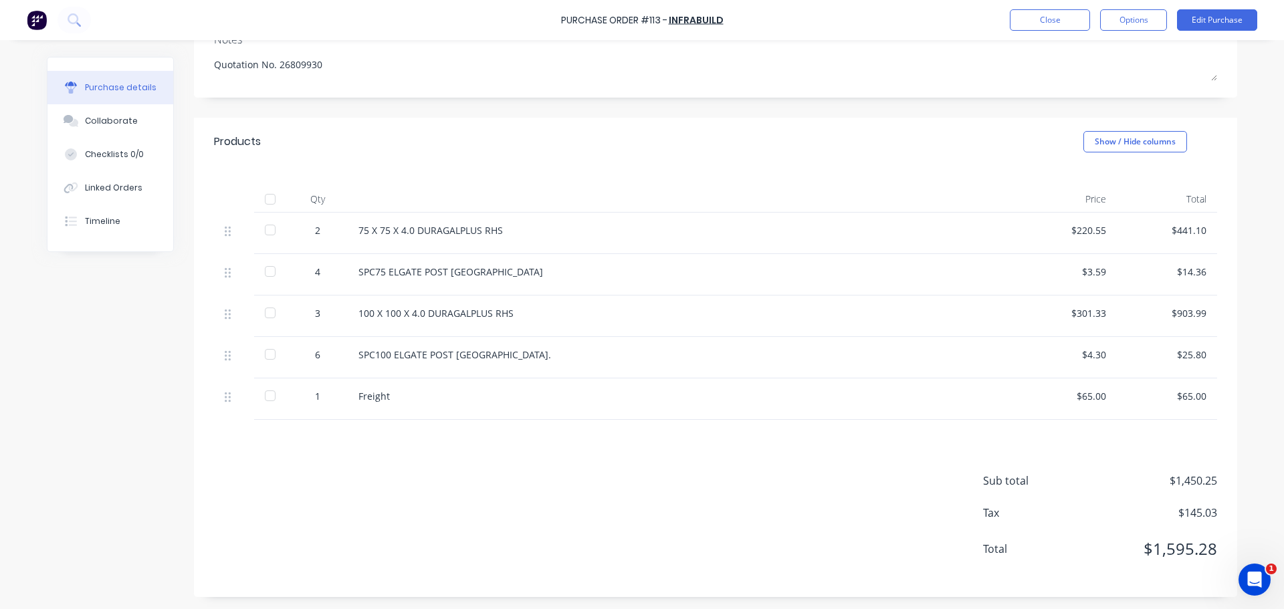
scroll to position [195, 0]
click at [262, 195] on div at bounding box center [270, 198] width 27 height 27
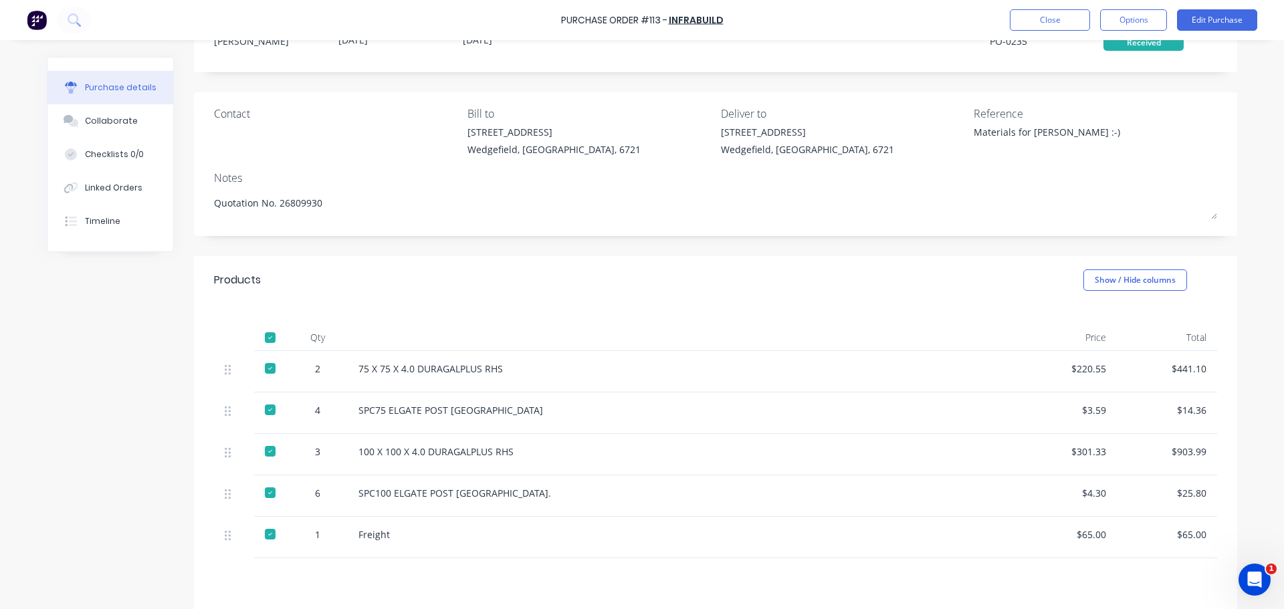
scroll to position [0, 0]
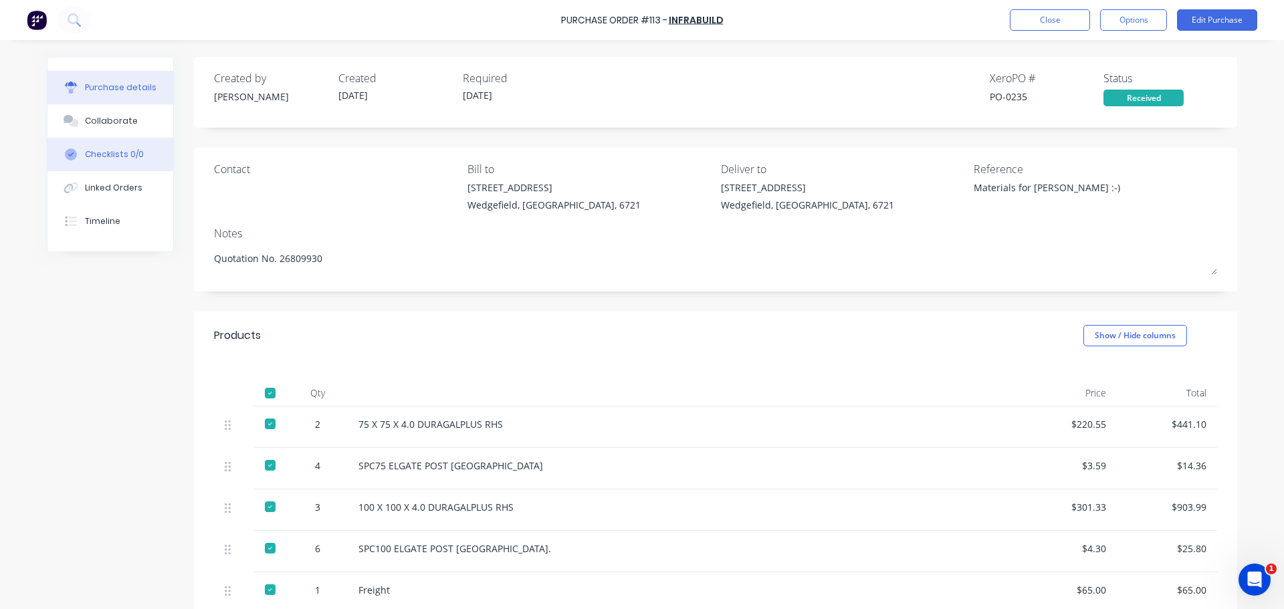
click at [114, 165] on button "Checklists 0/0" at bounding box center [110, 154] width 126 height 33
type textarea "x"
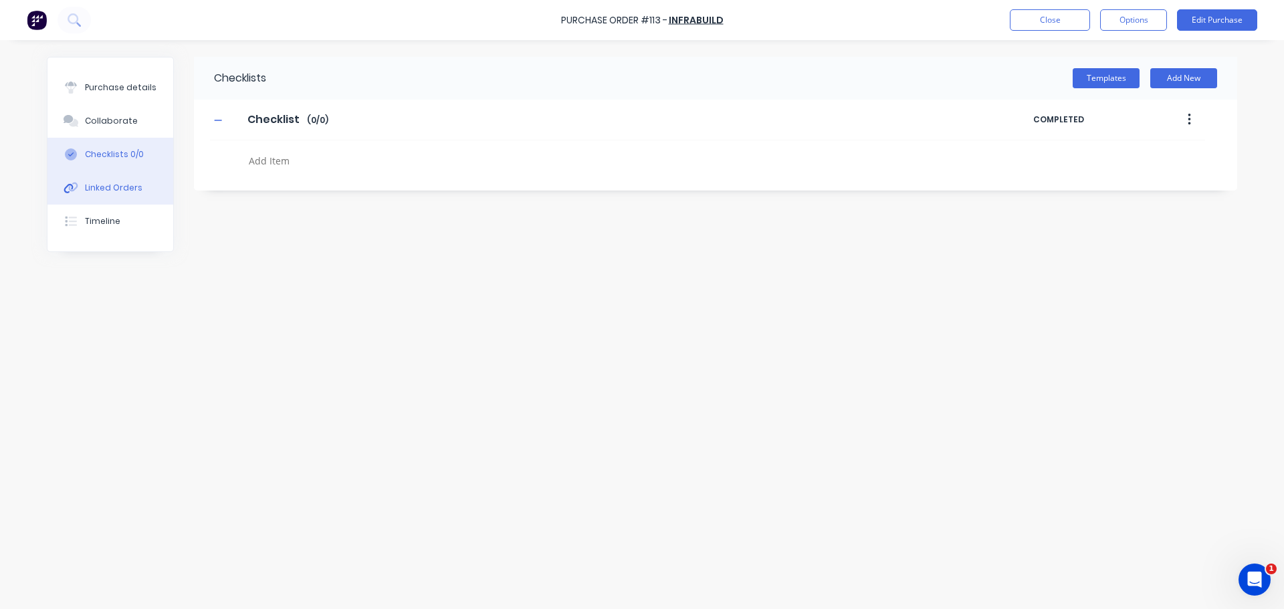
click at [117, 187] on div "Linked Orders" at bounding box center [113, 188] width 57 height 12
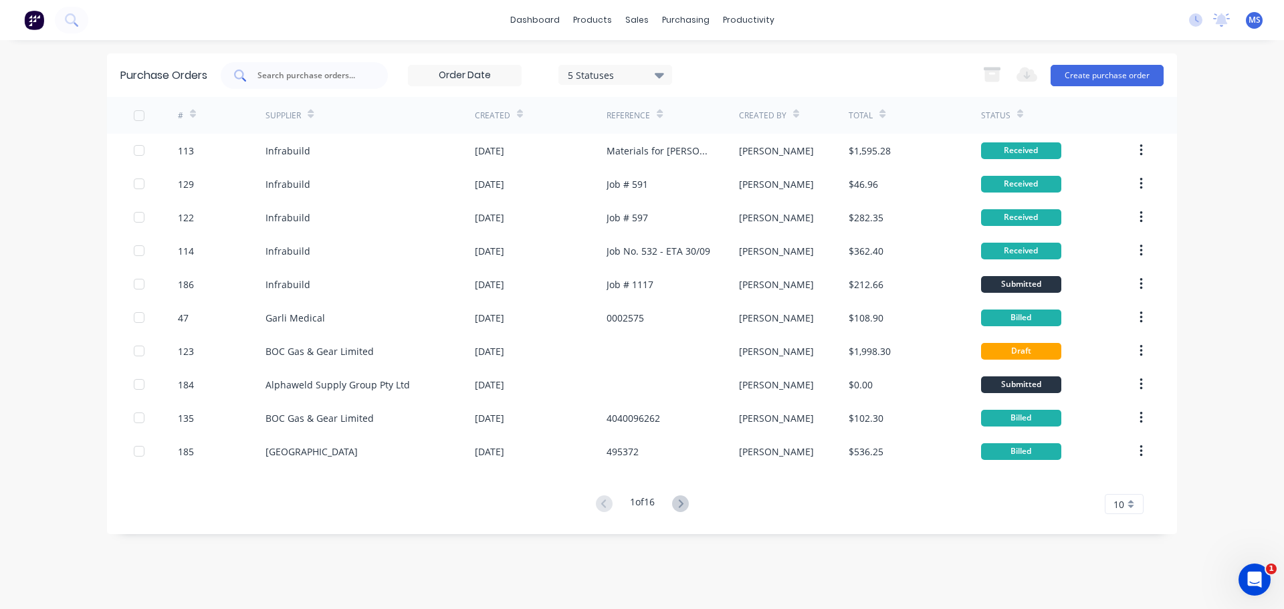
click at [285, 87] on div at bounding box center [304, 75] width 167 height 27
type input "kmart"
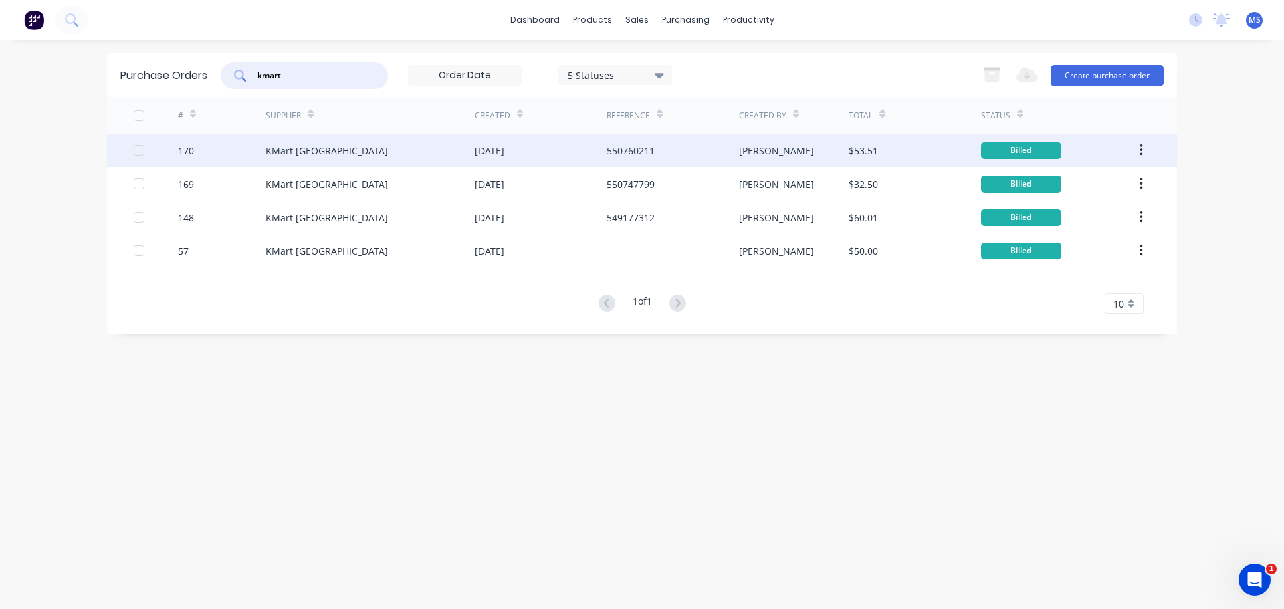
click at [372, 162] on div "KMart [GEOGRAPHIC_DATA]" at bounding box center [369, 150] width 209 height 33
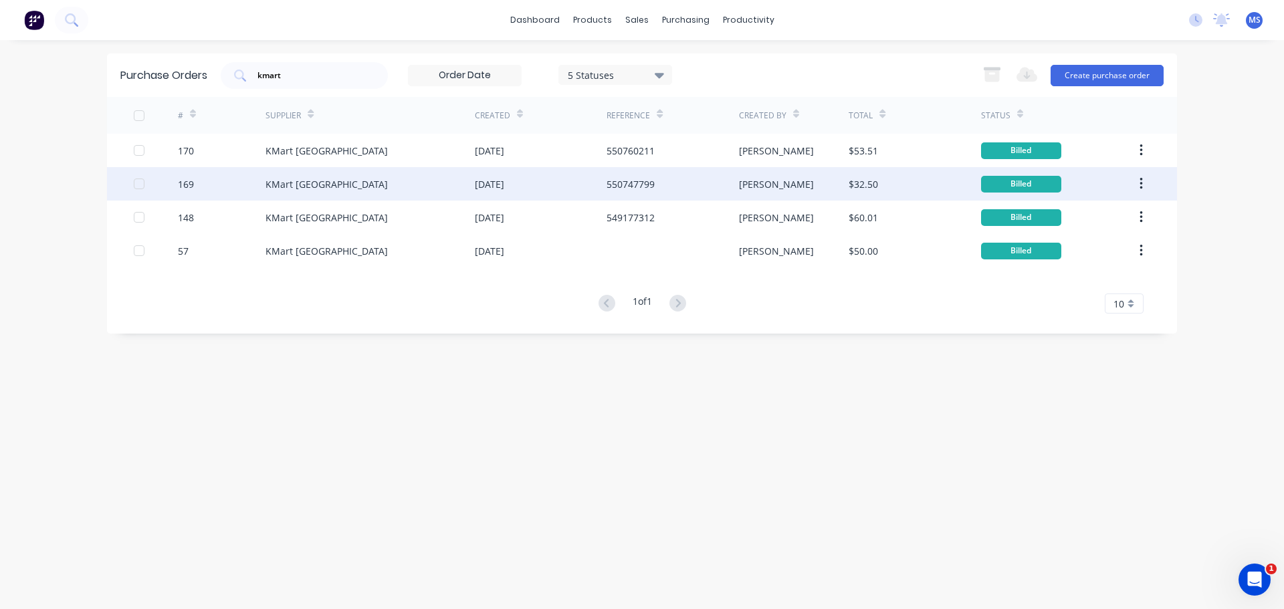
click at [372, 177] on div "KMart [GEOGRAPHIC_DATA]" at bounding box center [369, 183] width 209 height 33
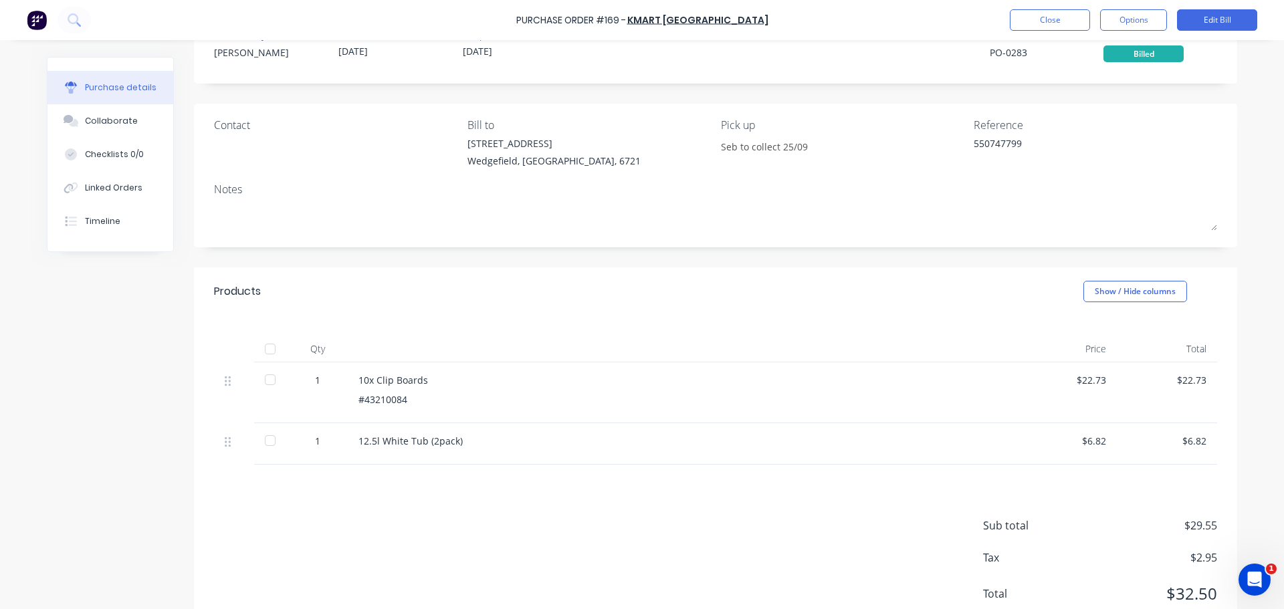
scroll to position [90, 0]
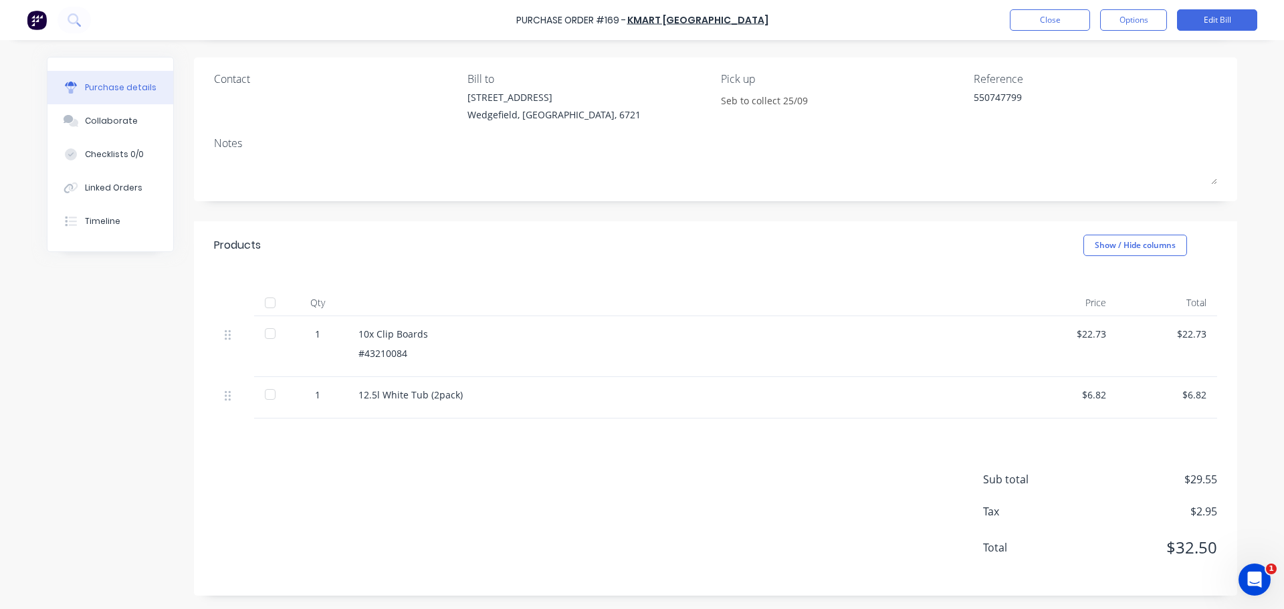
click at [267, 308] on div at bounding box center [270, 302] width 27 height 27
type textarea "x"
